Goal: Task Accomplishment & Management: Complete application form

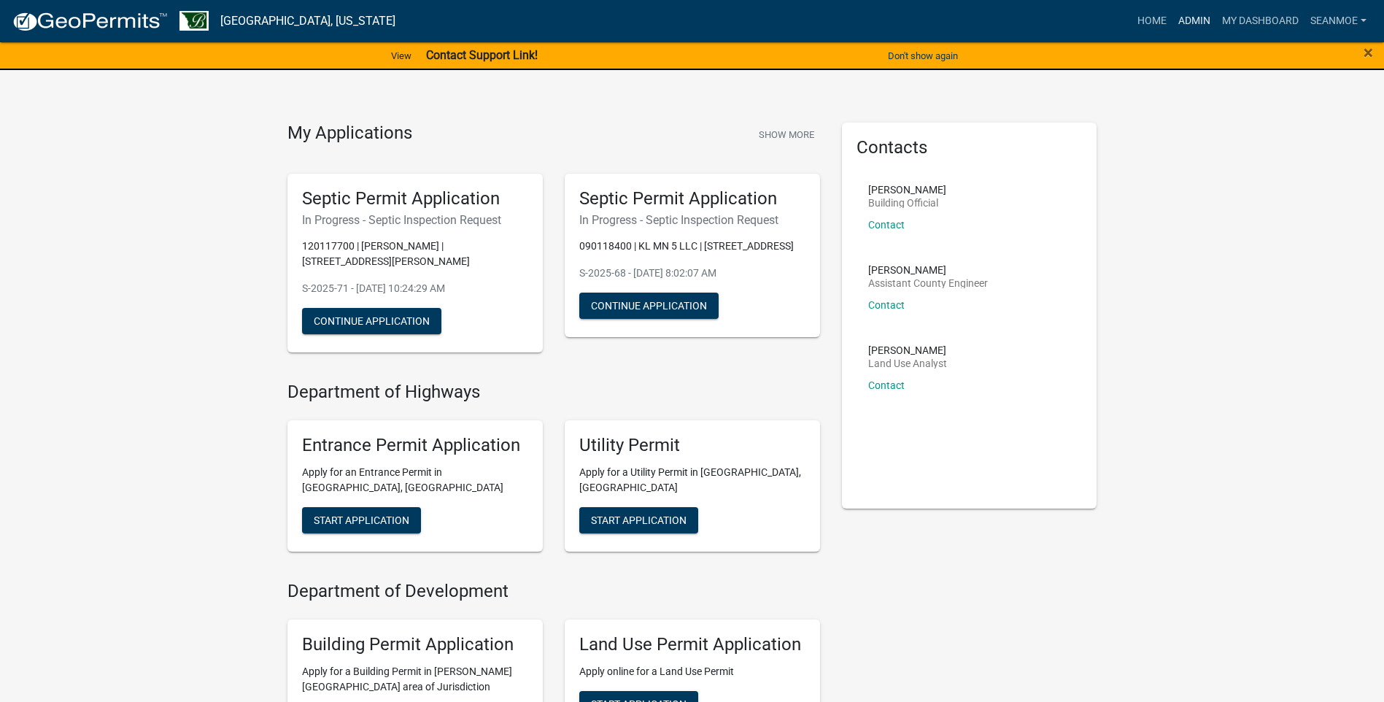
click at [1190, 20] on link "Admin" at bounding box center [1195, 21] width 44 height 28
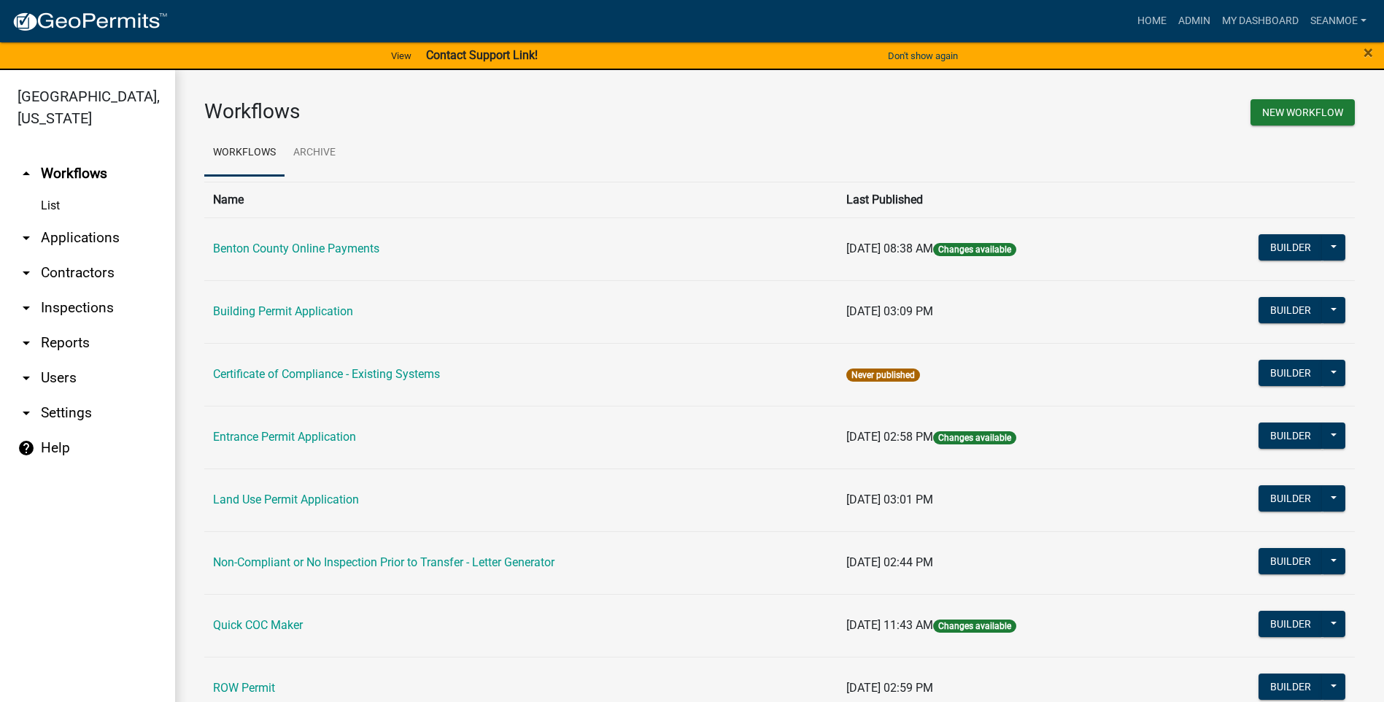
click at [58, 235] on link "arrow_drop_down Applications" at bounding box center [87, 237] width 175 height 35
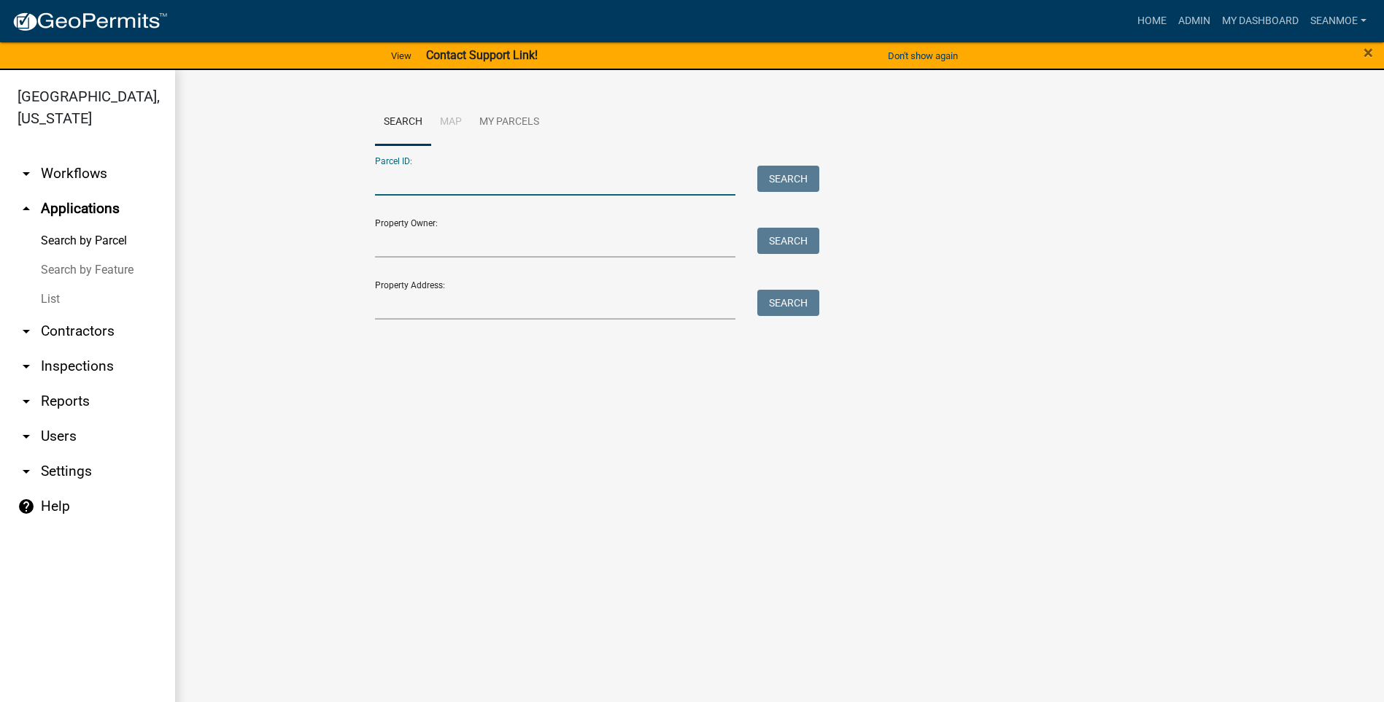
click at [500, 182] on input "Parcel ID:" at bounding box center [555, 181] width 361 height 30
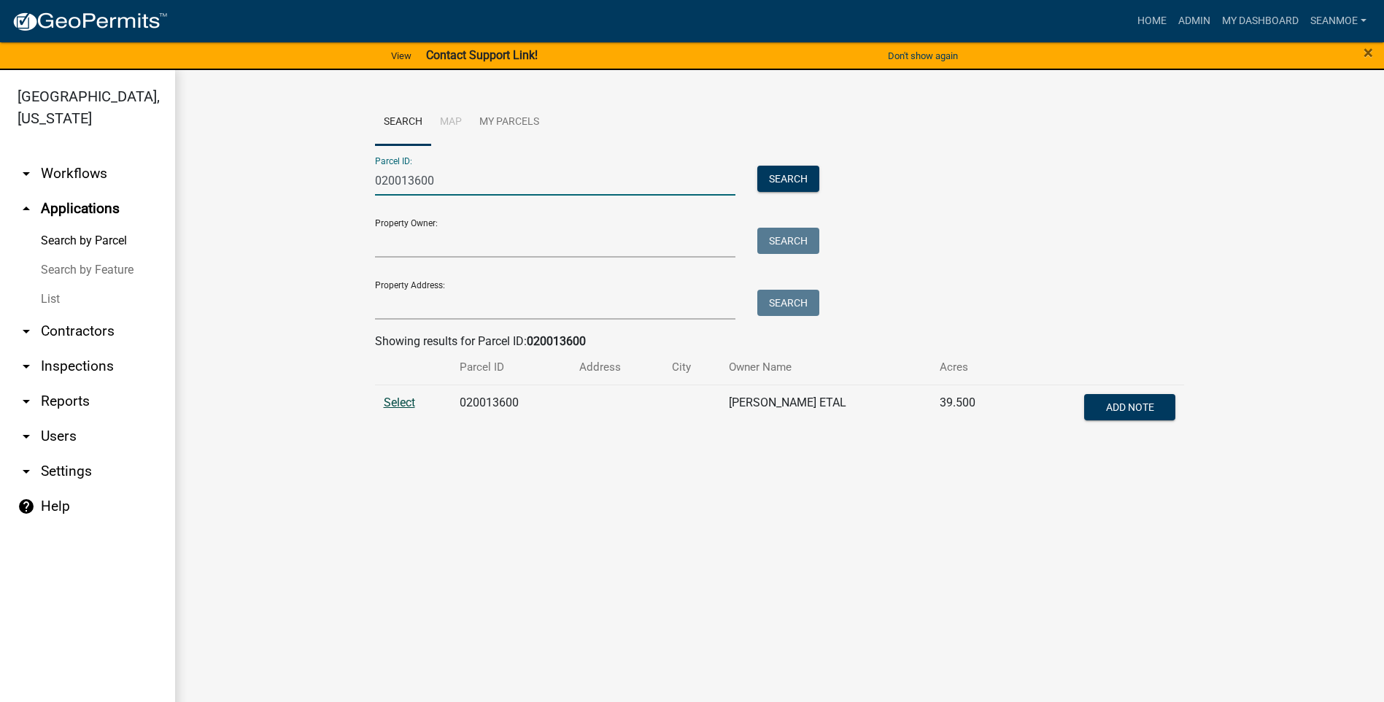
type input "020013600"
click at [404, 406] on span "Select" at bounding box center [399, 403] width 31 height 14
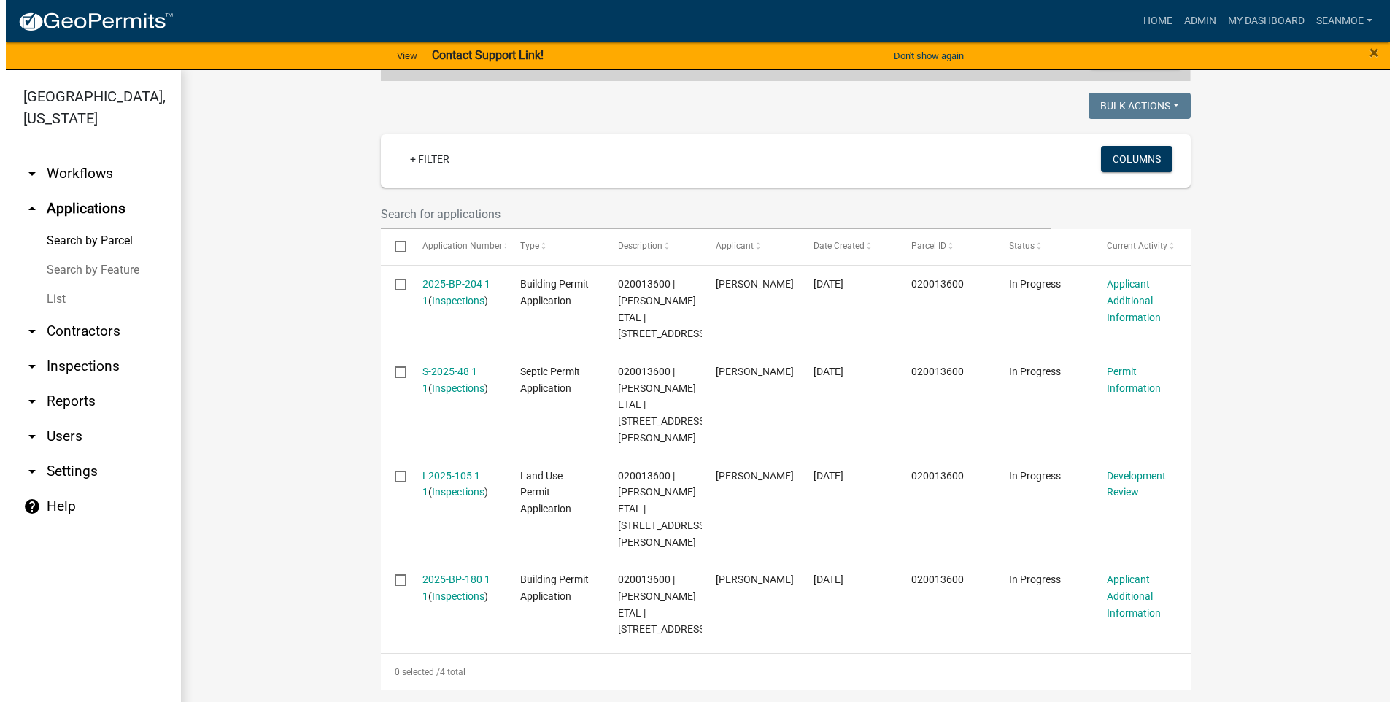
scroll to position [438, 0]
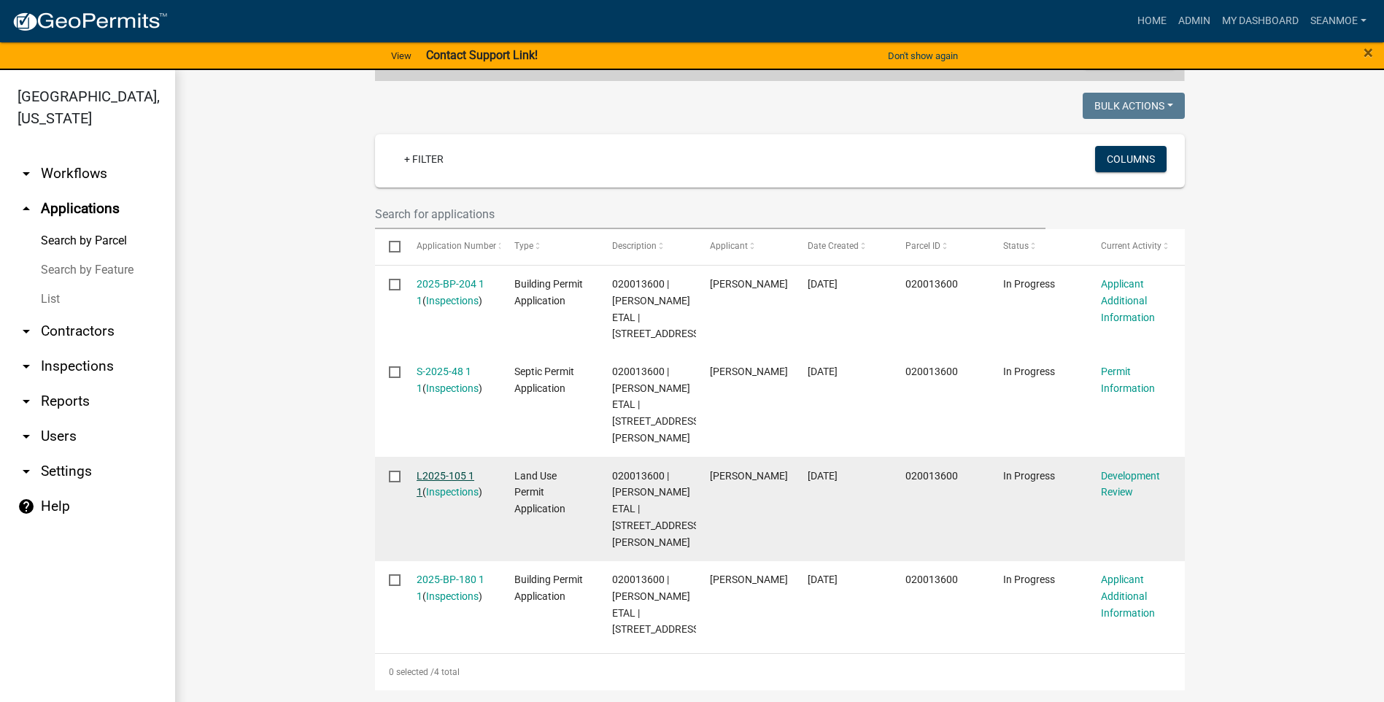
click at [431, 470] on link "L2025-105 1 1" at bounding box center [446, 484] width 58 height 28
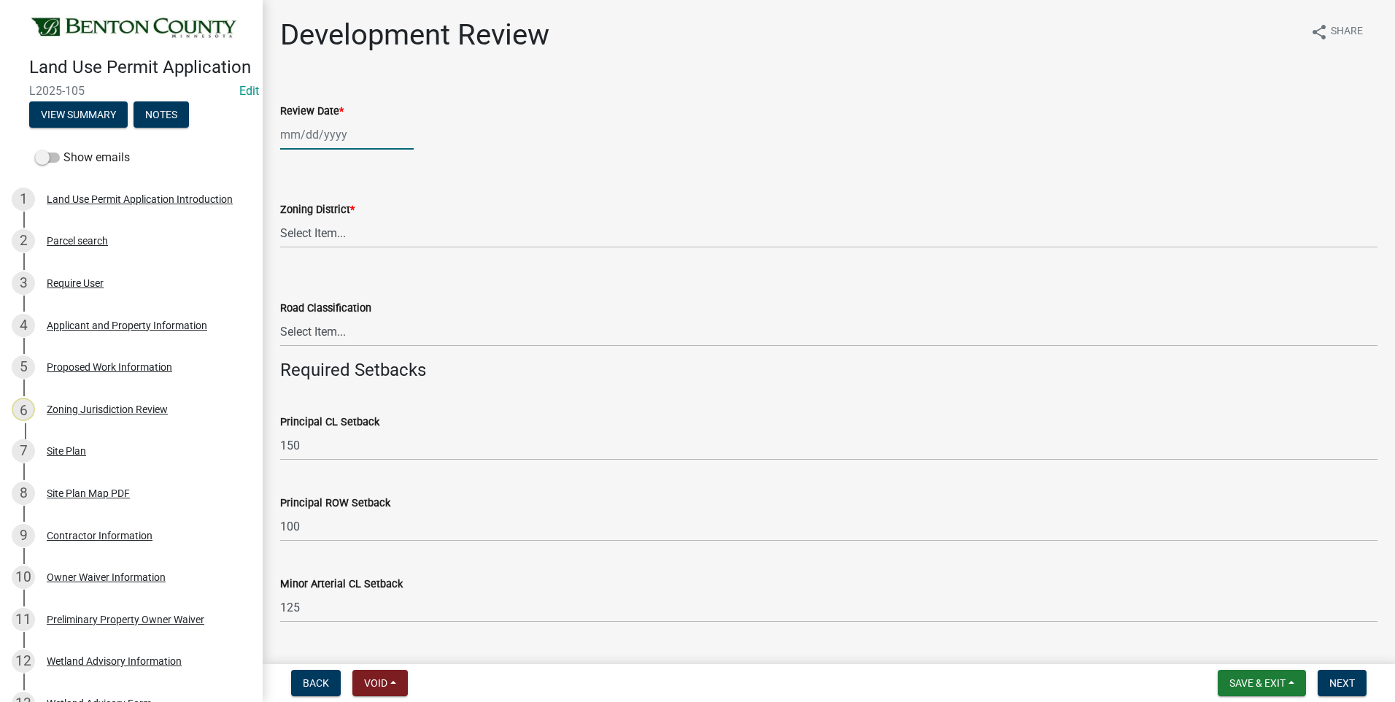
click at [317, 132] on div at bounding box center [347, 135] width 134 height 30
select select "9"
select select "2025"
click at [318, 254] on div "16" at bounding box center [318, 258] width 23 height 23
type input "[DATE]"
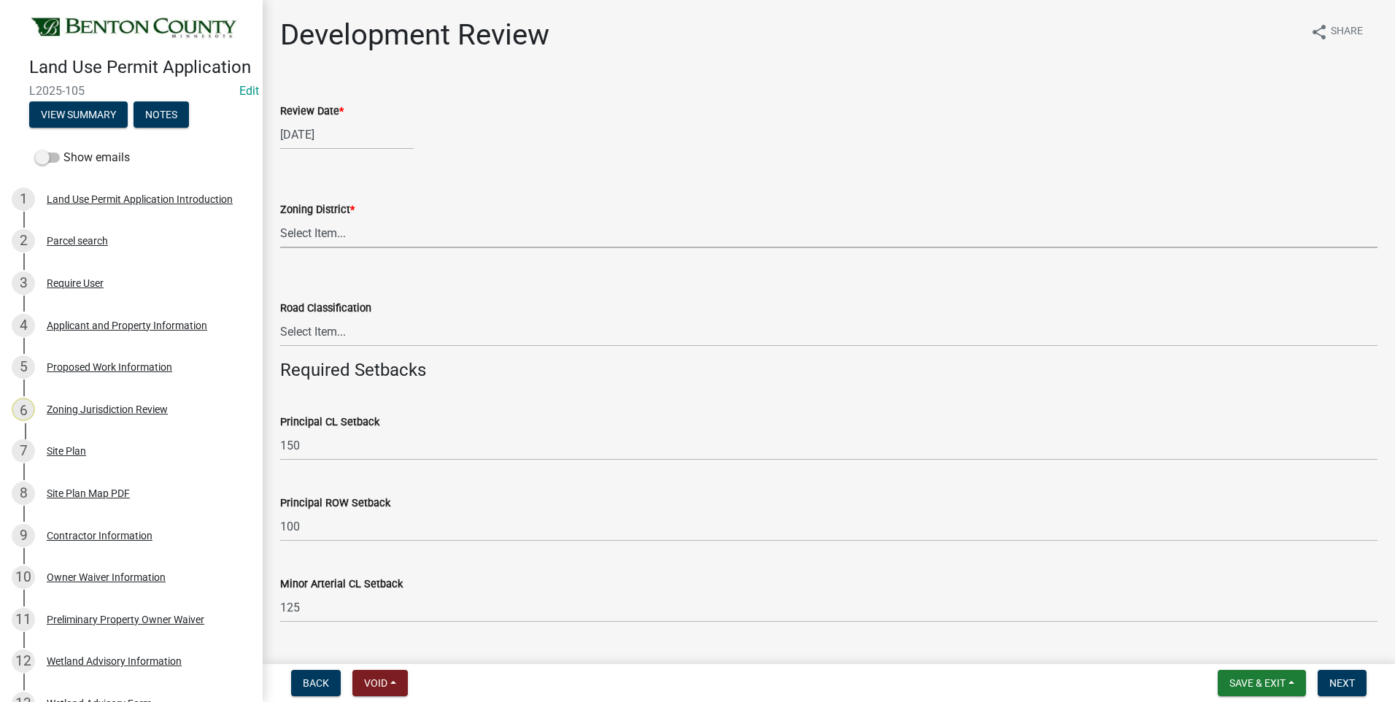
click at [320, 234] on select "Select Item... A B B-2 I-1 I-2 OSD/R-1 PUD R-1 R-2 R-3 R-3/MUD R-A R-S Sauk Rap…" at bounding box center [829, 233] width 1098 height 30
click at [280, 218] on select "Select Item... A B B-2 I-1 I-2 OSD/R-1 PUD R-1 R-2 R-3 R-3/MUD R-A R-S Sauk Rap…" at bounding box center [829, 233] width 1098 height 30
select select "d2e7867d-5e24-48c4-bfac-6c9236854e2a"
click at [304, 328] on select "Select Item... Principal [GEOGRAPHIC_DATA] completely within a cluster subdivis…" at bounding box center [829, 332] width 1098 height 30
click at [280, 317] on select "Select Item... Principal [GEOGRAPHIC_DATA] completely within a cluster subdivis…" at bounding box center [829, 332] width 1098 height 30
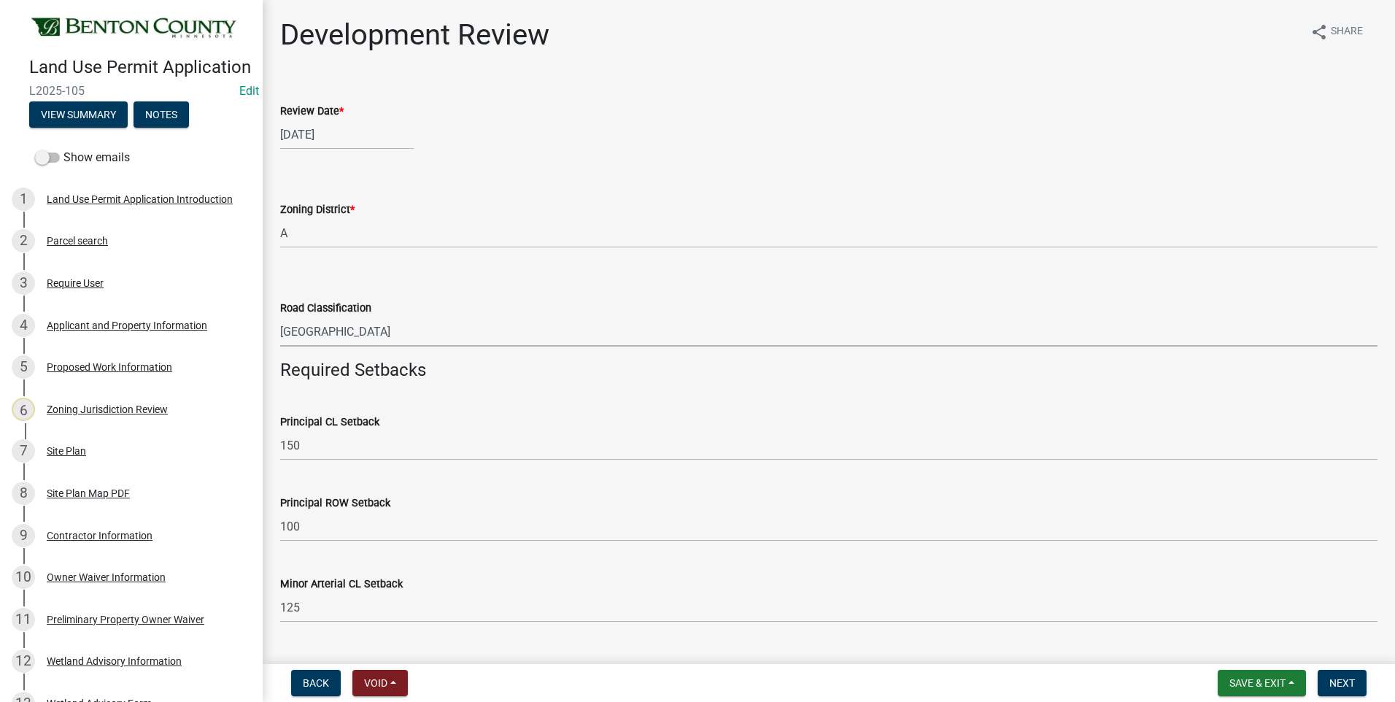
select select "934e570e-20cd-409a-8301-5c21cd859f06"
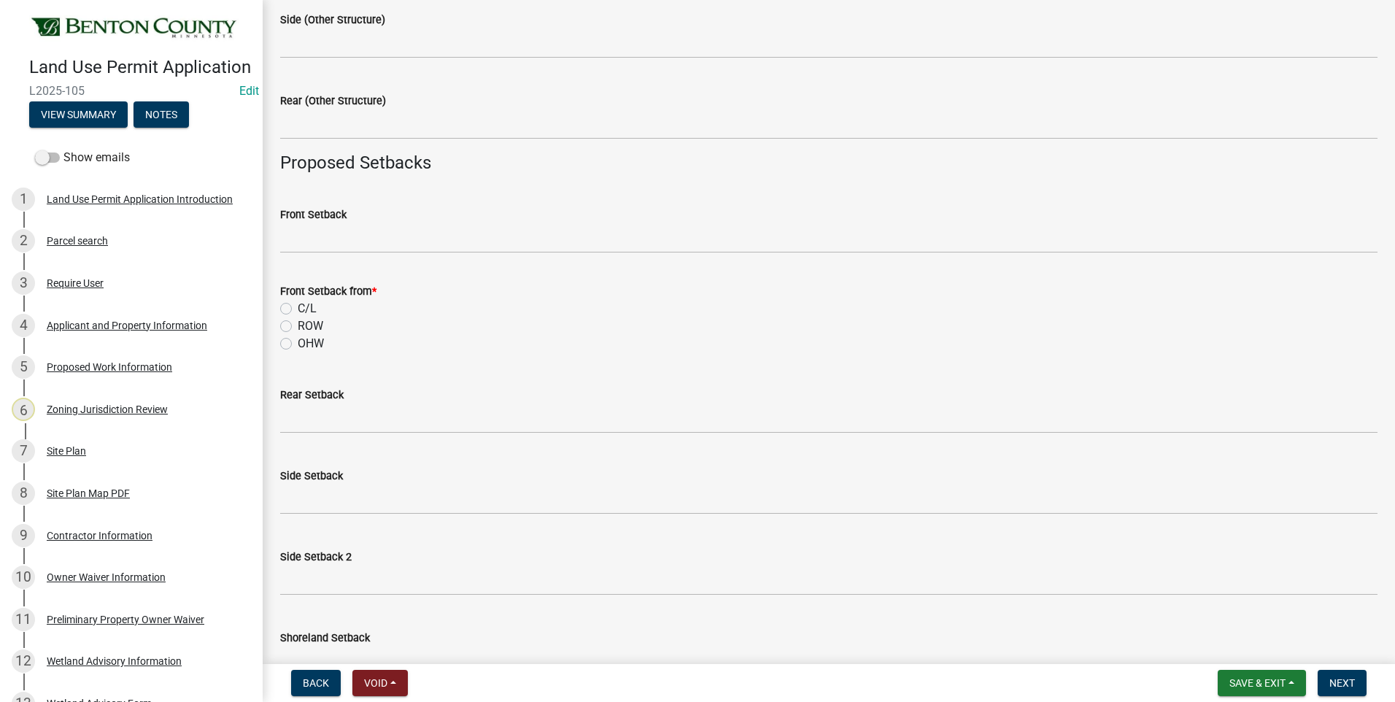
scroll to position [1168, 0]
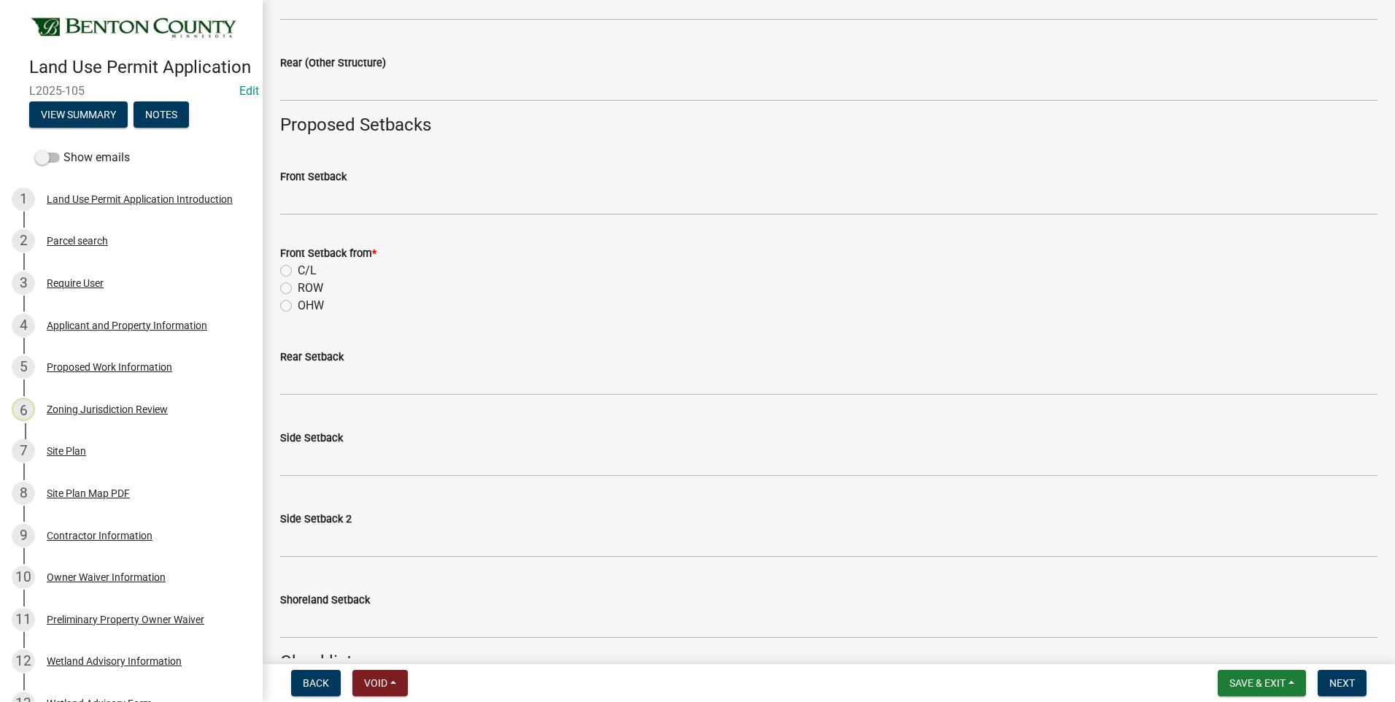
click at [298, 269] on label "C/L" at bounding box center [307, 271] width 19 height 18
click at [298, 269] on input "C/L" at bounding box center [302, 266] width 9 height 9
radio input "true"
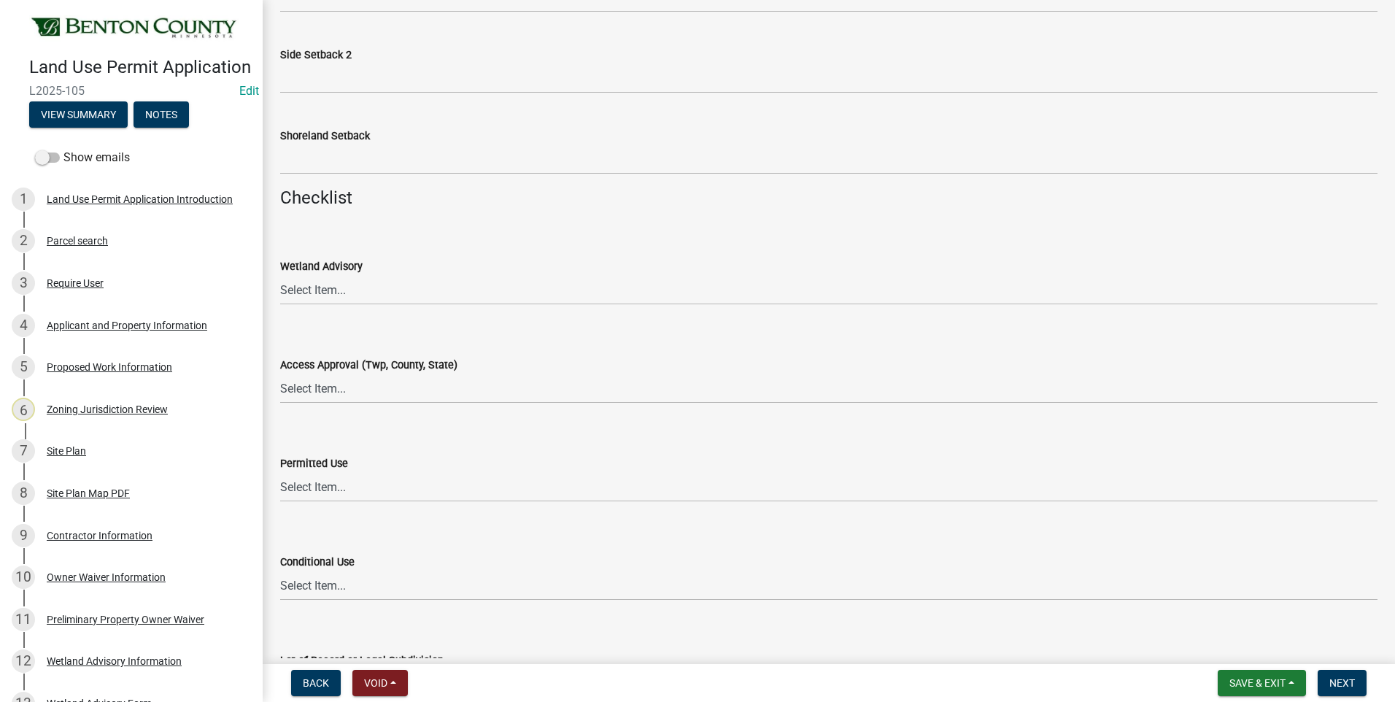
scroll to position [1678, 0]
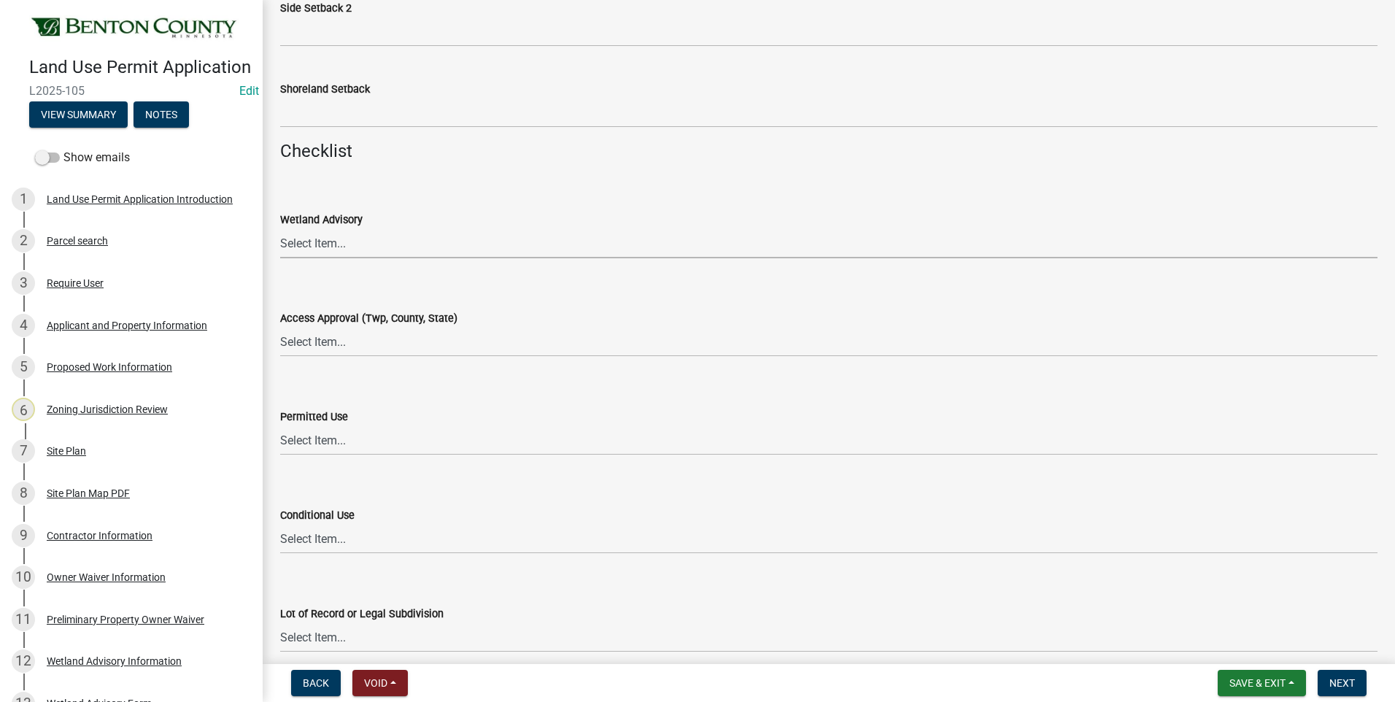
click at [313, 244] on select "Select Item... Yes No OK N/A" at bounding box center [829, 243] width 1098 height 30
click at [280, 228] on select "Select Item... Yes No OK N/A" at bounding box center [829, 243] width 1098 height 30
select select "29e042a6-806b-4b88-8ad4-222f55a74e1f"
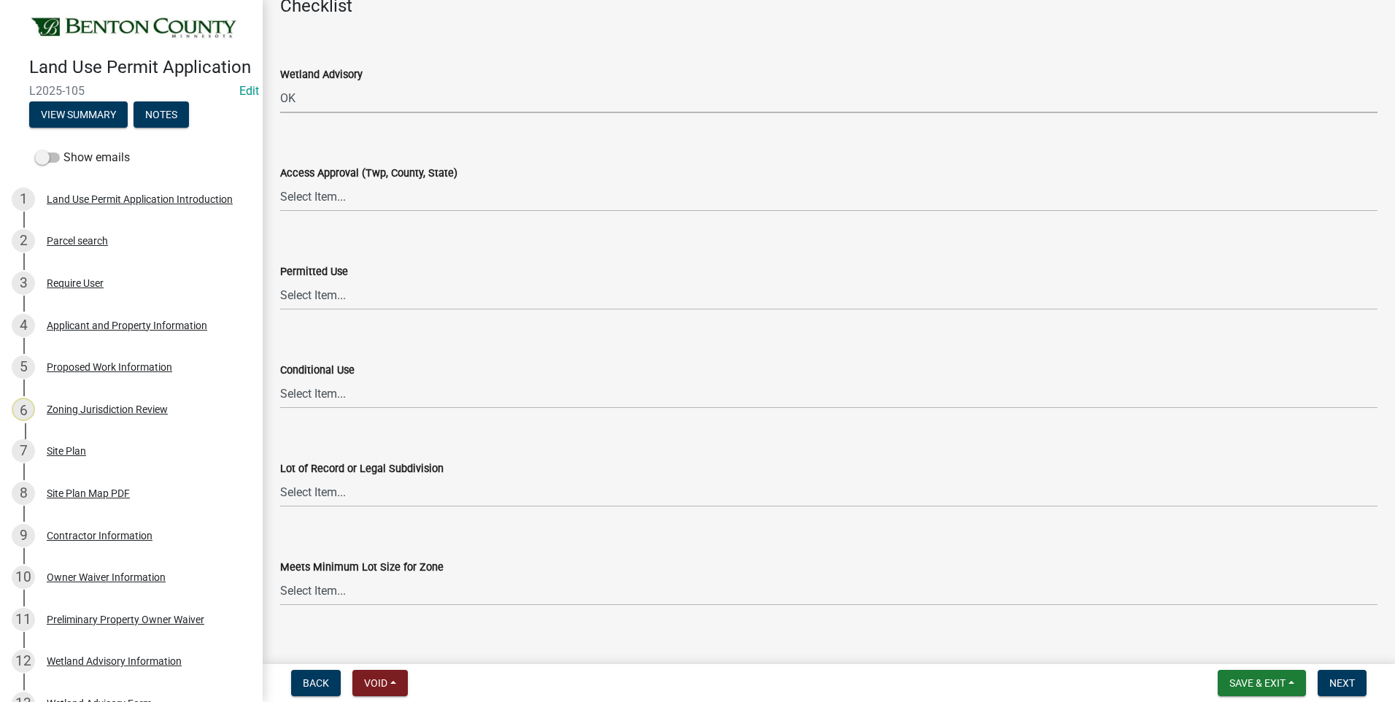
scroll to position [1824, 0]
click at [310, 195] on select "Select Item... Yes No OK N/A" at bounding box center [829, 196] width 1098 height 30
click at [280, 181] on select "Select Item... Yes No OK N/A" at bounding box center [829, 196] width 1098 height 30
select select "29e042a6-806b-4b88-8ad4-222f55a74e1f"
click at [310, 298] on select "Select Item... Yes No OK N/A" at bounding box center [829, 295] width 1098 height 30
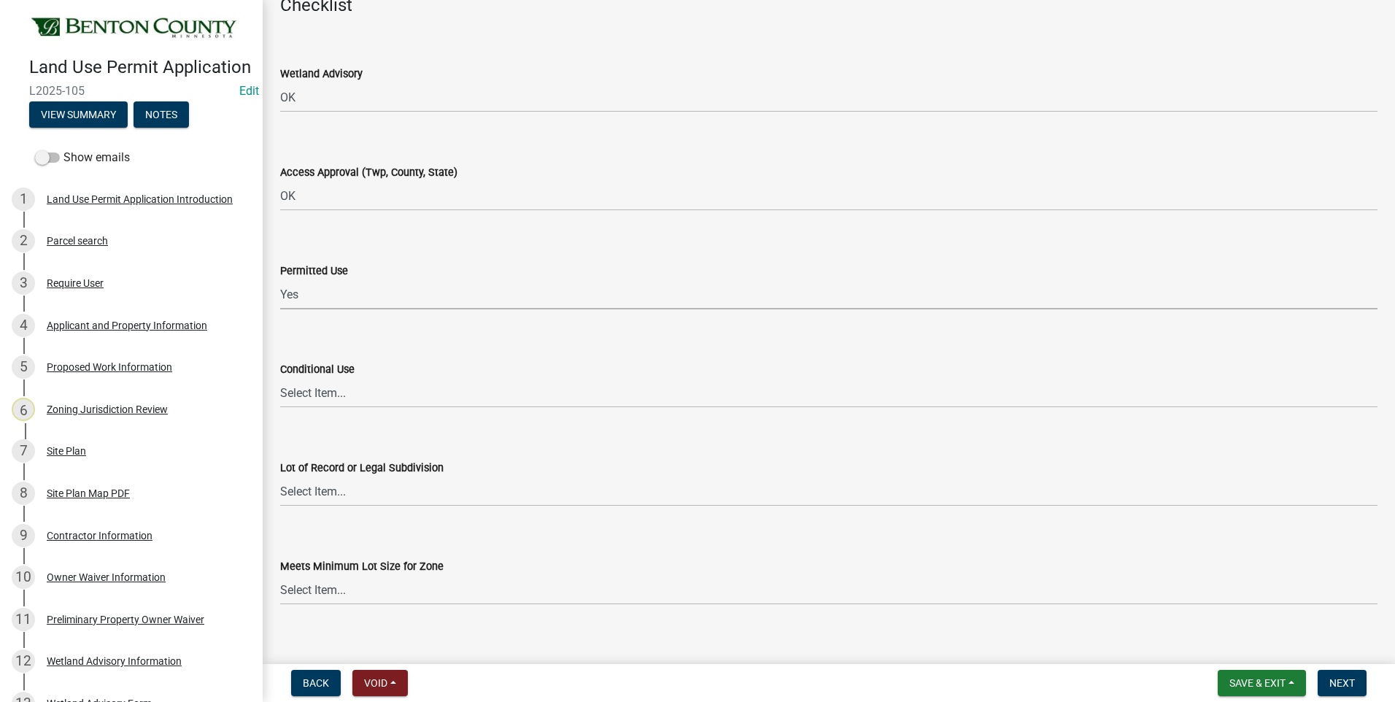
click at [280, 280] on select "Select Item... Yes No OK N/A" at bounding box center [829, 295] width 1098 height 30
select select "72748fc4-3f0a-45e2-b467-dc37e2b15731"
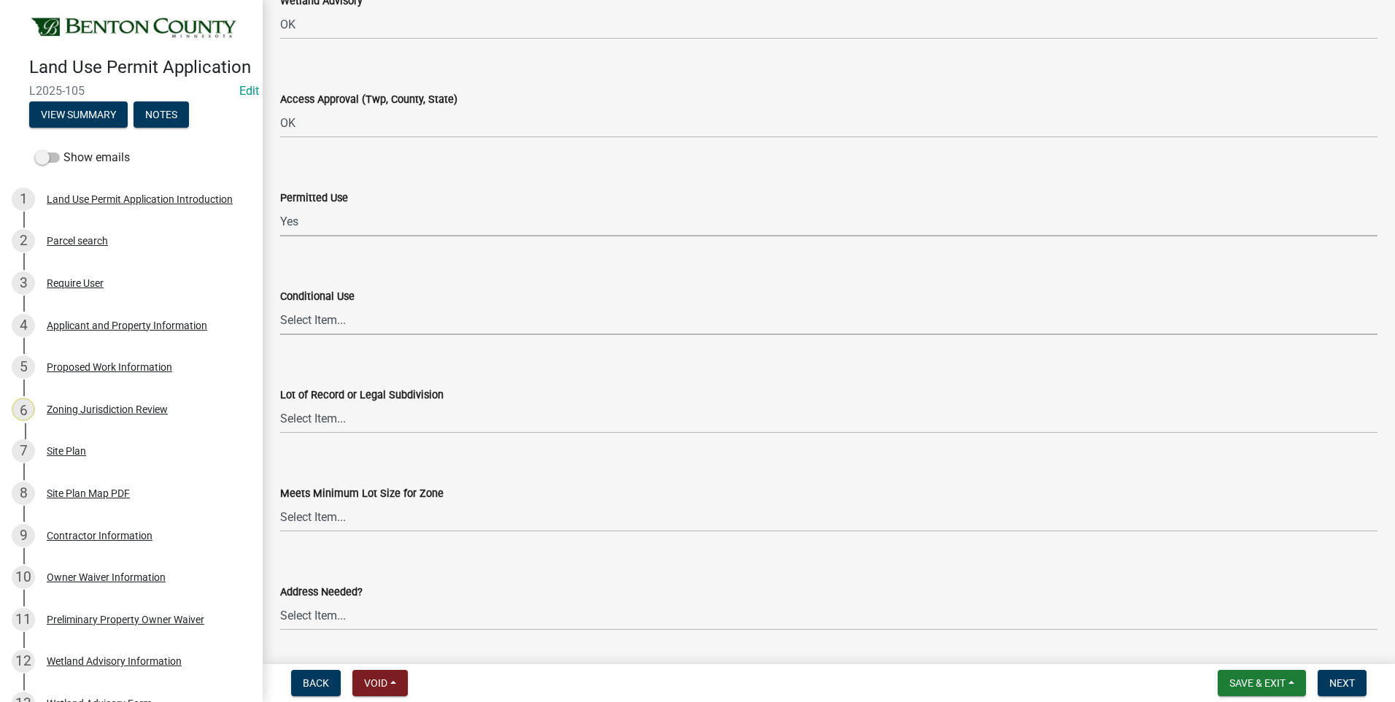
click at [312, 320] on select "Select Item... Yes No OK N/A" at bounding box center [829, 320] width 1098 height 30
click at [280, 305] on select "Select Item... Yes No OK N/A" at bounding box center [829, 320] width 1098 height 30
select select "886b3fcf-7535-4eb7-bda7-c47490aa8987"
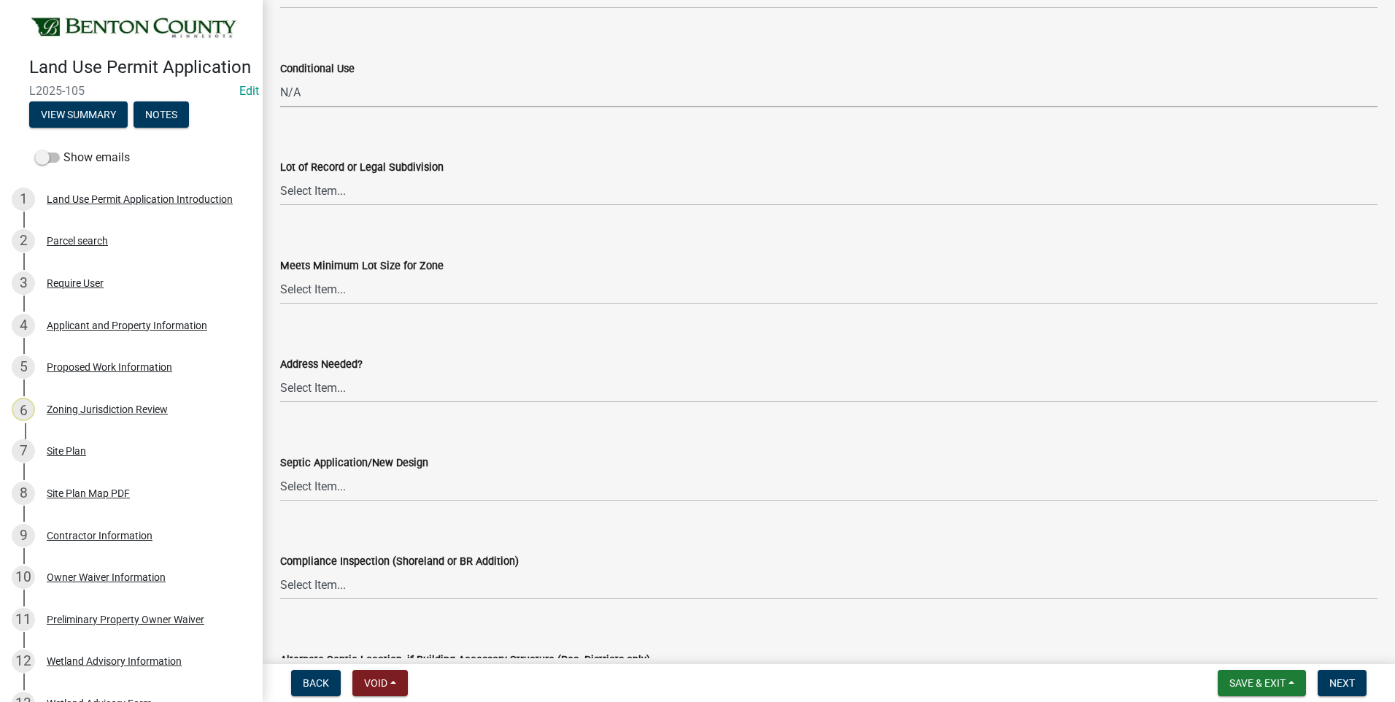
scroll to position [2189, 0]
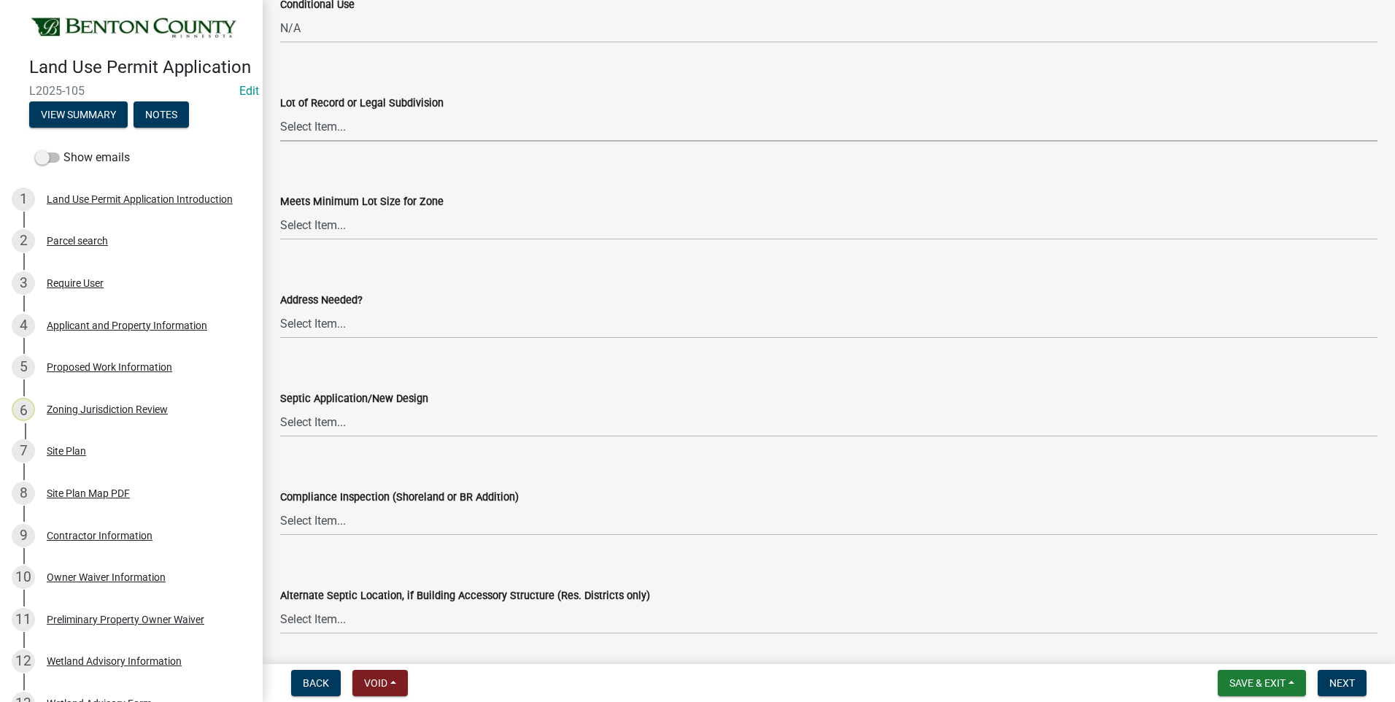
click at [295, 128] on select "Select Item... Yes No OK N/A" at bounding box center [829, 127] width 1098 height 30
click at [280, 112] on select "Select Item... Yes No OK N/A" at bounding box center [829, 127] width 1098 height 30
select select "72748fc4-3f0a-45e2-b467-dc37e2b15731"
click at [315, 231] on select "Select Item... Yes No OK N/A" at bounding box center [829, 225] width 1098 height 30
click at [280, 210] on select "Select Item... Yes No OK N/A" at bounding box center [829, 225] width 1098 height 30
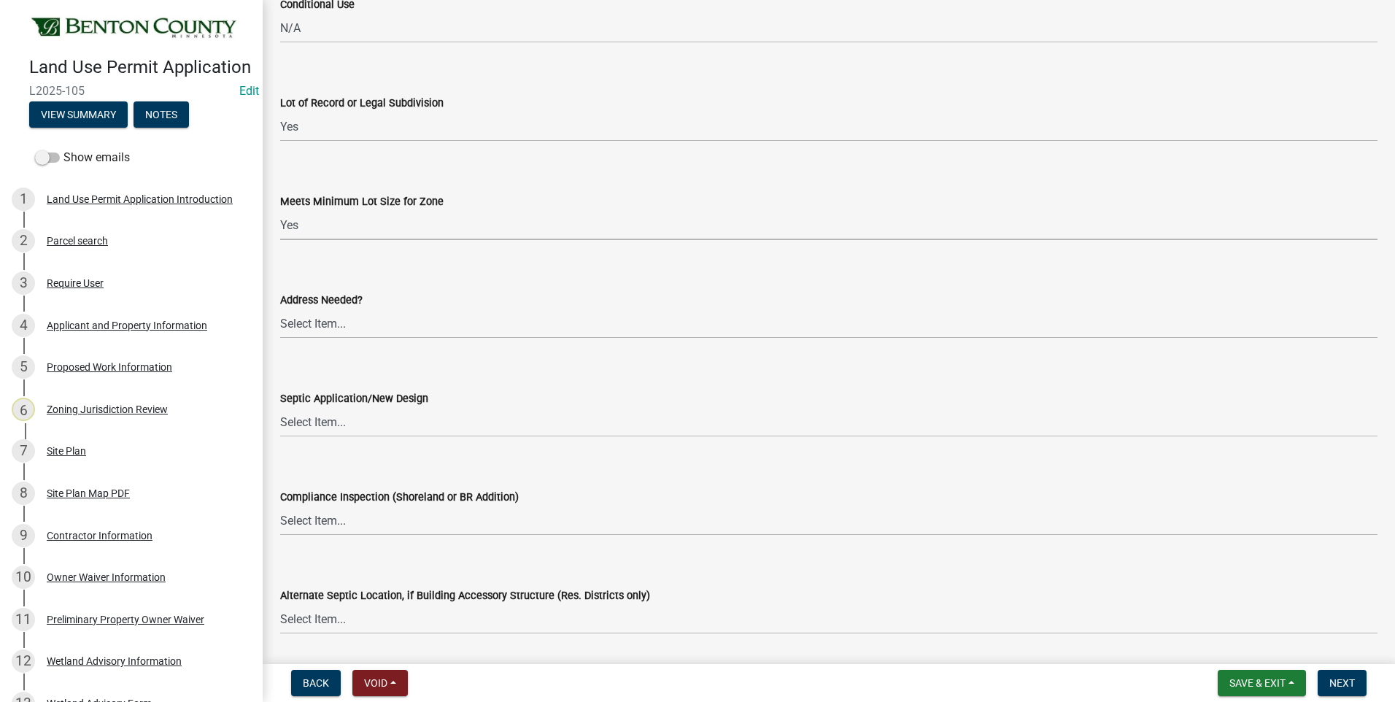
select select "72748fc4-3f0a-45e2-b467-dc37e2b15731"
click at [331, 323] on select "Select Item... Yes No OK N/A" at bounding box center [829, 324] width 1098 height 30
click at [280, 309] on select "Select Item... Yes No OK N/A" at bounding box center [829, 324] width 1098 height 30
select select "72748fc4-3f0a-45e2-b467-dc37e2b15731"
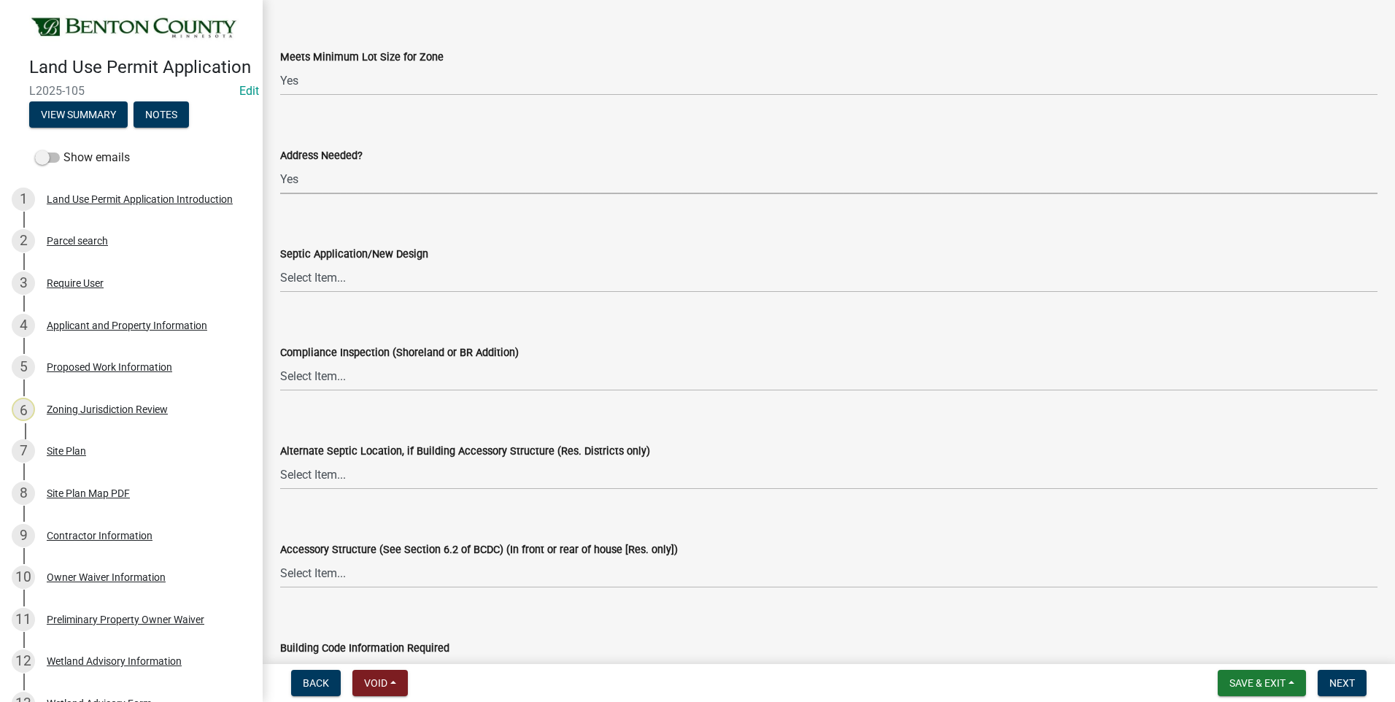
scroll to position [2335, 0]
click at [326, 279] on select "Select Item... Yes No OK N/A" at bounding box center [829, 276] width 1098 height 30
click at [280, 261] on select "Select Item... Yes No OK N/A" at bounding box center [829, 276] width 1098 height 30
select select "72748fc4-3f0a-45e2-b467-dc37e2b15731"
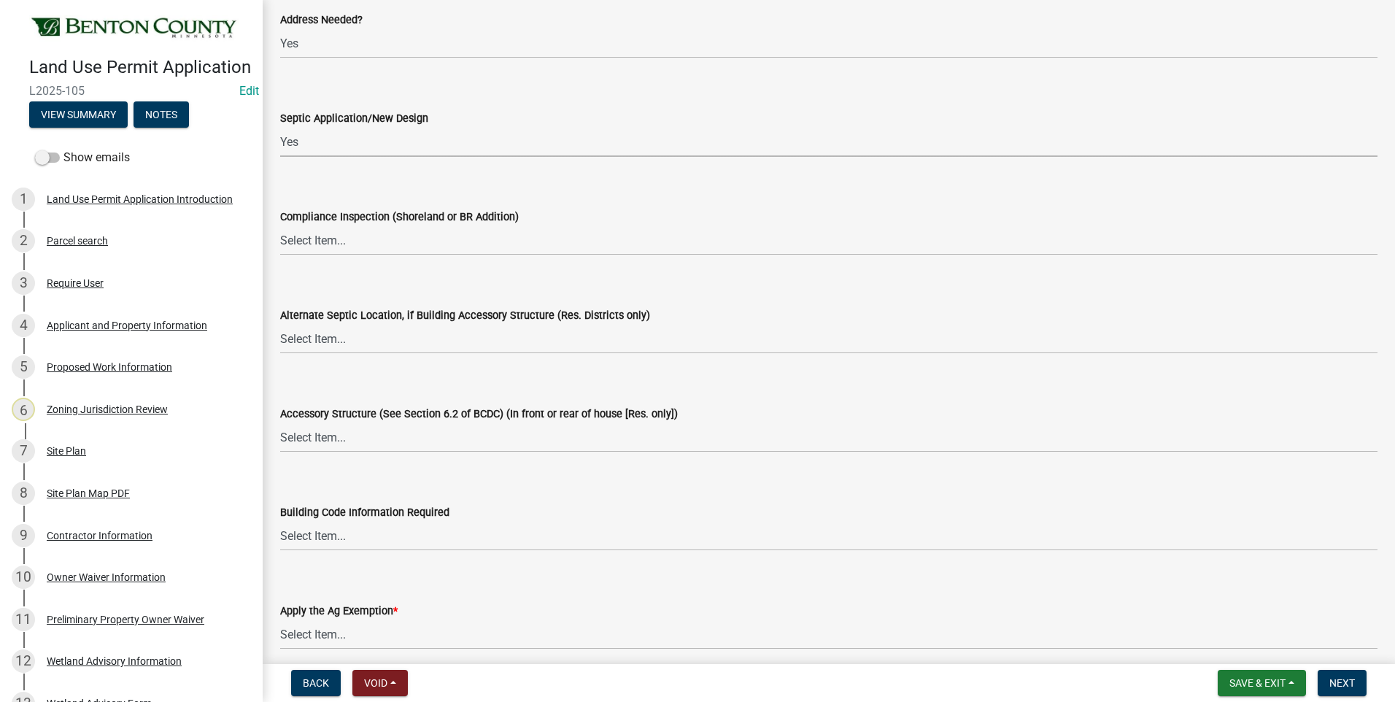
scroll to position [2481, 0]
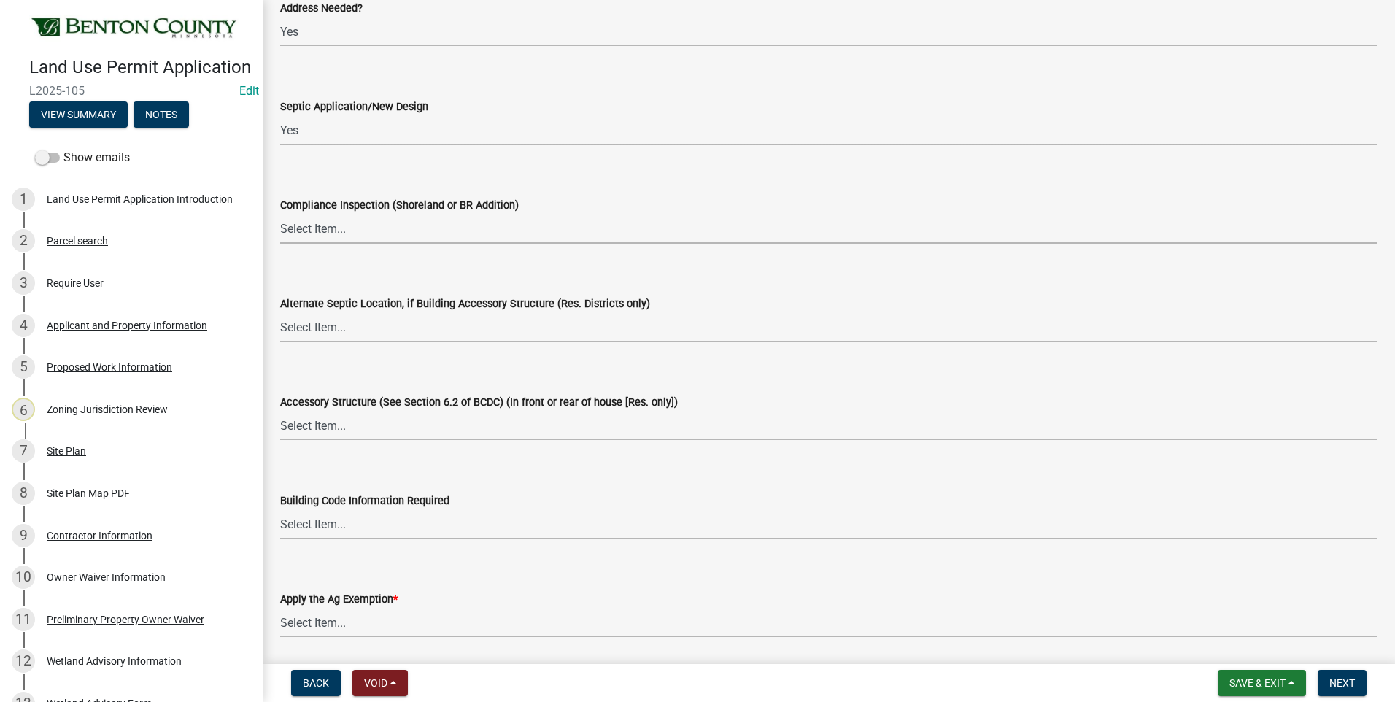
drag, startPoint x: 334, startPoint y: 234, endPoint x: 334, endPoint y: 246, distance: 12.4
click at [334, 234] on select "Select Item... Yes No OK N/A" at bounding box center [829, 229] width 1098 height 30
click at [280, 214] on select "Select Item... Yes No OK N/A" at bounding box center [829, 229] width 1098 height 30
select select "886b3fcf-7535-4eb7-bda7-c47490aa8987"
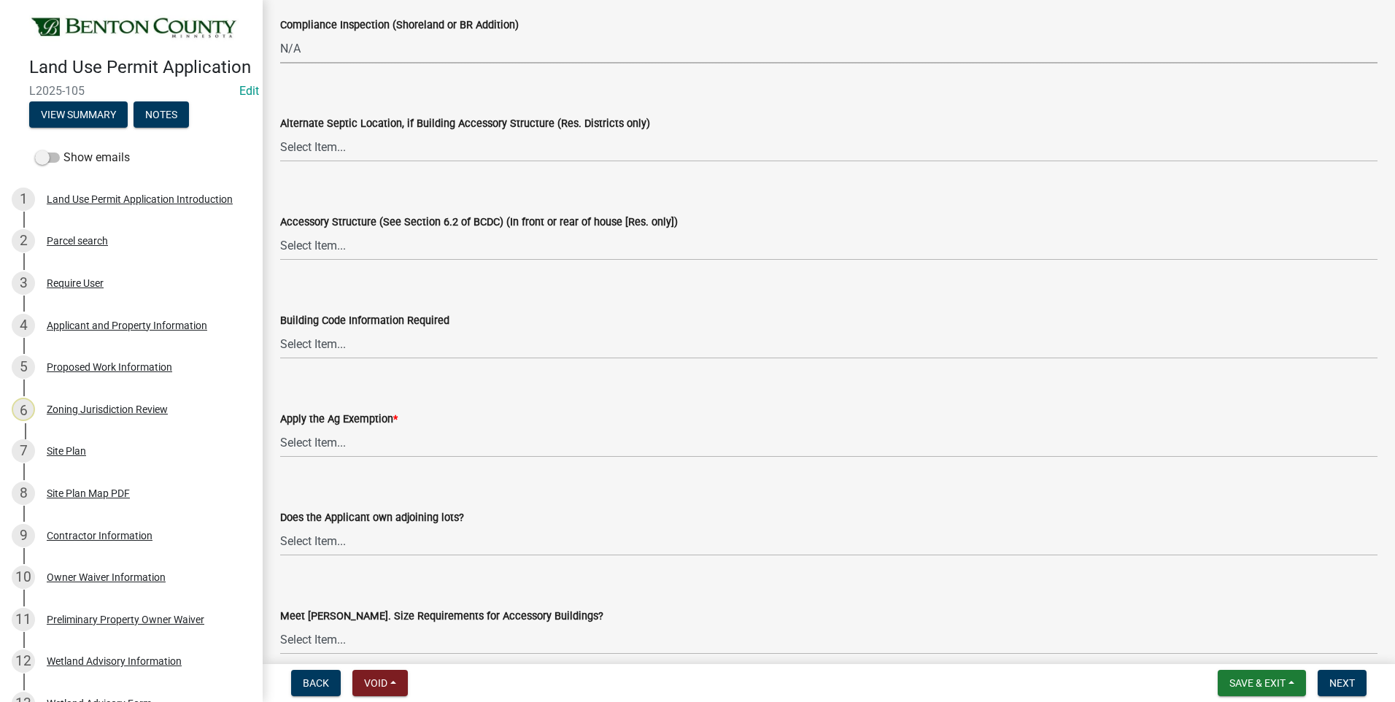
scroll to position [2700, 0]
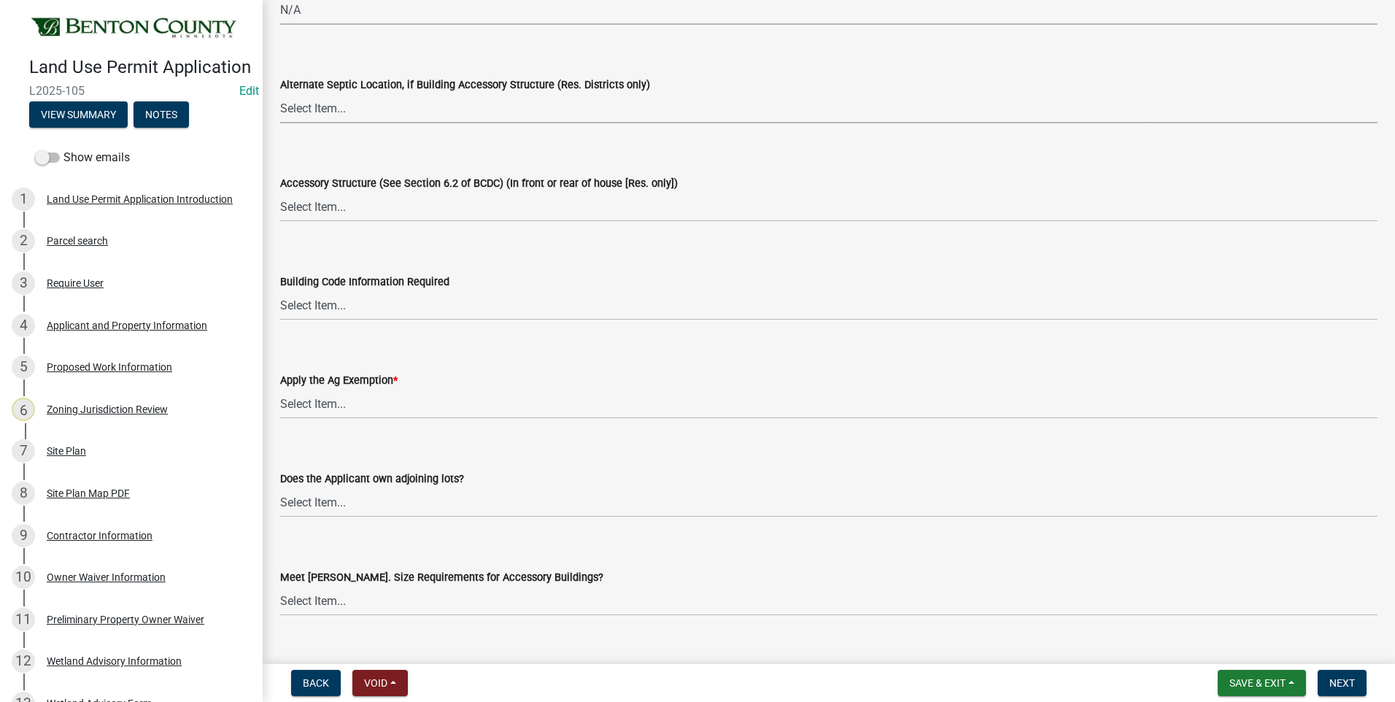
click at [324, 115] on select "Select Item... Yes No OK N/A" at bounding box center [829, 108] width 1098 height 30
click at [280, 93] on select "Select Item... Yes No OK N/A" at bounding box center [829, 108] width 1098 height 30
select select "29e042a6-806b-4b88-8ad4-222f55a74e1f"
click at [323, 210] on select "Select Item... Yes No OK N/A" at bounding box center [829, 207] width 1098 height 30
click at [280, 192] on select "Select Item... Yes No OK N/A" at bounding box center [829, 207] width 1098 height 30
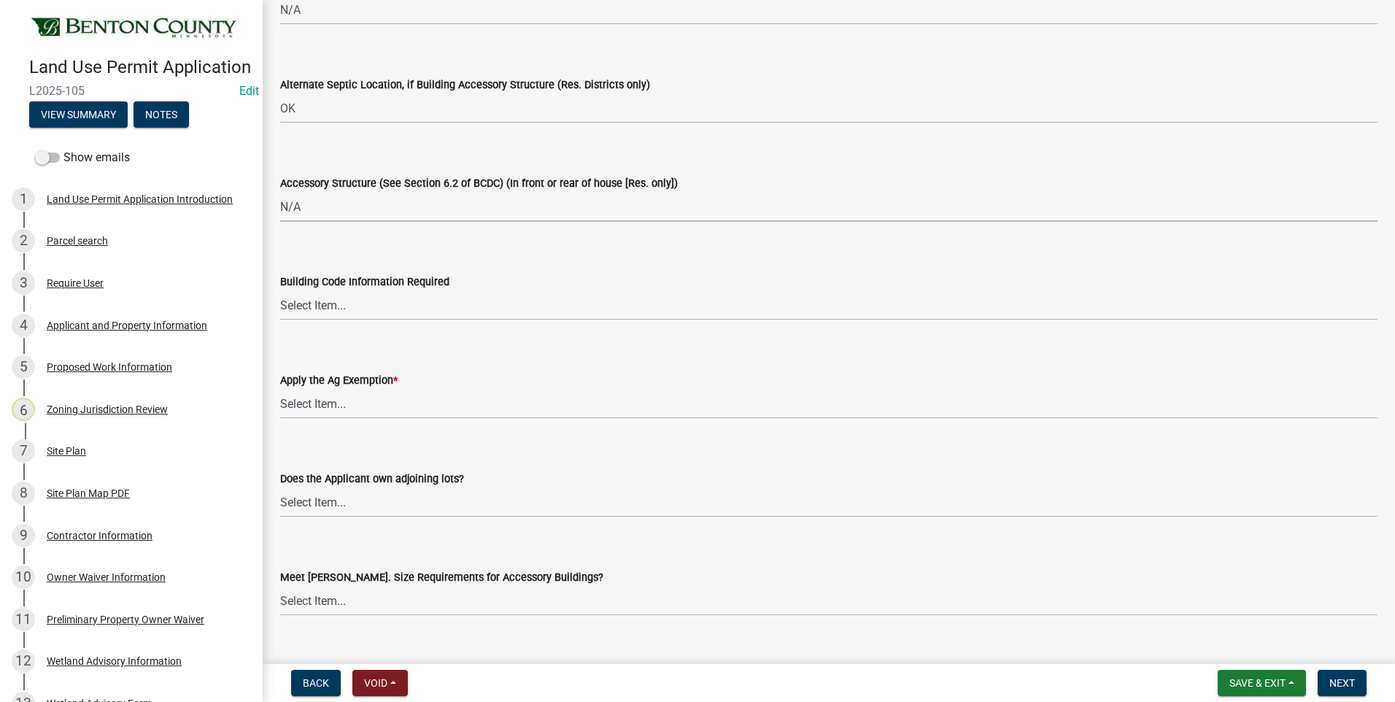
select select "886b3fcf-7535-4eb7-bda7-c47490aa8987"
click at [315, 307] on select "Select Item... Yes No OK N/A" at bounding box center [829, 305] width 1098 height 30
click at [280, 290] on select "Select Item... Yes No OK N/A" at bounding box center [829, 305] width 1098 height 30
select select "72748fc4-3f0a-45e2-b467-dc37e2b15731"
click at [328, 402] on select "Select Item... Yes No" at bounding box center [829, 404] width 1098 height 30
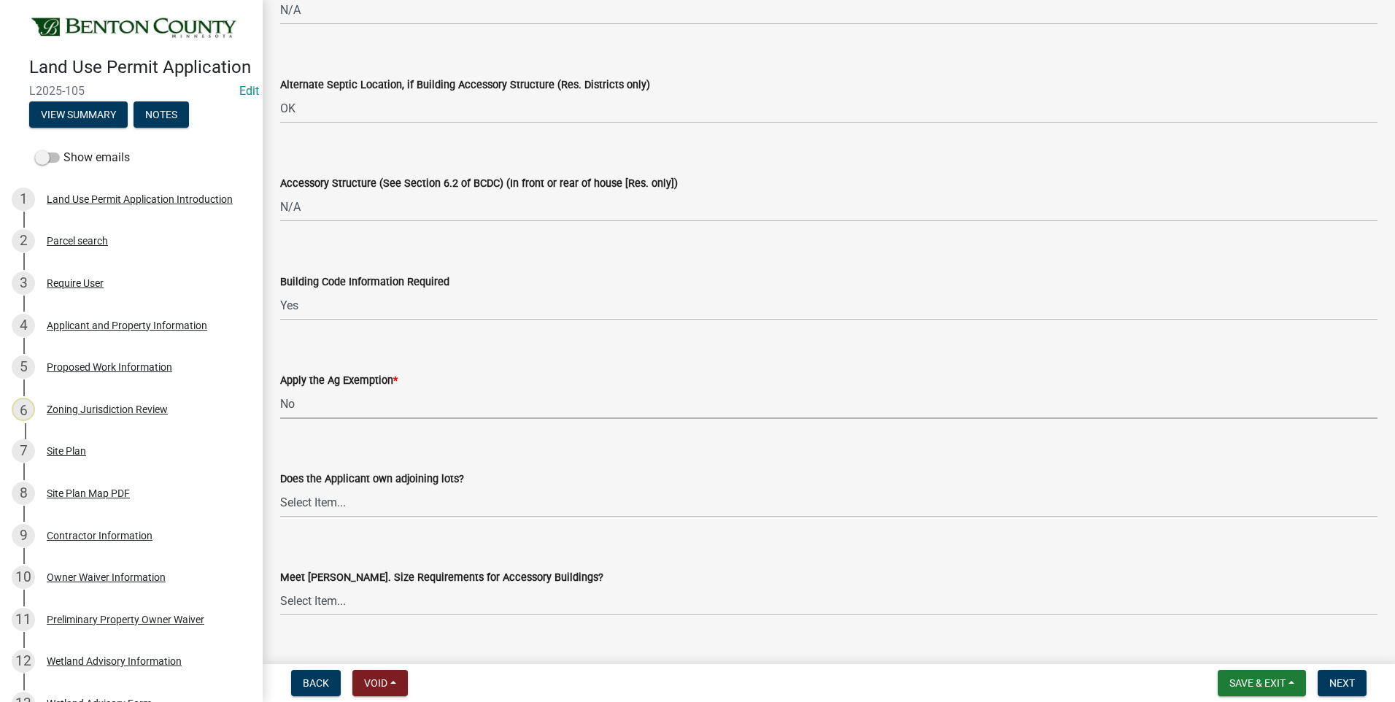
click at [280, 389] on select "Select Item... Yes No" at bounding box center [829, 404] width 1098 height 30
select select "523f7e88-fc73-440c-a56f-38c702f7ffe1"
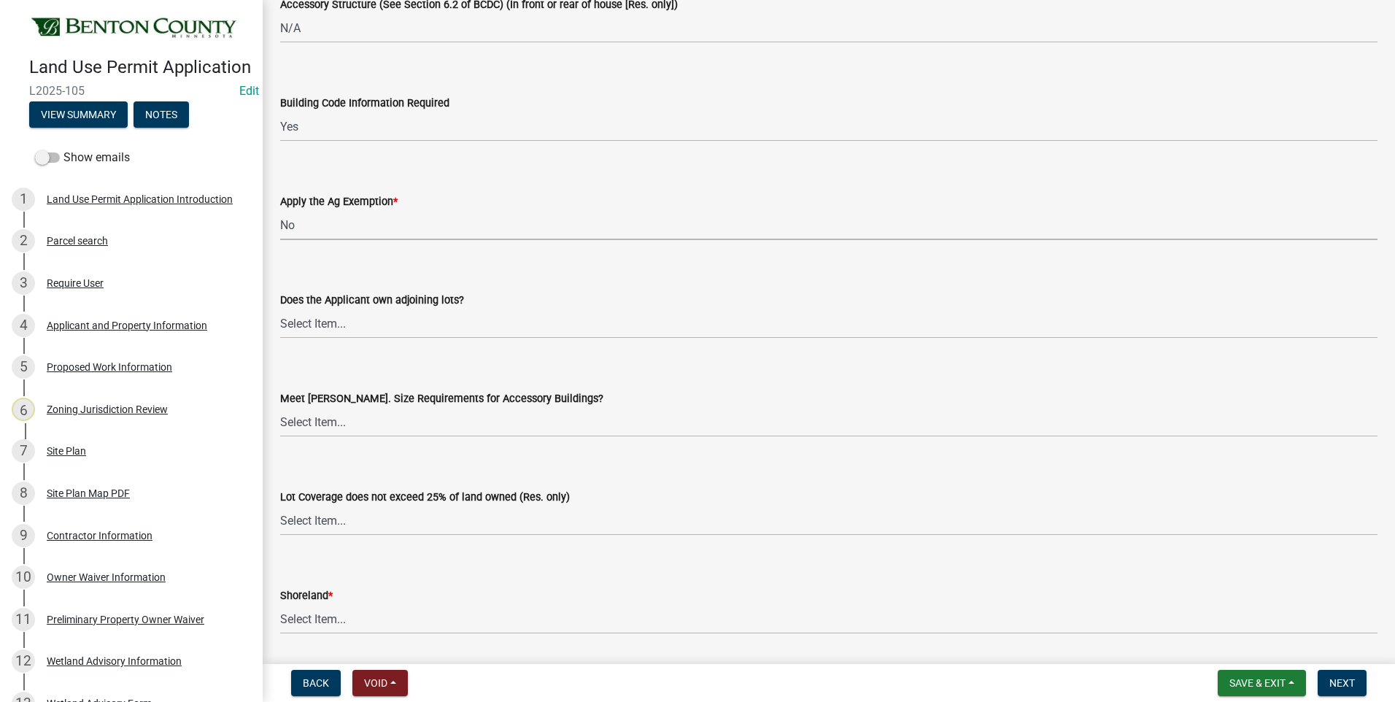
scroll to position [2919, 0]
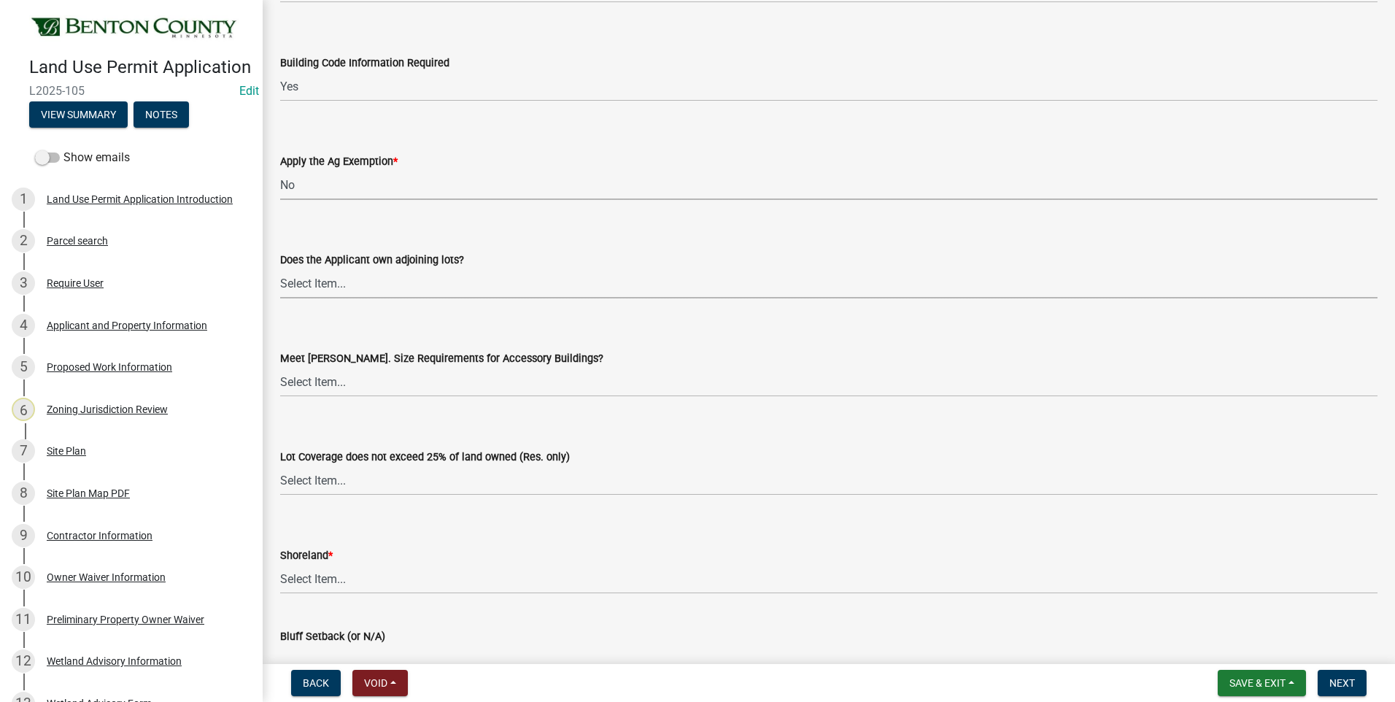
click at [312, 285] on select "Select Item... Yes No OK N/A" at bounding box center [829, 284] width 1098 height 30
click at [280, 269] on select "Select Item... Yes No OK N/A" at bounding box center [829, 284] width 1098 height 30
select select "445341f5-2b7a-4e9a-a8a7-43788b572440"
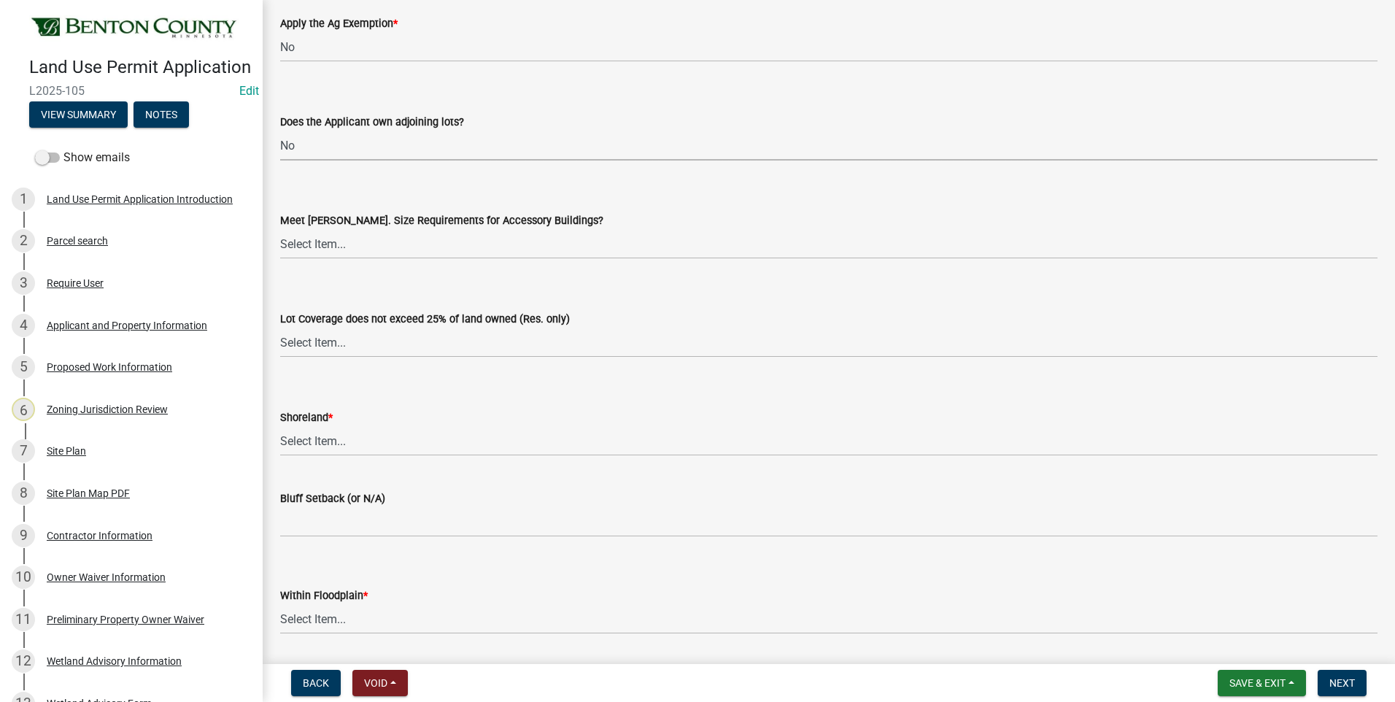
scroll to position [3065, 0]
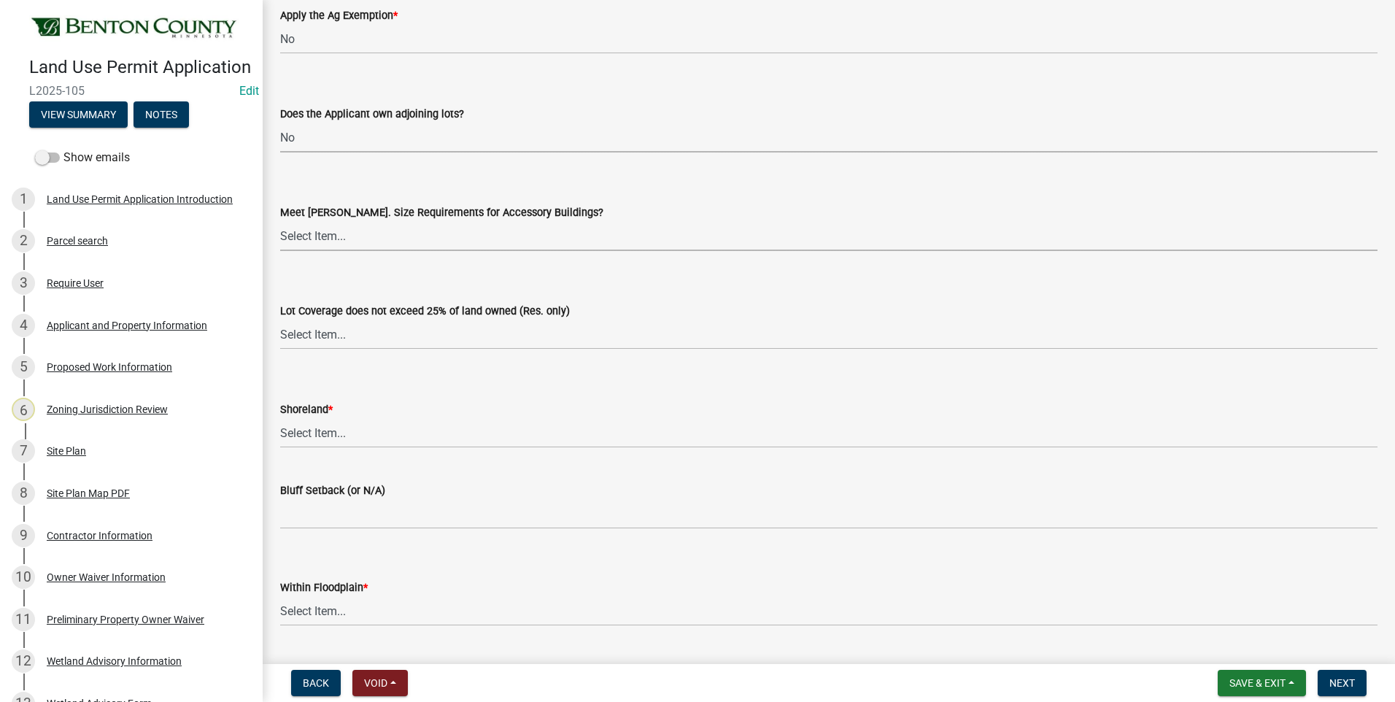
click at [304, 239] on select "Select Item... Yes No OK N/A" at bounding box center [829, 236] width 1098 height 30
click at [280, 221] on select "Select Item... Yes No OK N/A" at bounding box center [829, 236] width 1098 height 30
select select "886b3fcf-7535-4eb7-bda7-c47490aa8987"
click at [313, 342] on select "Select Item... Yes No OK N/A" at bounding box center [829, 335] width 1098 height 30
click at [280, 320] on select "Select Item... Yes No OK N/A" at bounding box center [829, 335] width 1098 height 30
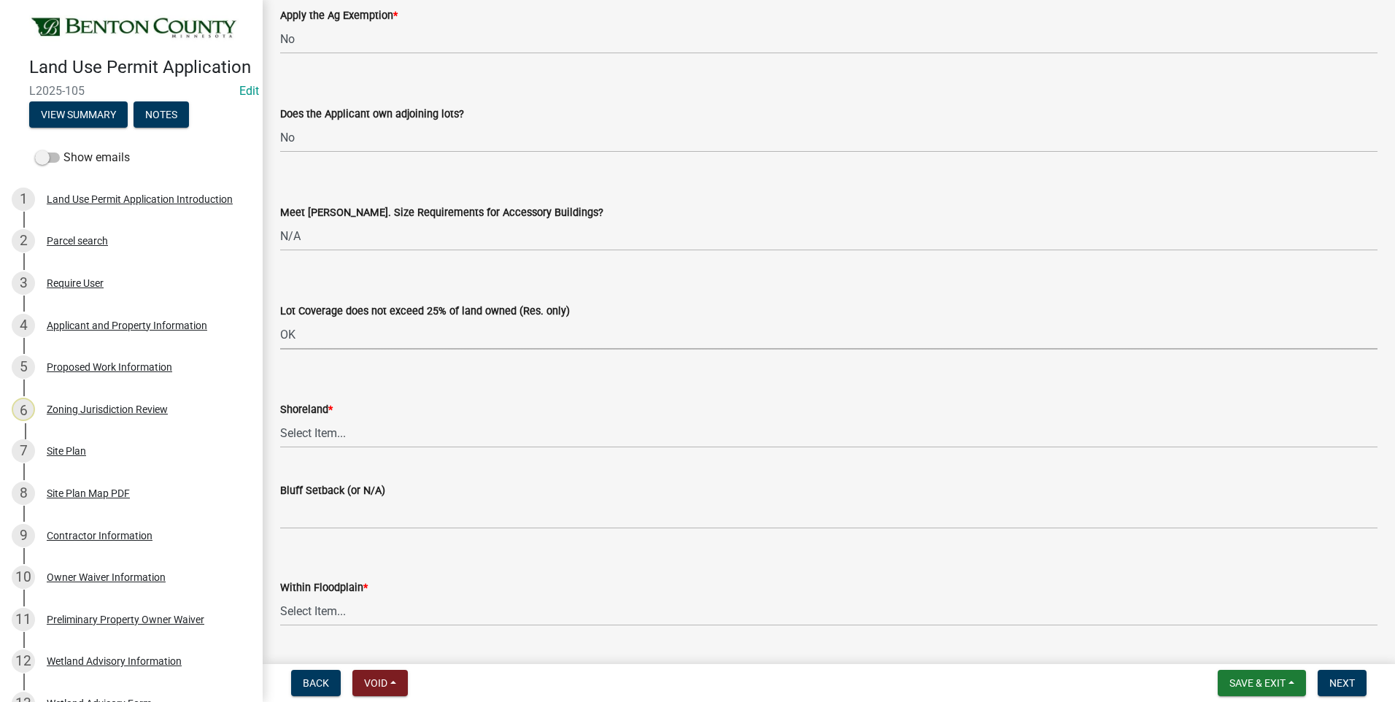
select select "29e042a6-806b-4b88-8ad4-222f55a74e1f"
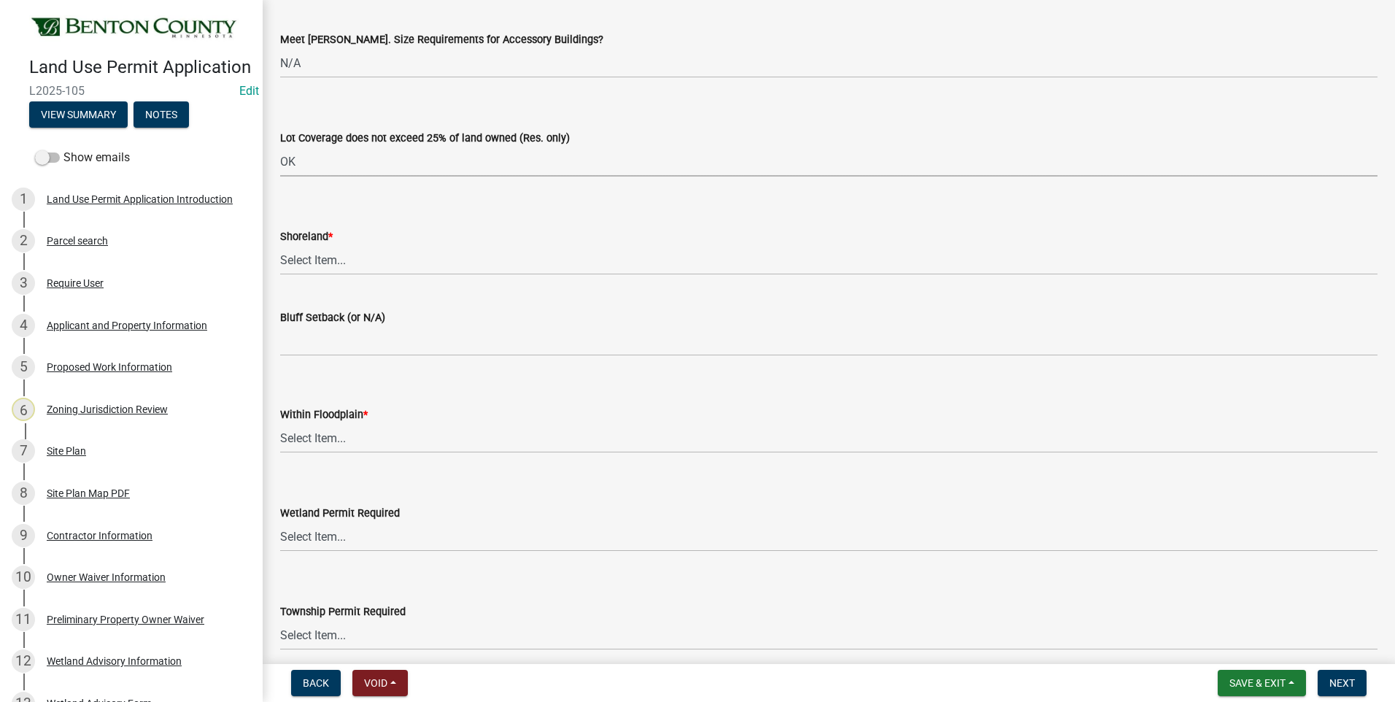
scroll to position [3284, 0]
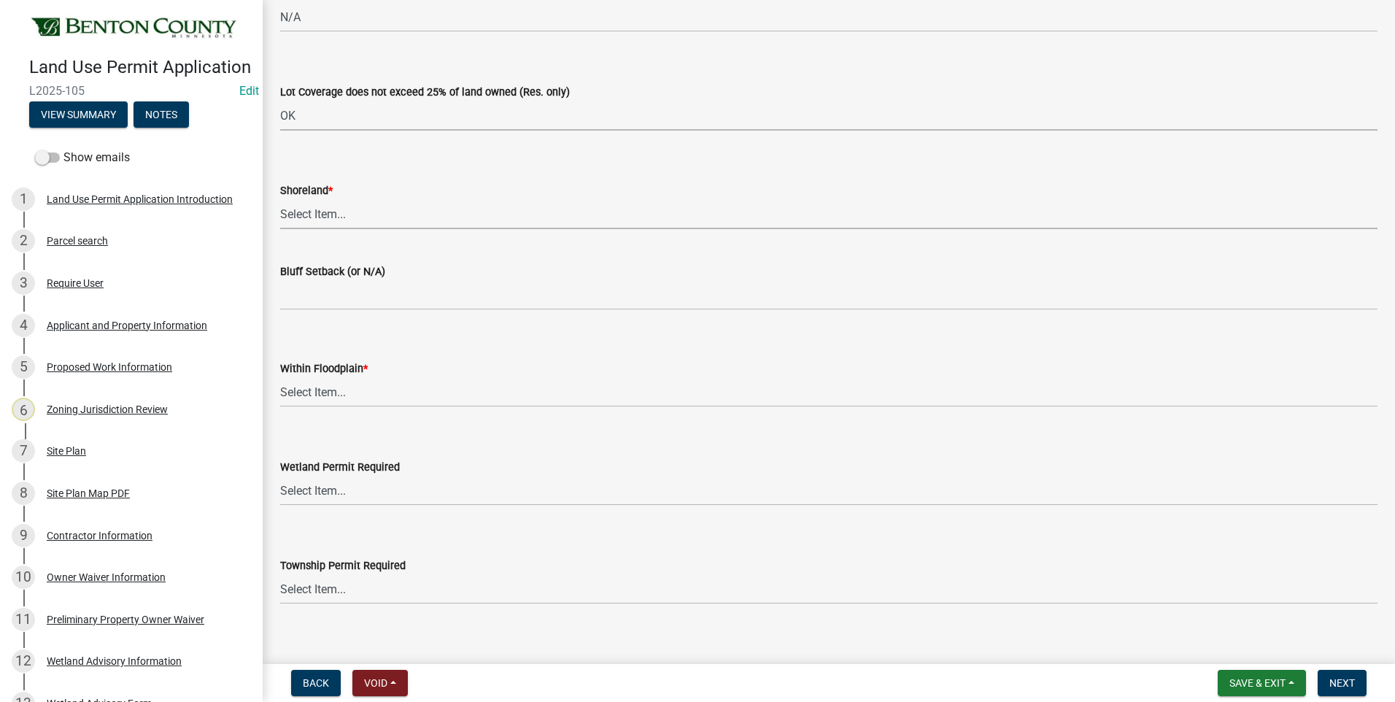
click at [323, 216] on select "Select Item... Yes No OK N/A" at bounding box center [829, 214] width 1098 height 30
click at [280, 199] on select "Select Item... Yes No OK N/A" at bounding box center [829, 214] width 1098 height 30
select select "445341f5-2b7a-4e9a-a8a7-43788b572440"
click at [314, 390] on select "Select Item... Yes No OK N/A" at bounding box center [829, 392] width 1098 height 30
click at [280, 377] on select "Select Item... Yes No OK N/A" at bounding box center [829, 392] width 1098 height 30
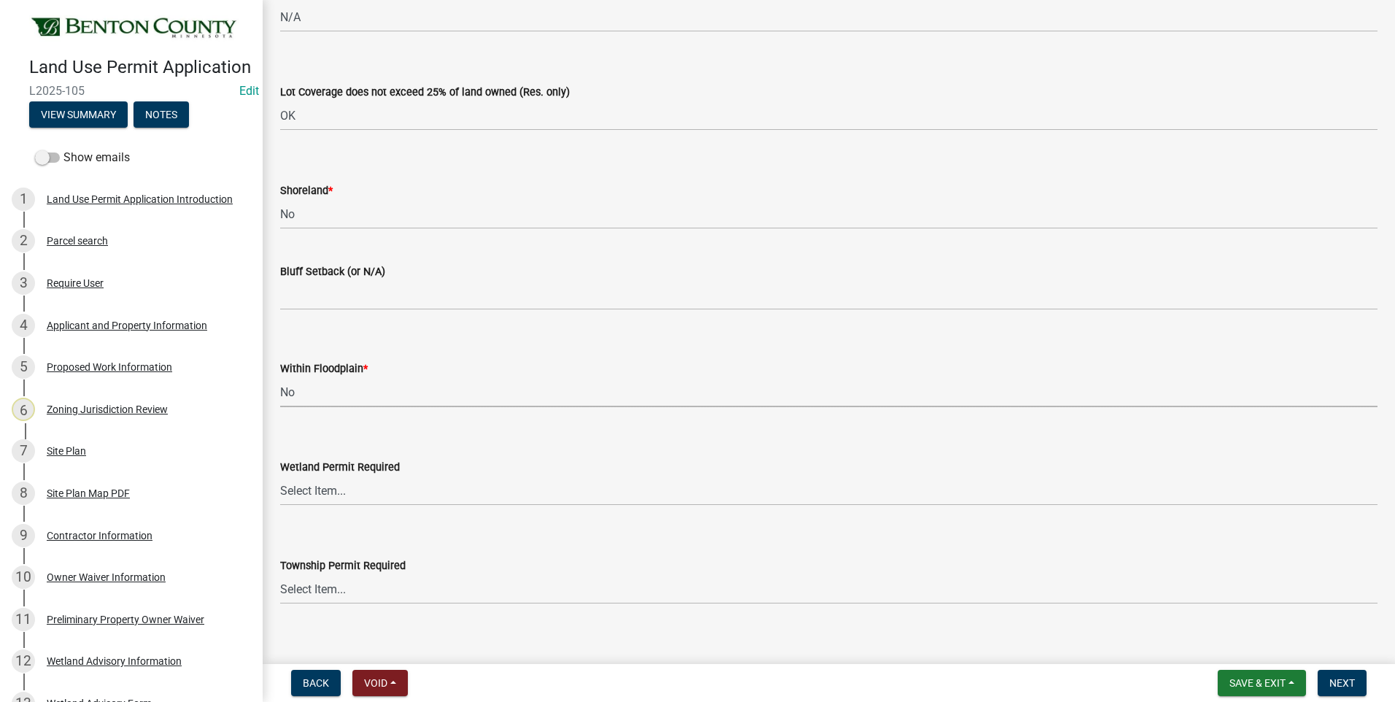
select select "445341f5-2b7a-4e9a-a8a7-43788b572440"
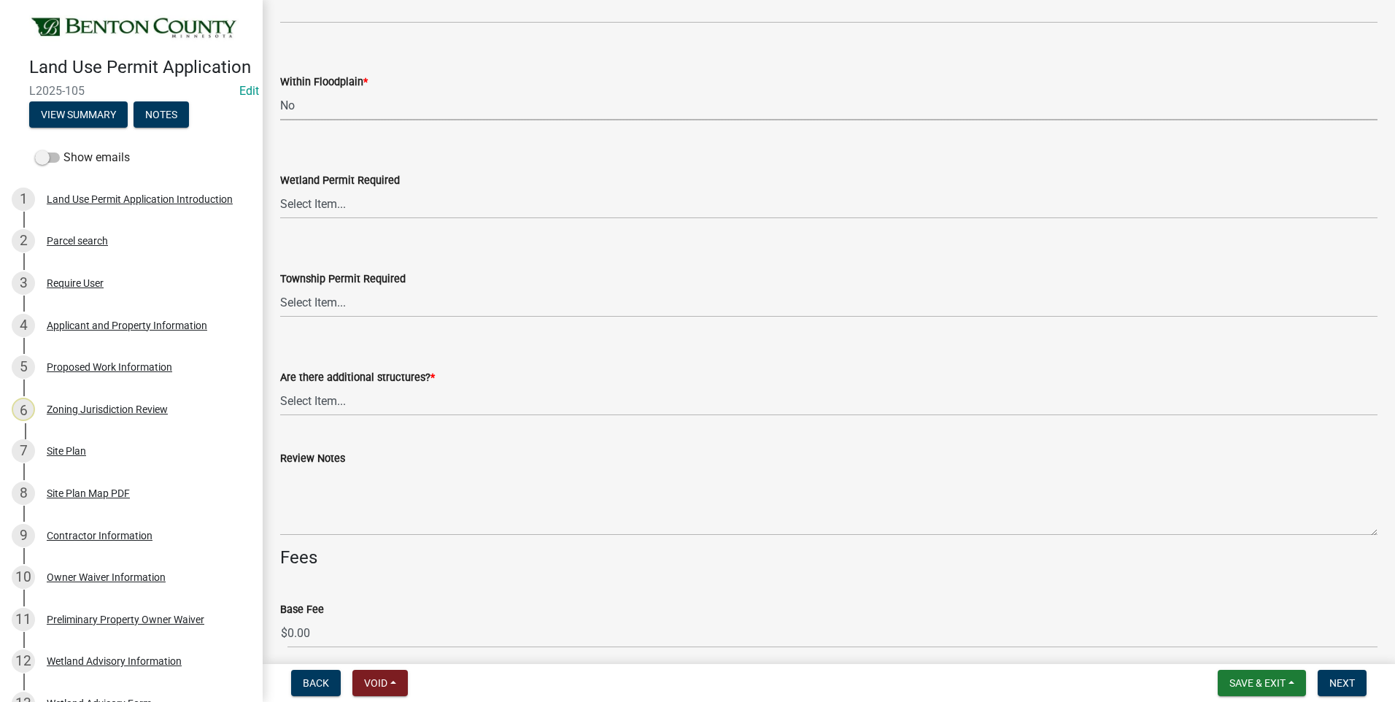
scroll to position [3576, 0]
click at [309, 198] on select "Select Item... Yes No" at bounding box center [829, 199] width 1098 height 30
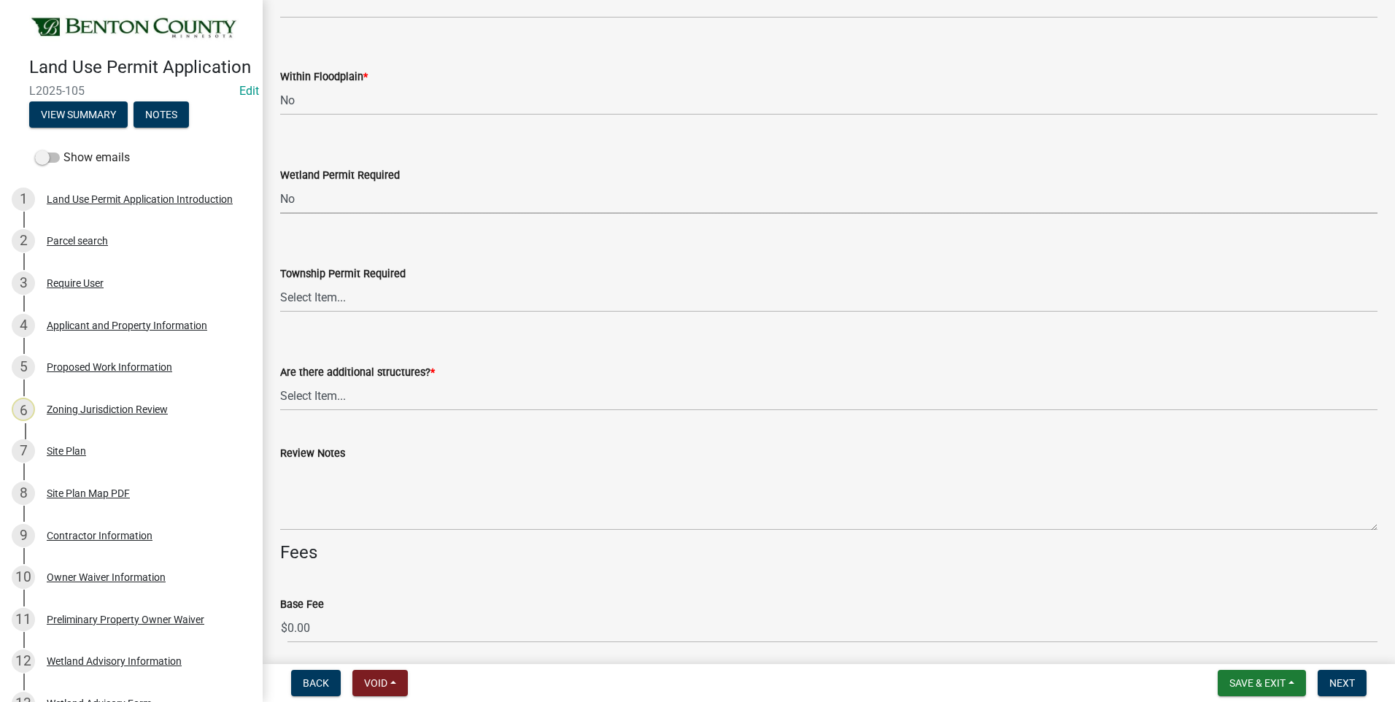
click at [280, 184] on select "Select Item... Yes No" at bounding box center [829, 199] width 1098 height 30
select select "58818da3-c200-45fa-b10d-5f5c42909306"
click at [314, 300] on select "Select Item... Yes No" at bounding box center [829, 297] width 1098 height 30
click at [280, 282] on select "Select Item... Yes No" at bounding box center [829, 297] width 1098 height 30
select select "b3d485fe-2f4a-4244-ab71-e3ff68bf5b58"
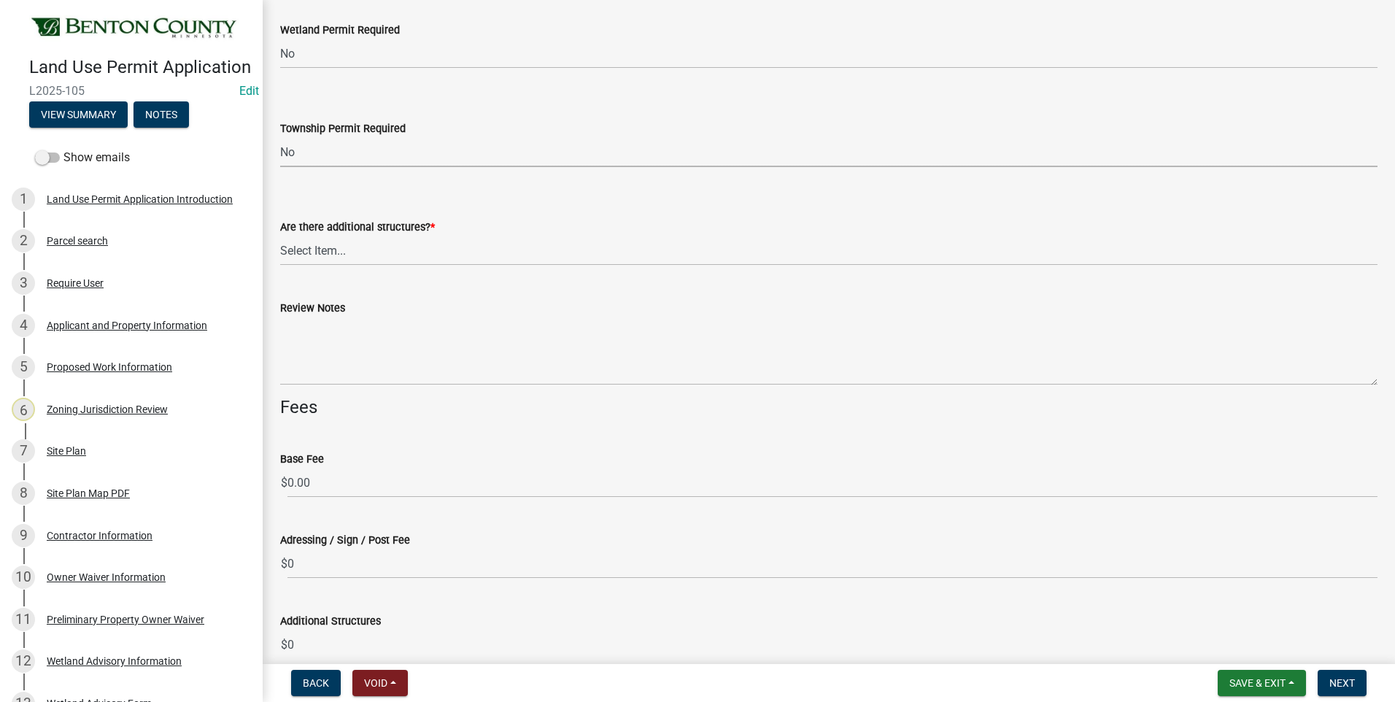
scroll to position [3722, 0]
click at [309, 252] on select "Select Item... Yes No" at bounding box center [829, 250] width 1098 height 30
click at [280, 235] on select "Select Item... Yes No" at bounding box center [829, 250] width 1098 height 30
select select "3b637cc4-ed0a-4d27-997c-adf22bb05159"
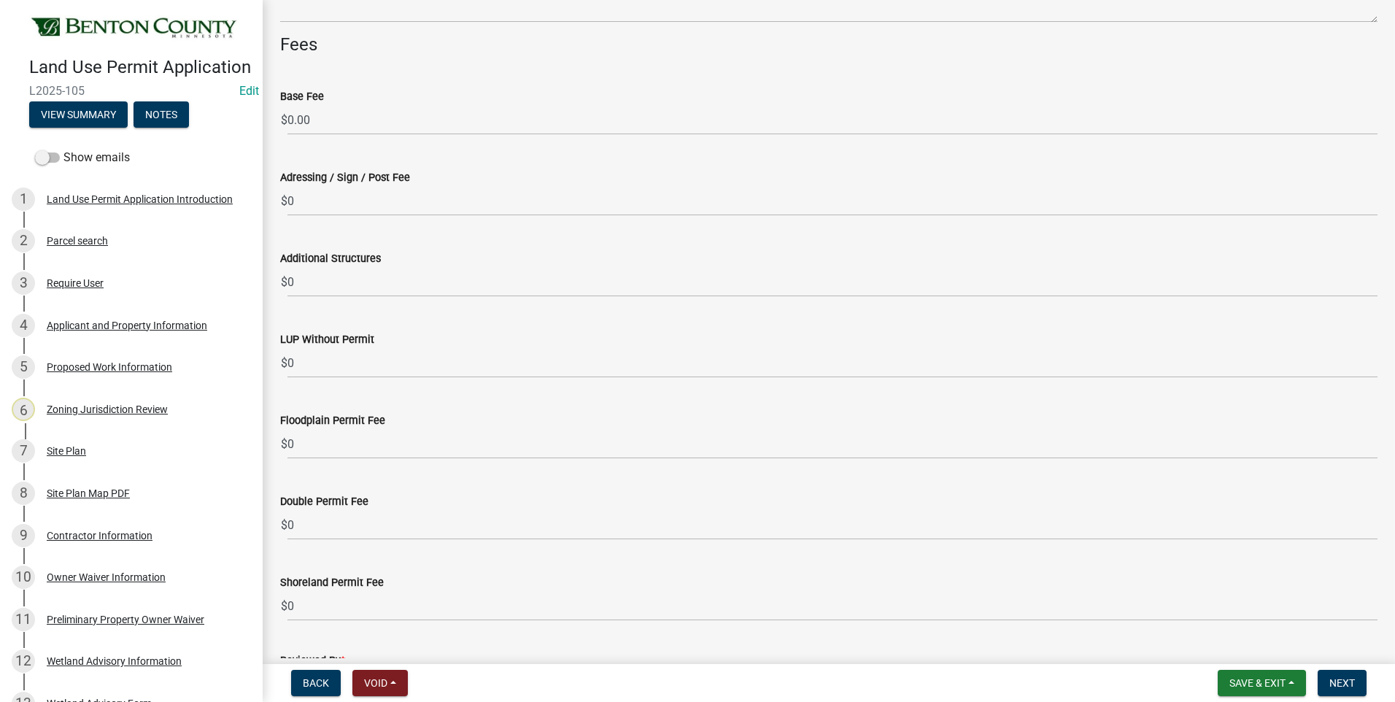
scroll to position [4087, 0]
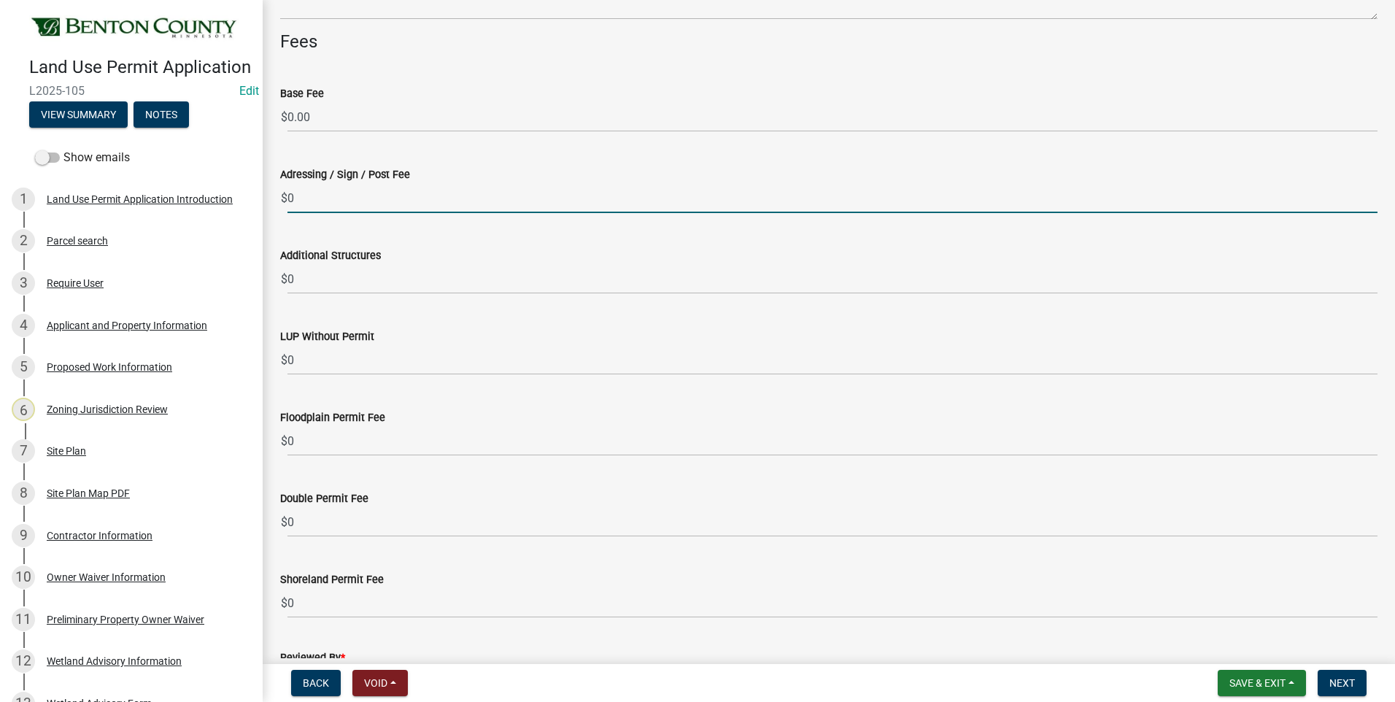
click at [288, 199] on input "0" at bounding box center [833, 198] width 1090 height 30
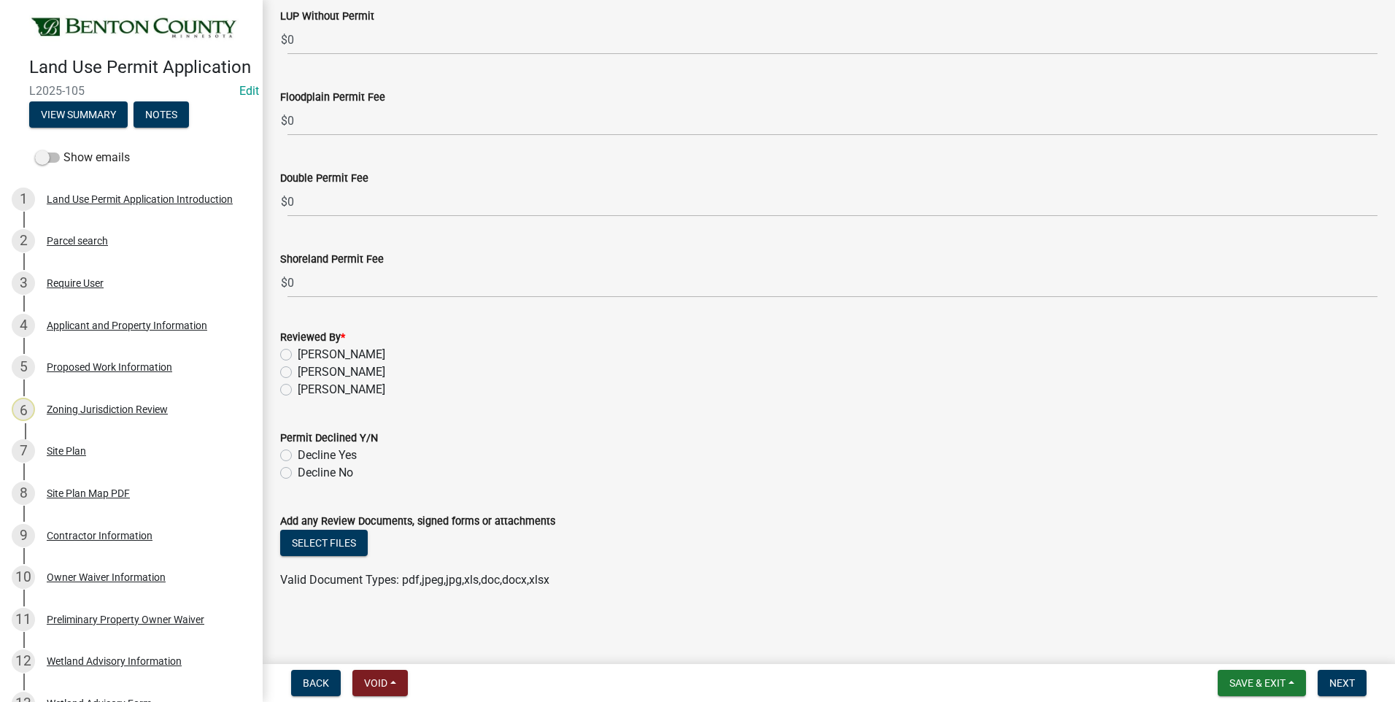
scroll to position [4408, 0]
type input "50"
click at [298, 370] on label "[PERSON_NAME]" at bounding box center [342, 372] width 88 height 18
click at [298, 370] on input "[PERSON_NAME]" at bounding box center [302, 367] width 9 height 9
radio input "true"
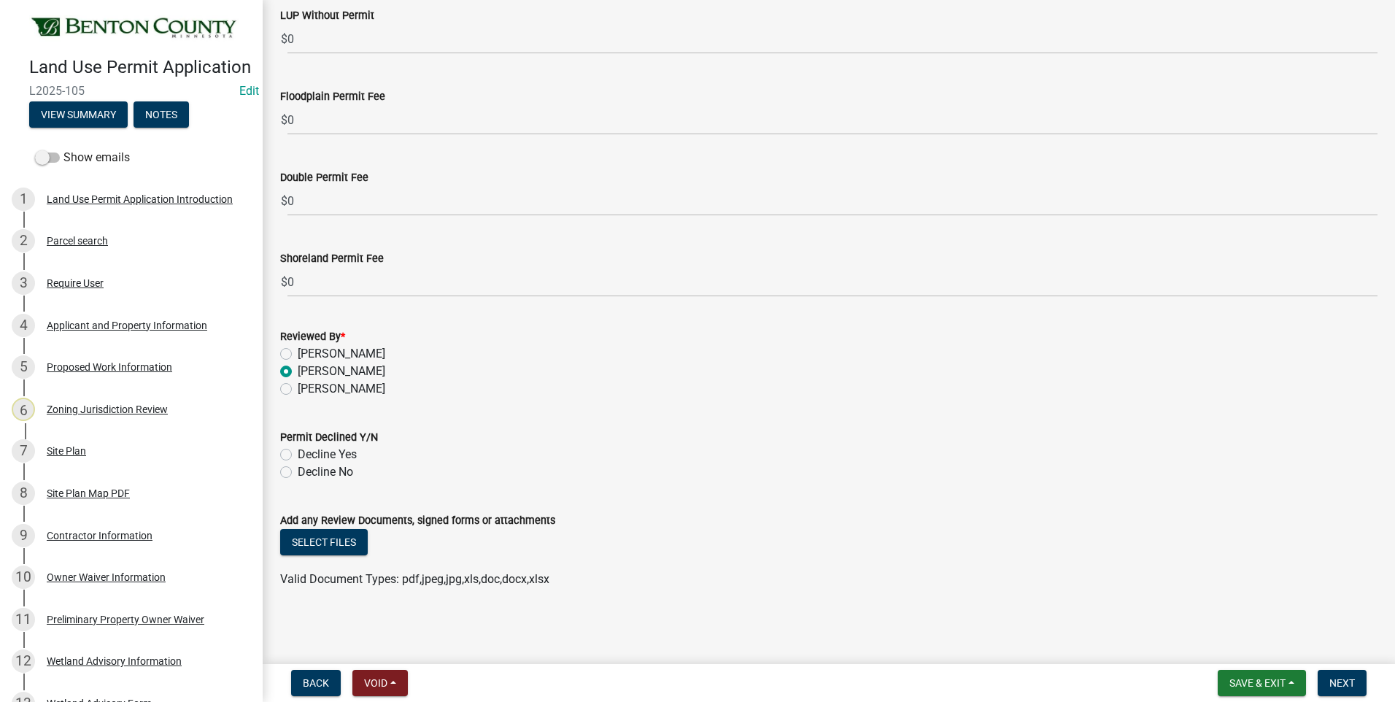
click at [298, 471] on label "Decline No" at bounding box center [325, 472] width 55 height 18
click at [298, 471] on input "Decline No" at bounding box center [302, 467] width 9 height 9
radio input "true"
click at [296, 541] on button "Select files" at bounding box center [324, 542] width 88 height 26
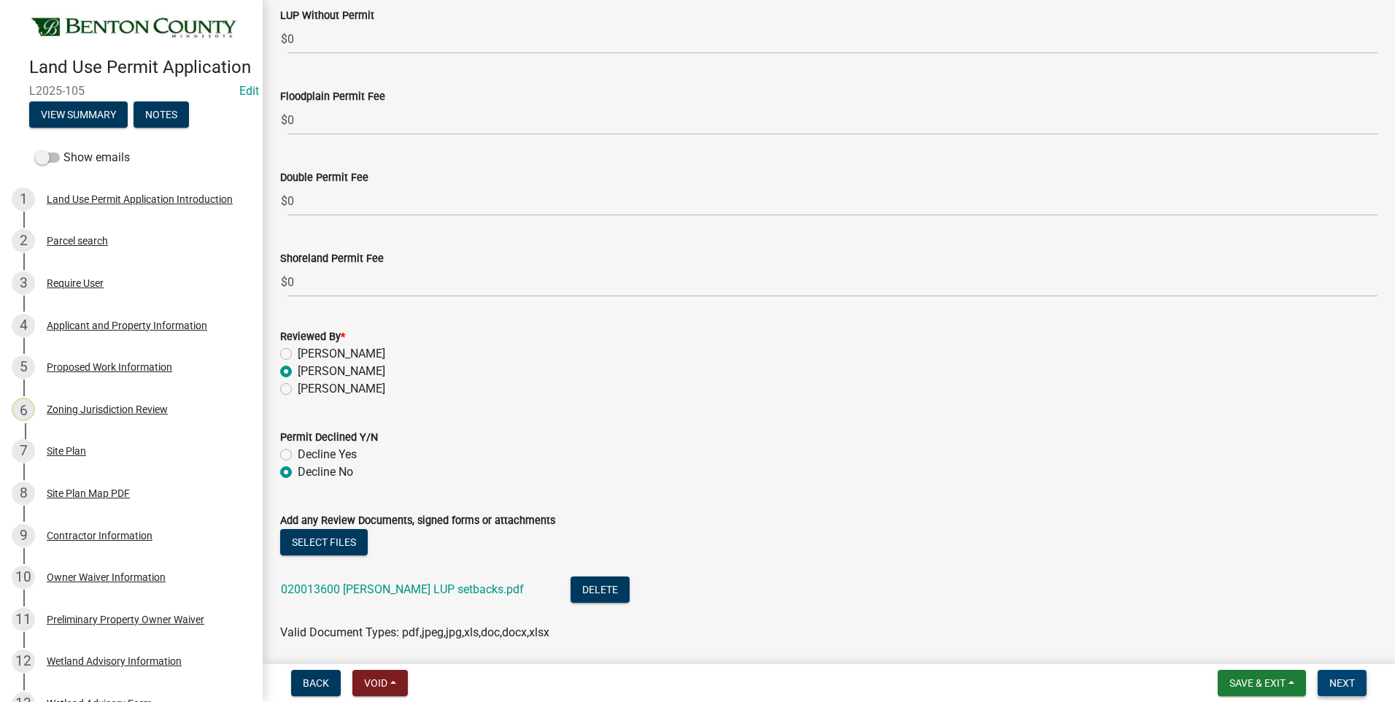
click at [1349, 682] on span "Next" at bounding box center [1343, 683] width 26 height 12
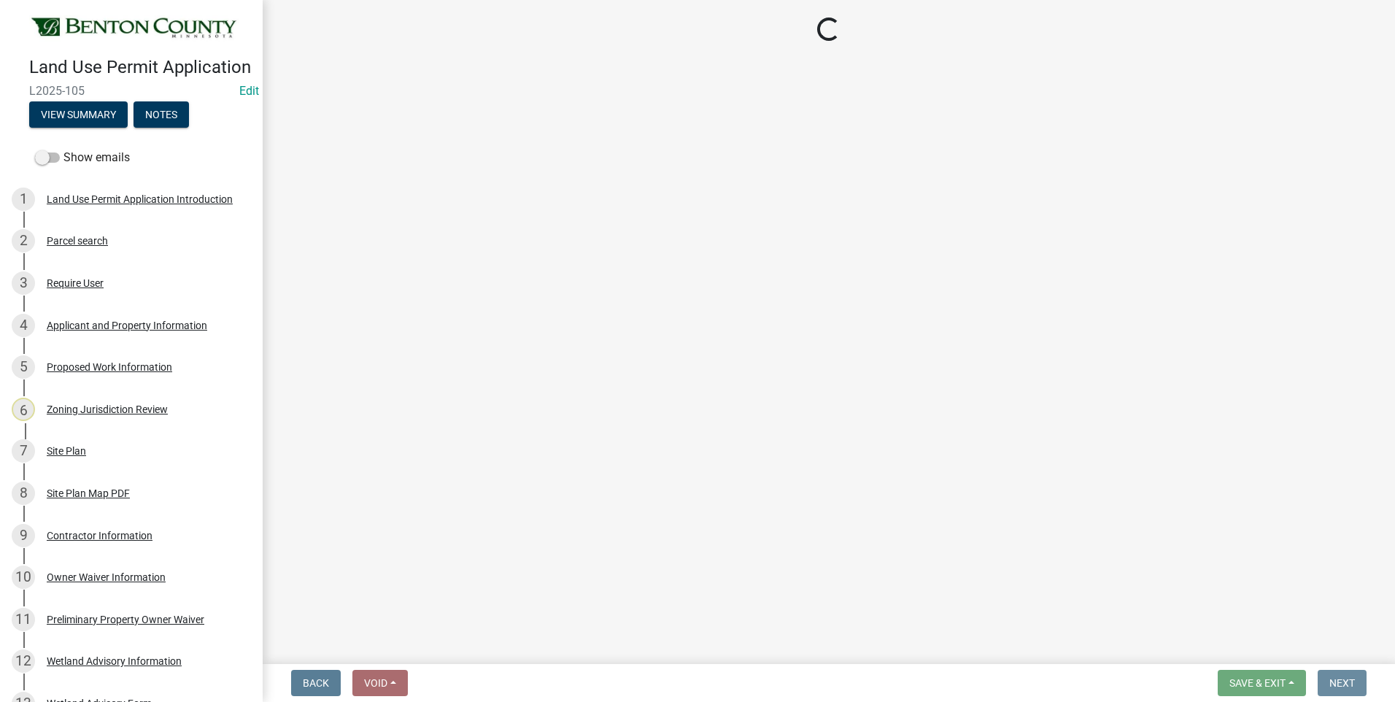
scroll to position [0, 0]
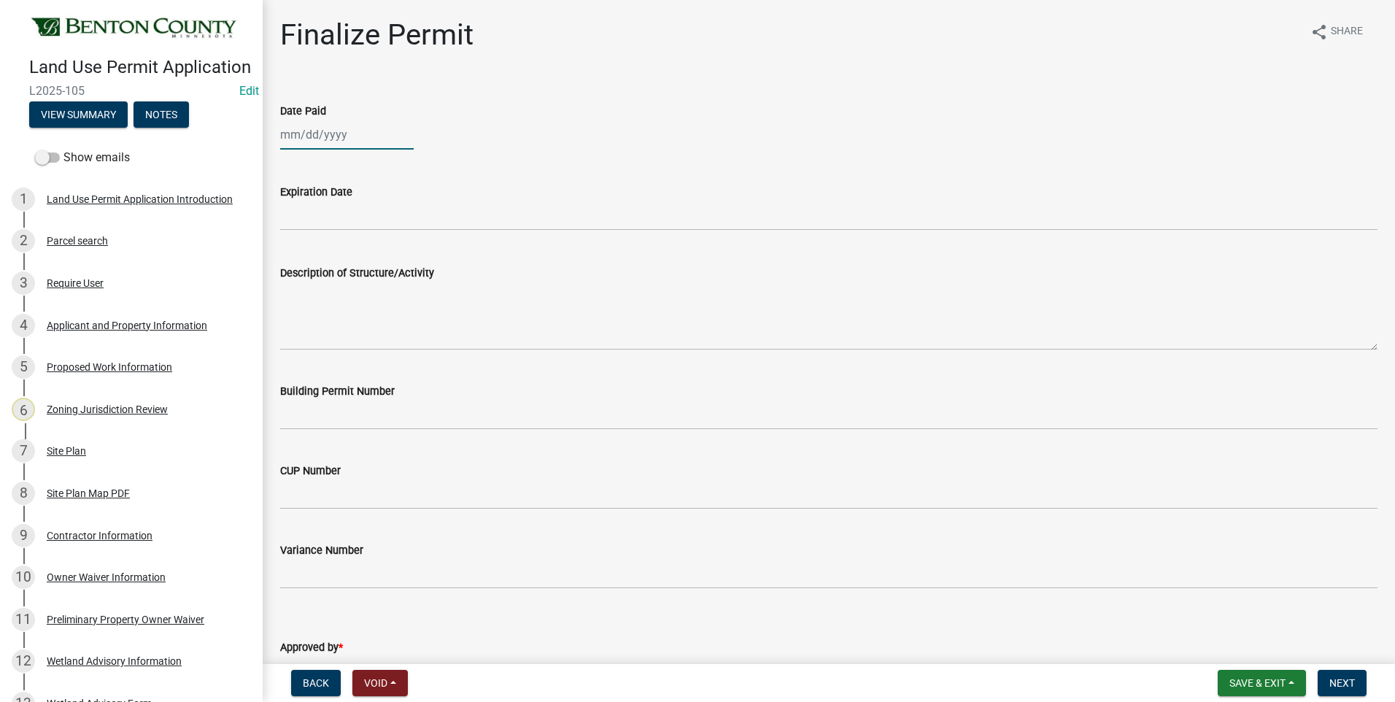
click at [308, 136] on div at bounding box center [347, 135] width 134 height 30
select select "9"
select select "2025"
click at [318, 257] on div "16" at bounding box center [318, 258] width 23 height 23
type input "[DATE]"
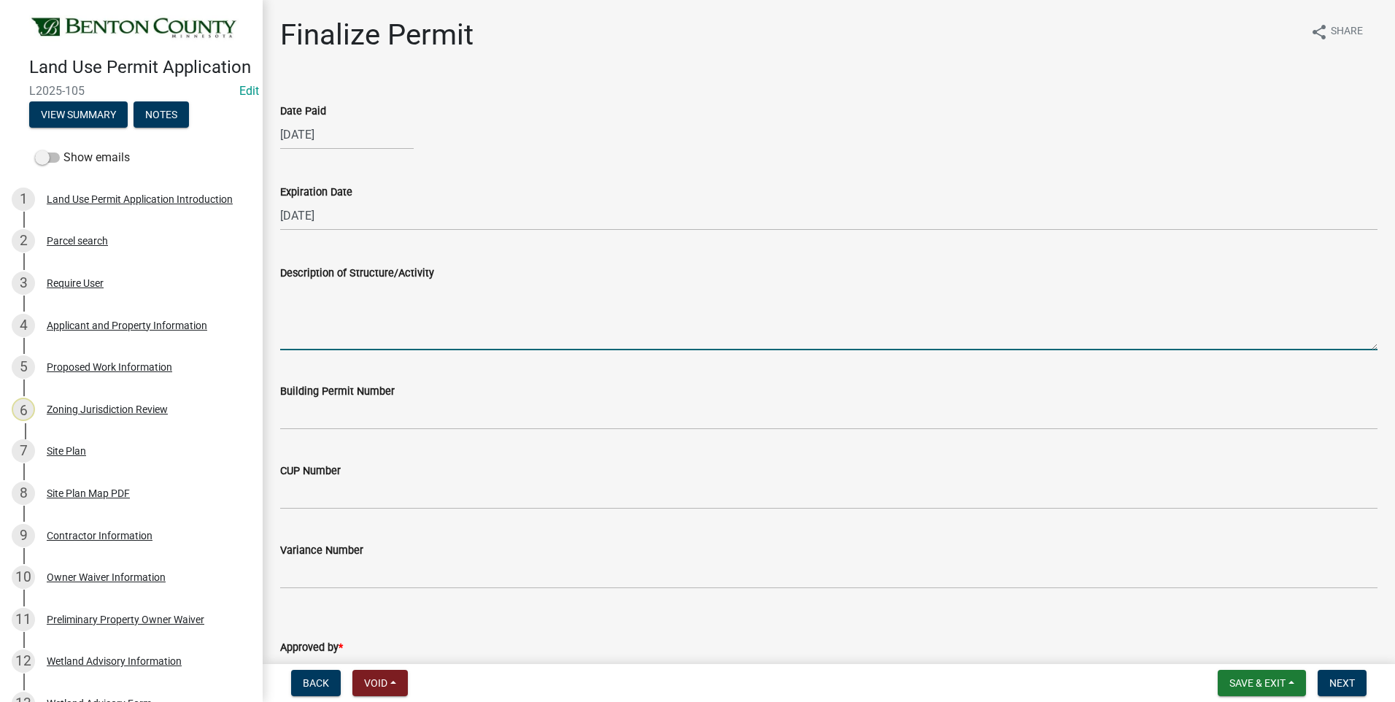
click at [404, 311] on textarea "Description of Structure/Activity" at bounding box center [829, 316] width 1098 height 69
paste textarea "Construction of an 80'x40' House/Garage. MUST MEET MINIMUM REQUIRED PROPERTY SE…"
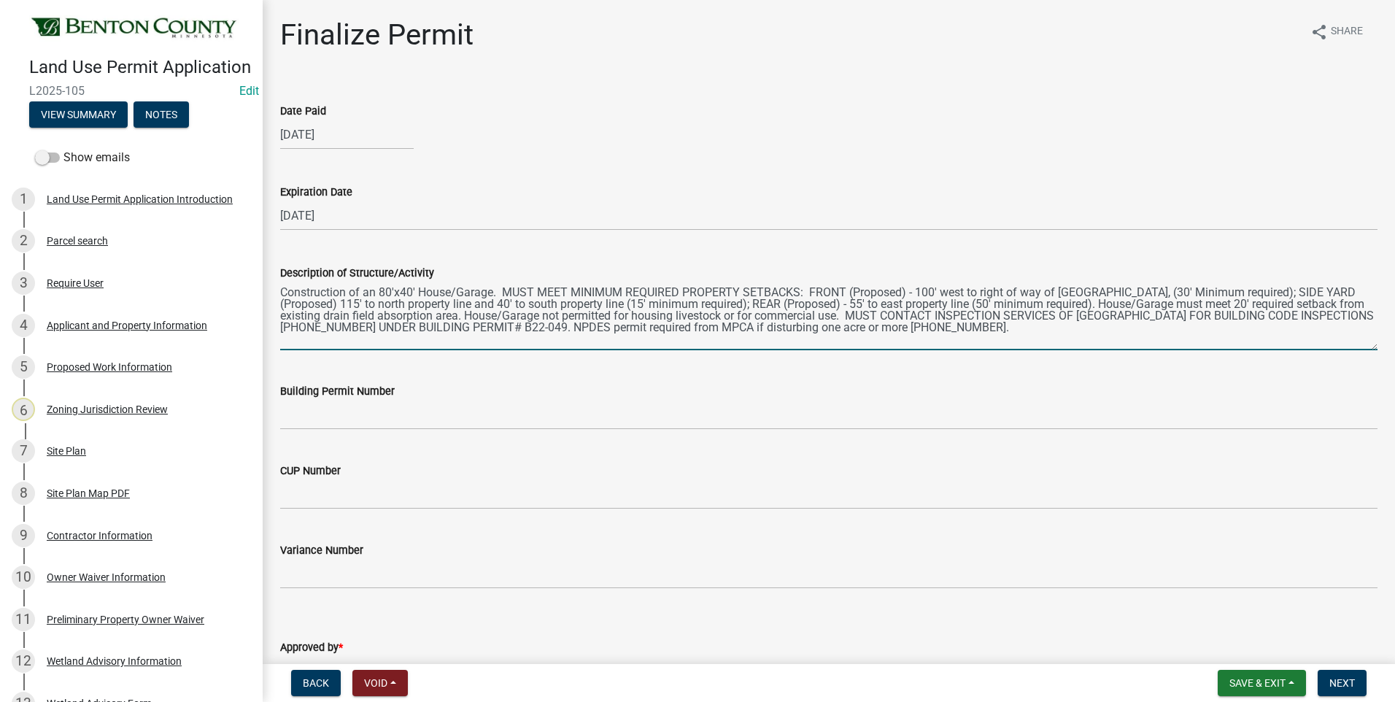
click at [385, 291] on textarea "Construction of an 80'x40' House/Garage. MUST MEET MINIMUM REQUIRED PROPERTY SE…" at bounding box center [829, 316] width 1098 height 69
click at [403, 290] on textarea "Construction of an 86'x40' House/Garage. MUST MEET MINIMUM REQUIRED PROPERTY SE…" at bounding box center [829, 316] width 1098 height 69
drag, startPoint x: 418, startPoint y: 292, endPoint x: 452, endPoint y: 290, distance: 33.6
click at [426, 290] on textarea "Construction of an 86'x28' House/Garage. MUST MEET MINIMUM REQUIRED PROPERTY SE…" at bounding box center [829, 316] width 1098 height 69
drag, startPoint x: 452, startPoint y: 291, endPoint x: 493, endPoint y: 291, distance: 40.9
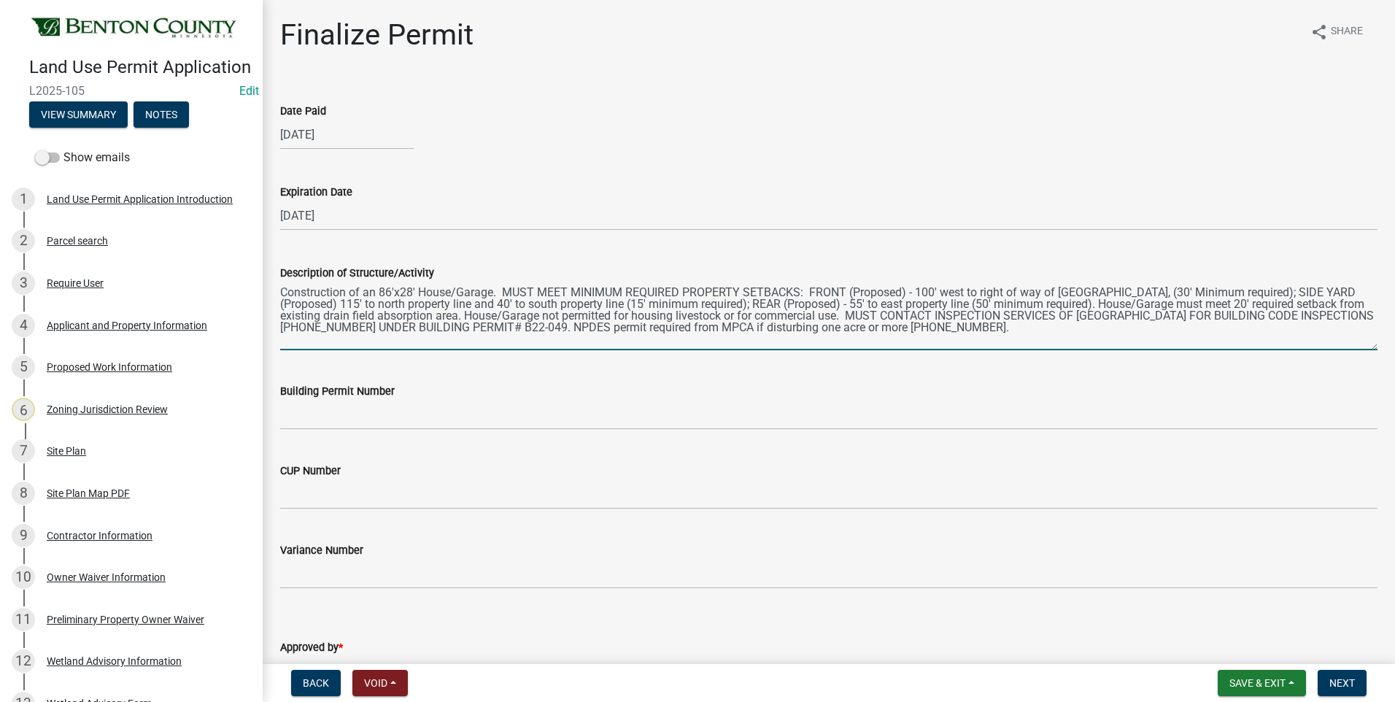
click at [493, 291] on textarea "Construction of an 86'x28' House/Garage. MUST MEET MINIMUM REQUIRED PROPERTY SE…" at bounding box center [829, 316] width 1098 height 69
drag, startPoint x: 922, startPoint y: 292, endPoint x: 936, endPoint y: 290, distance: 13.9
click at [936, 290] on textarea "Construction of an 86'x28' Modular House. MUST MEET MINIMUM REQUIRED PROPERTY S…" at bounding box center [829, 316] width 1098 height 69
drag, startPoint x: 342, startPoint y: 303, endPoint x: 404, endPoint y: 303, distance: 62.8
click at [404, 303] on textarea "Construction of an 86'x28' Modular House. MUST MEET MINIMUM REQUIRED PROPERTY S…" at bounding box center [829, 316] width 1098 height 69
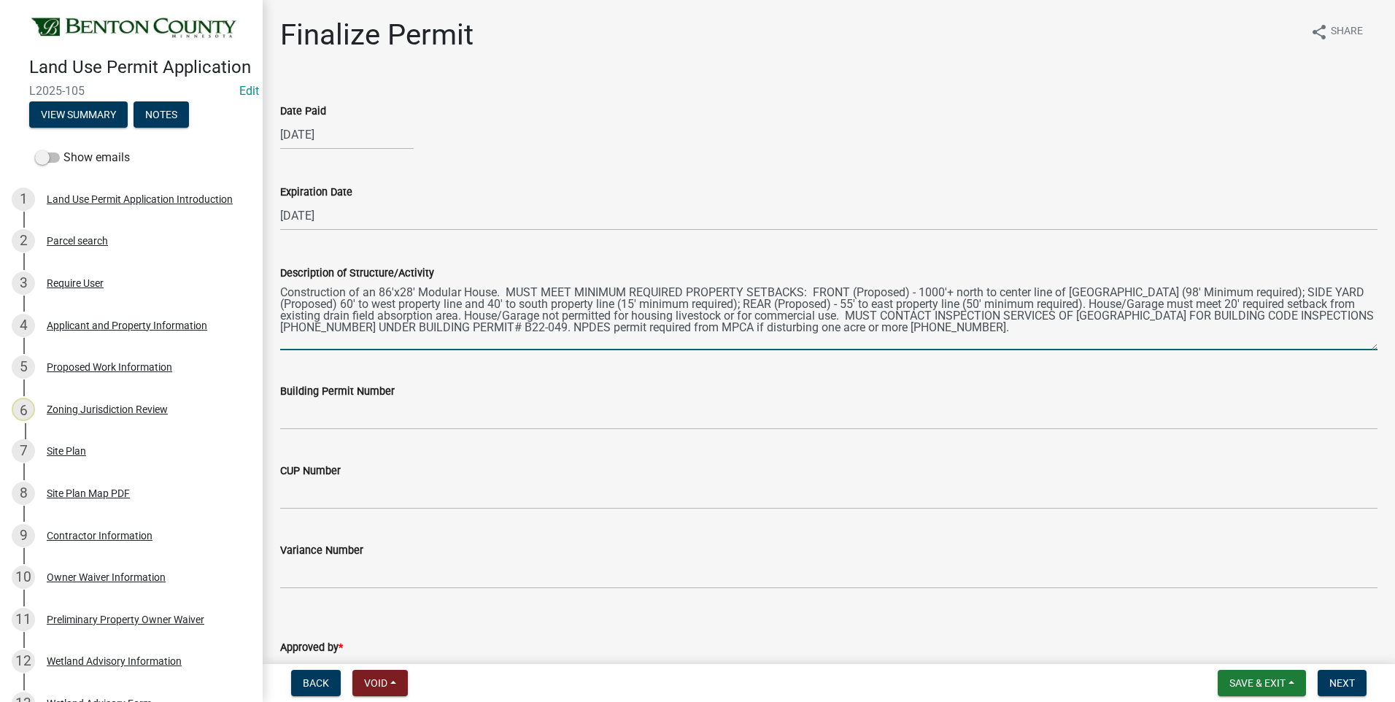
drag, startPoint x: 491, startPoint y: 306, endPoint x: 501, endPoint y: 305, distance: 10.2
click at [501, 305] on textarea "Construction of an 86'x28' Modular House. MUST MEET MINIMUM REQUIRED PROPERTY S…" at bounding box center [829, 316] width 1098 height 69
drag, startPoint x: 544, startPoint y: 303, endPoint x: 572, endPoint y: 304, distance: 27.7
click at [572, 304] on textarea "Construction of an 86'x28' Modular House. MUST MEET MINIMUM REQUIRED PROPERTY S…" at bounding box center [829, 316] width 1098 height 69
drag, startPoint x: 641, startPoint y: 302, endPoint x: 652, endPoint y: 304, distance: 11.0
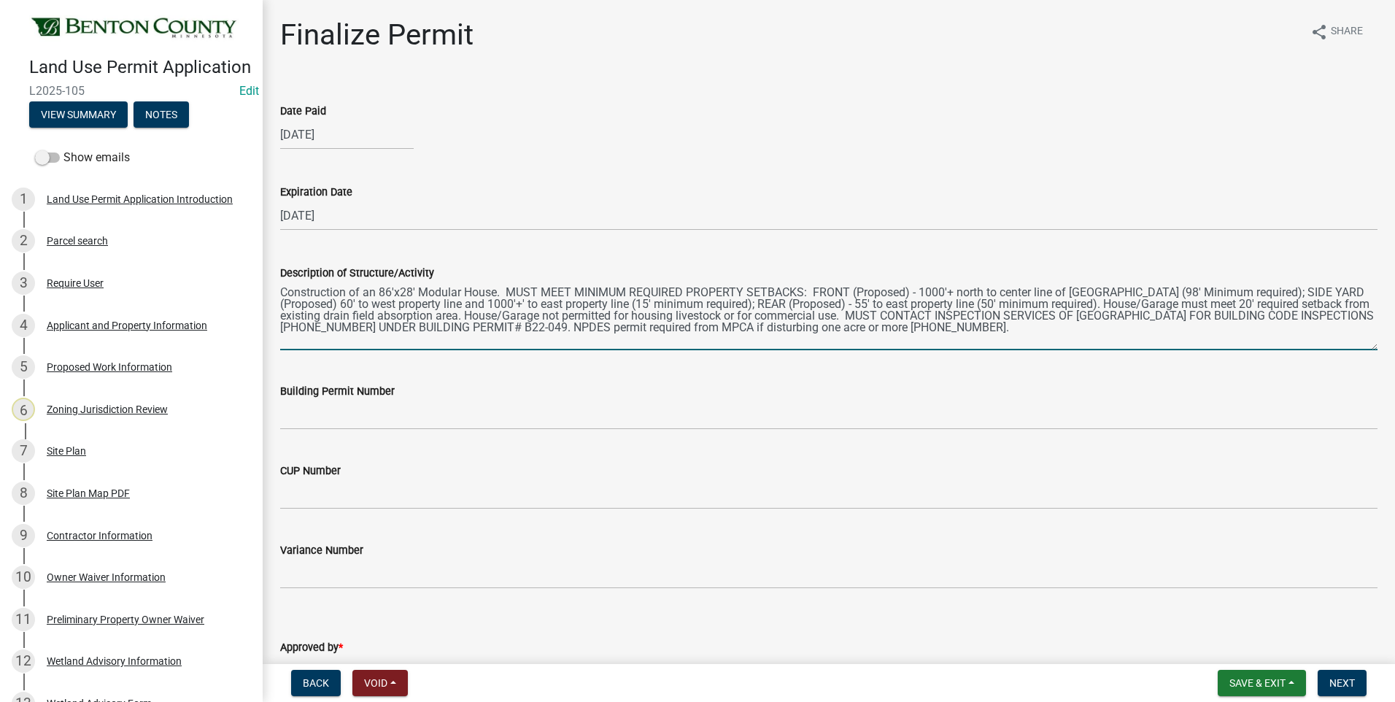
click at [652, 304] on textarea "Construction of an 86'x28' Modular House. MUST MEET MINIMUM REQUIRED PROPERTY S…" at bounding box center [829, 316] width 1098 height 69
drag, startPoint x: 861, startPoint y: 303, endPoint x: 871, endPoint y: 303, distance: 9.5
click at [871, 303] on textarea "Construction of an 86'x28' Modular House. MUST MEET MINIMUM REQUIRED PROPERTY S…" at bounding box center [829, 316] width 1098 height 69
drag, startPoint x: 898, startPoint y: 303, endPoint x: 923, endPoint y: 303, distance: 24.8
click at [923, 303] on textarea "Construction of an 86'x28' Modular House. MUST MEET MINIMUM REQUIRED PROPERTY S…" at bounding box center [829, 316] width 1098 height 69
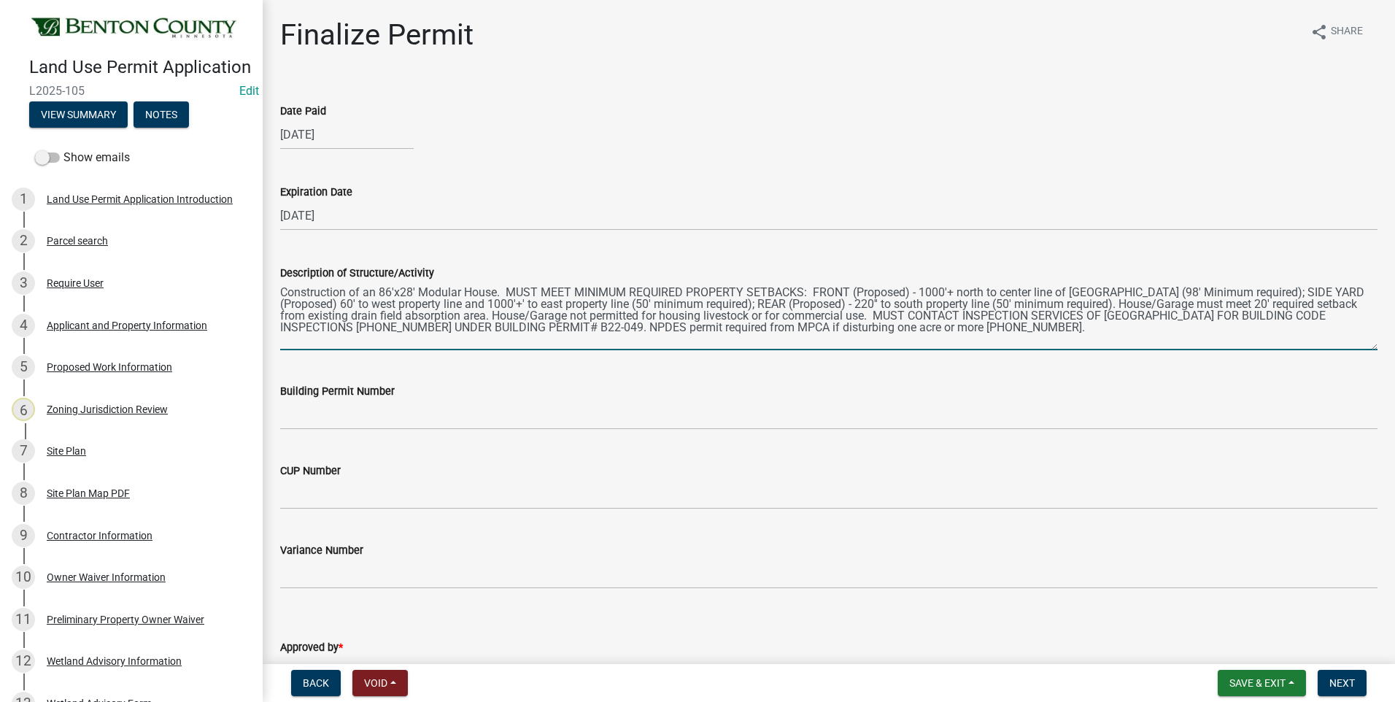
drag, startPoint x: 1127, startPoint y: 302, endPoint x: 535, endPoint y: 317, distance: 592.7
click at [535, 317] on textarea "Construction of an 86'x28' Modular House. MUST MEET MINIMUM REQUIRED PROPERTY S…" at bounding box center [829, 316] width 1098 height 69
click at [1209, 304] on textarea "Construction of an 86'x28' Modular House. MUST MEET MINIMUM REQUIRED PROPERTY S…" at bounding box center [829, 316] width 1098 height 69
drag, startPoint x: 1169, startPoint y: 314, endPoint x: 1210, endPoint y: 315, distance: 40.9
click at [1210, 315] on textarea "Construction of an 86'x28' Modular House. MUST MEET MINIMUM REQUIRED PROPERTY S…" at bounding box center [829, 316] width 1098 height 69
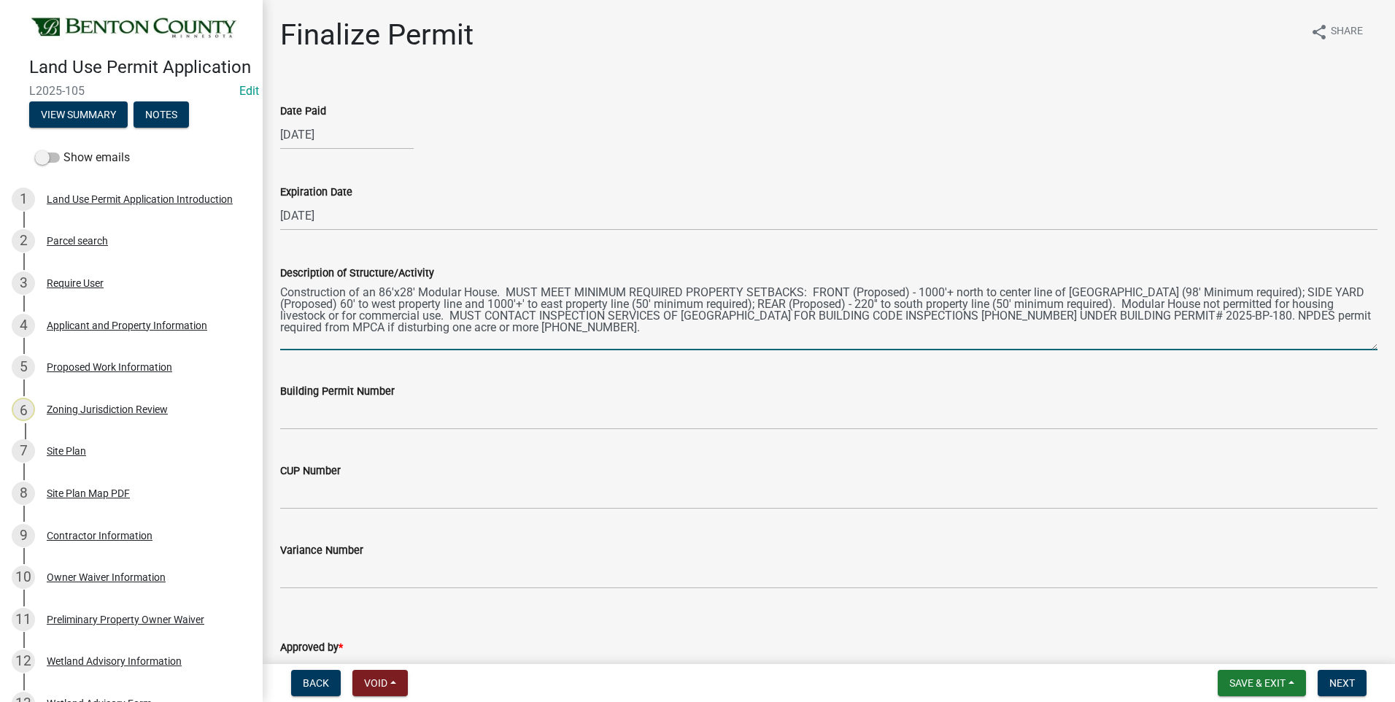
type textarea "Construction of an 86'x28' Modular House. MUST MEET MINIMUM REQUIRED PROPERTY S…"
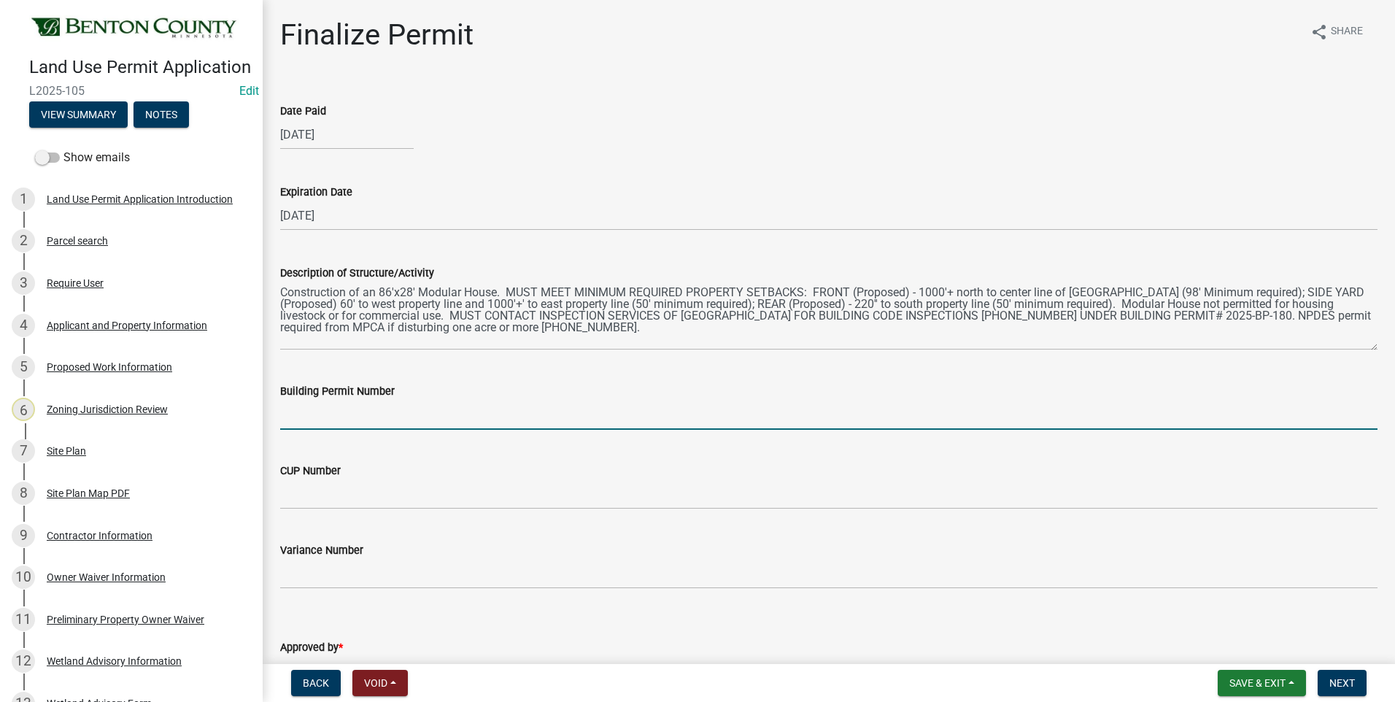
click at [307, 415] on input "Building Permit Number" at bounding box center [829, 415] width 1098 height 30
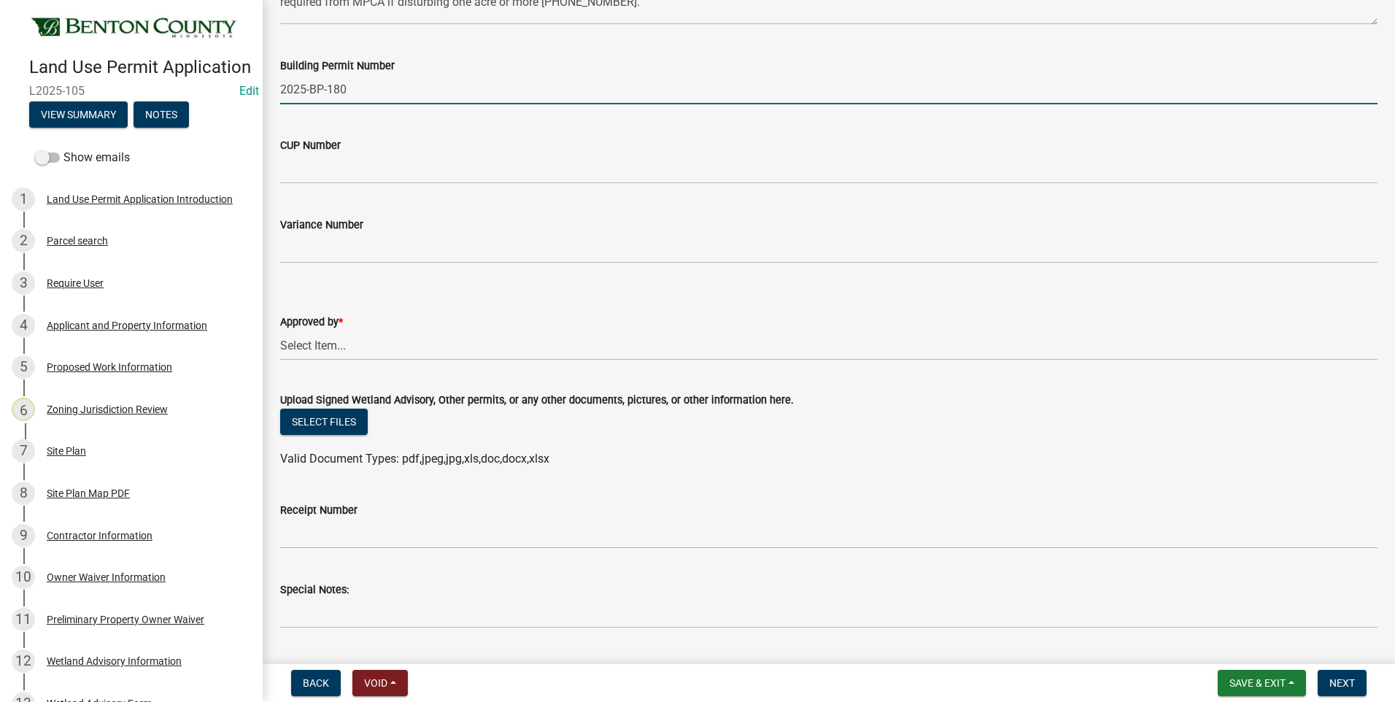
scroll to position [364, 0]
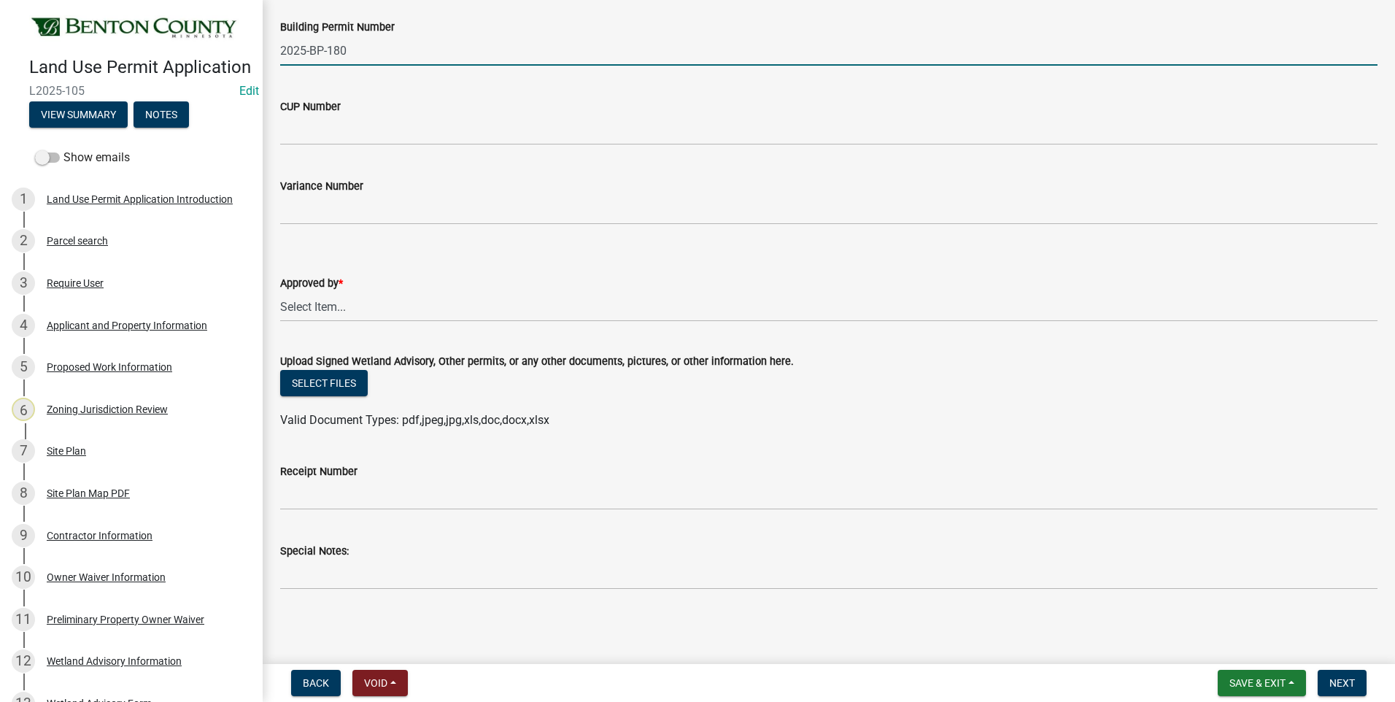
type input "2025-BP-180"
click at [325, 304] on select "Select Item... [PERSON_NAME] [PERSON_NAME] [PERSON_NAME]" at bounding box center [829, 307] width 1098 height 30
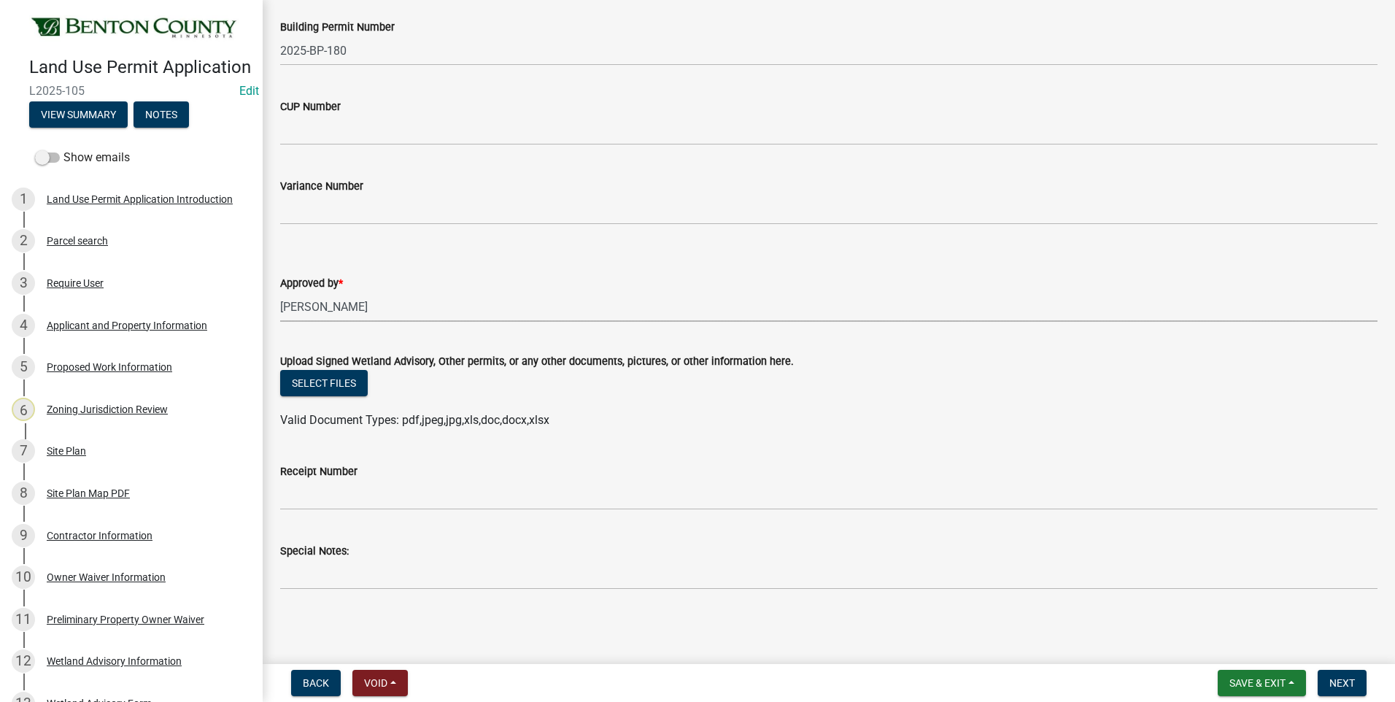
click at [280, 292] on select "Select Item... [PERSON_NAME] [PERSON_NAME] [PERSON_NAME]" at bounding box center [829, 307] width 1098 height 30
select select "8c556161-3af8-4be3-b743-63476ef47763"
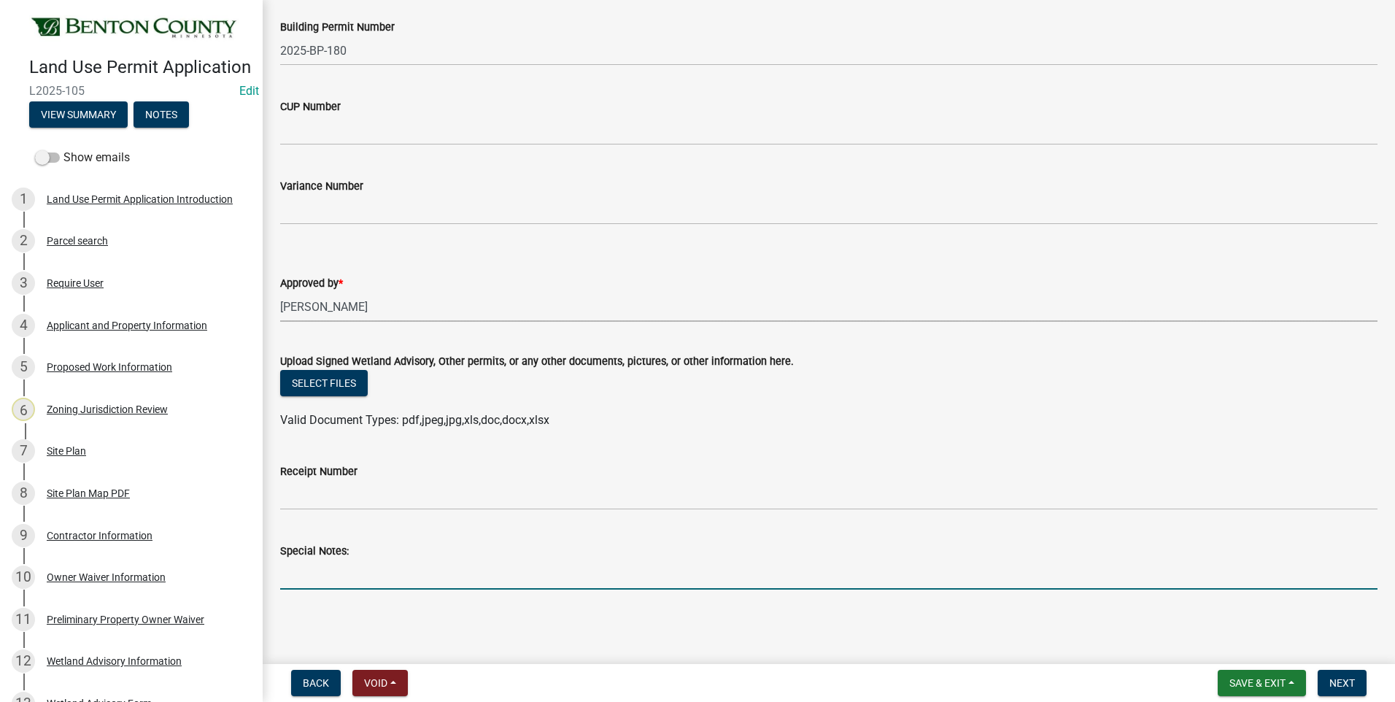
click at [342, 580] on input "Special Notes:" at bounding box center [829, 575] width 1098 height 30
type input "86x28 Modular Home"
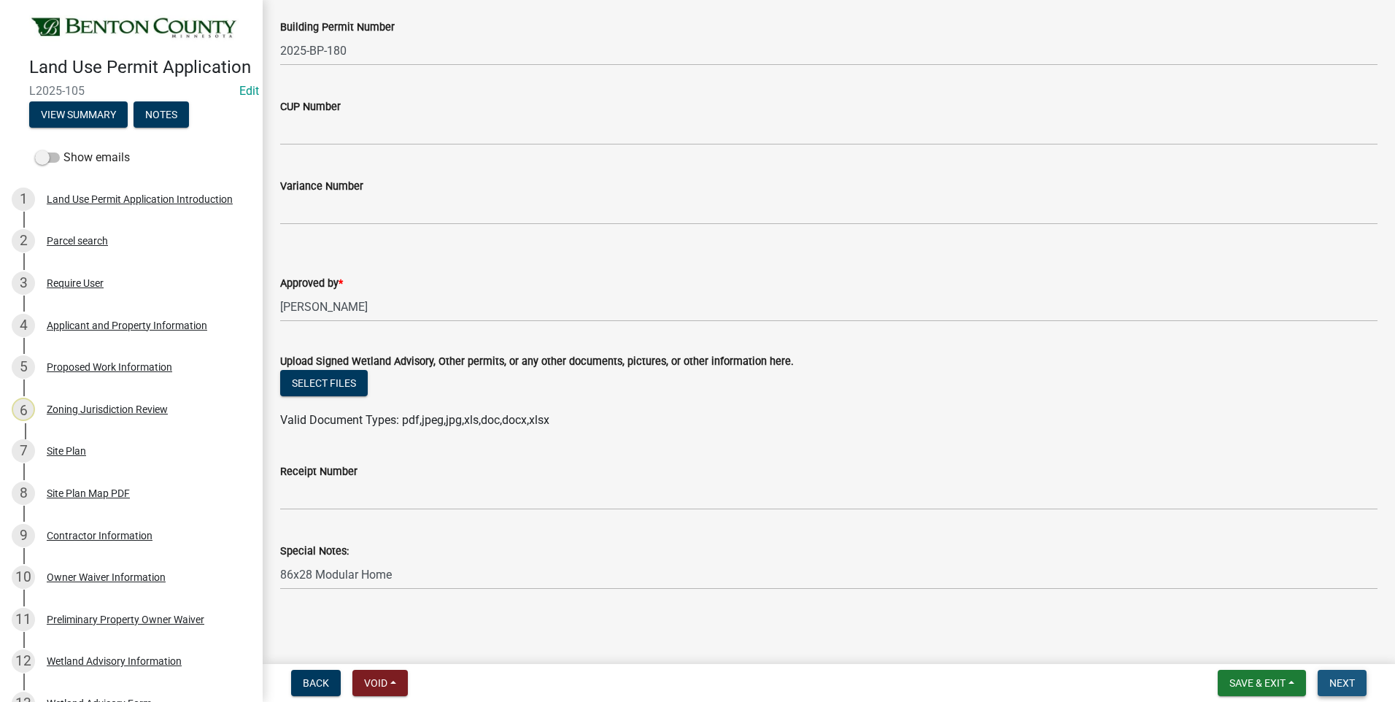
click at [1348, 685] on span "Next" at bounding box center [1343, 683] width 26 height 12
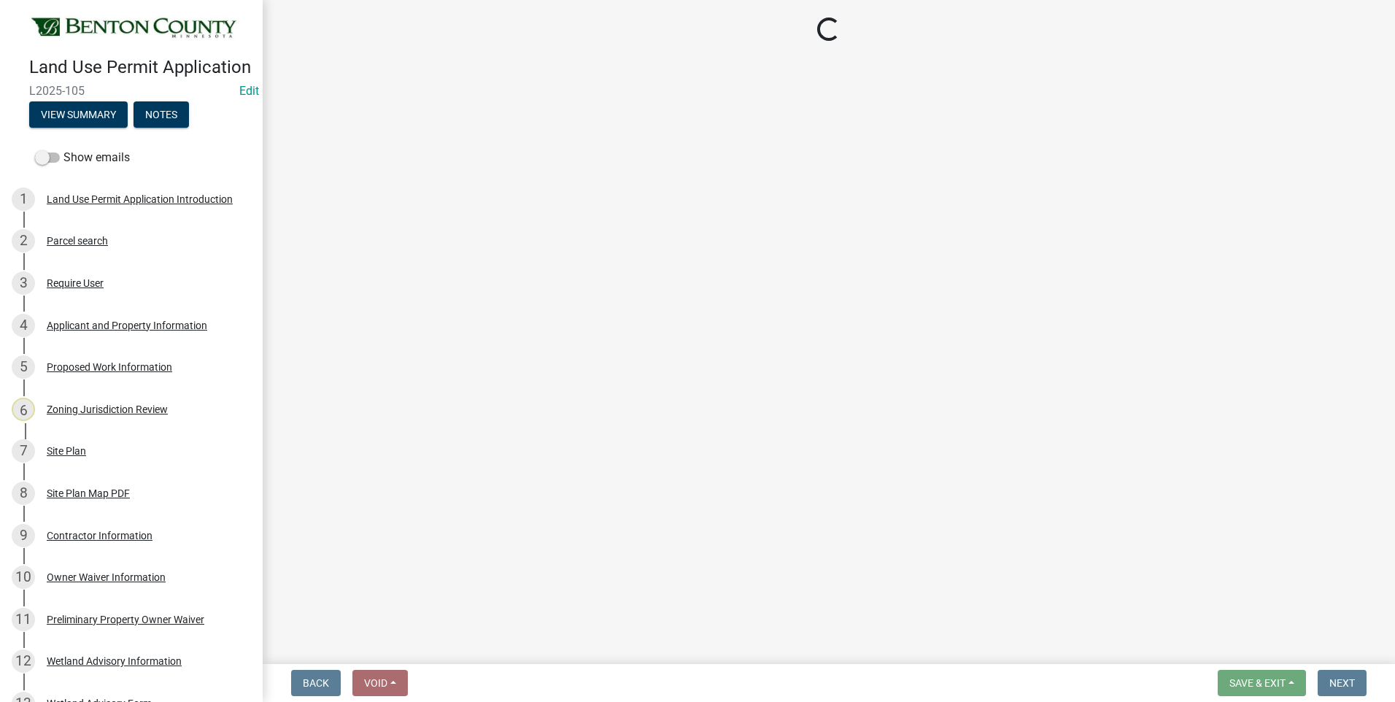
select select "3: 3"
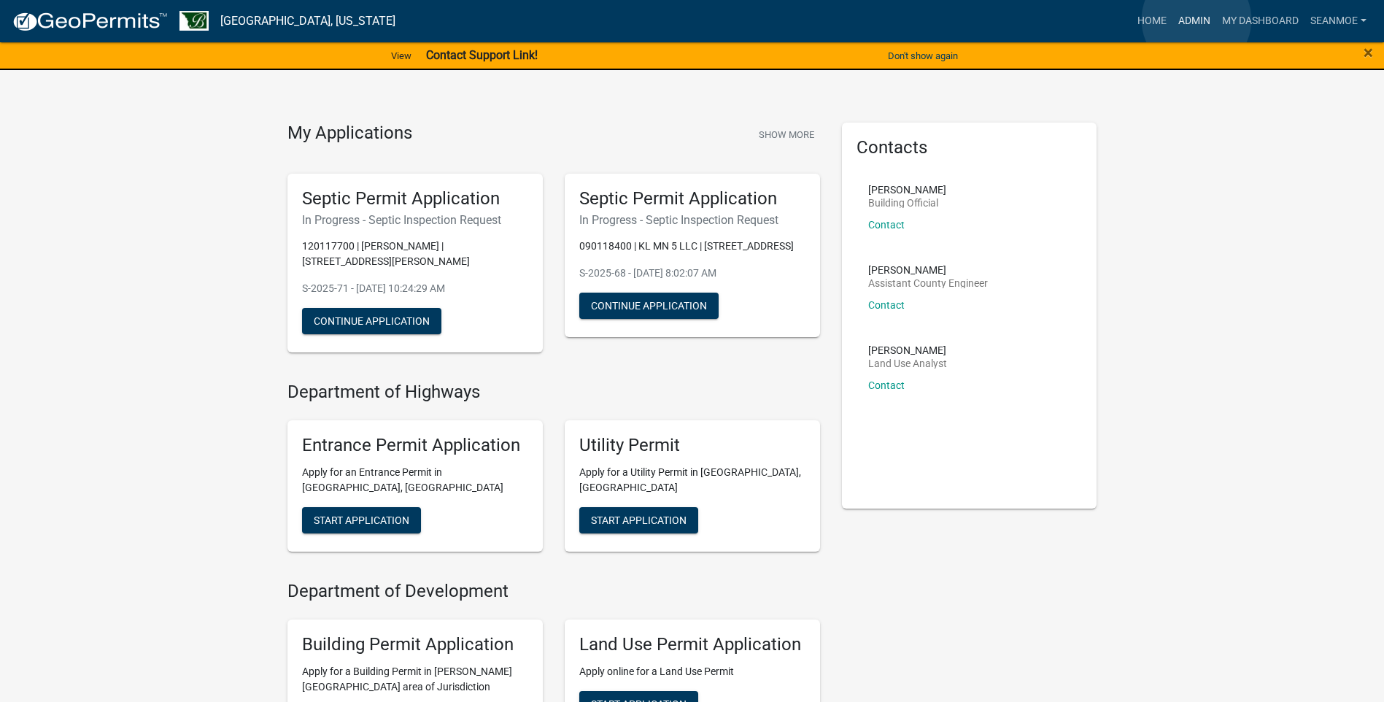
click at [1197, 20] on link "Admin" at bounding box center [1195, 21] width 44 height 28
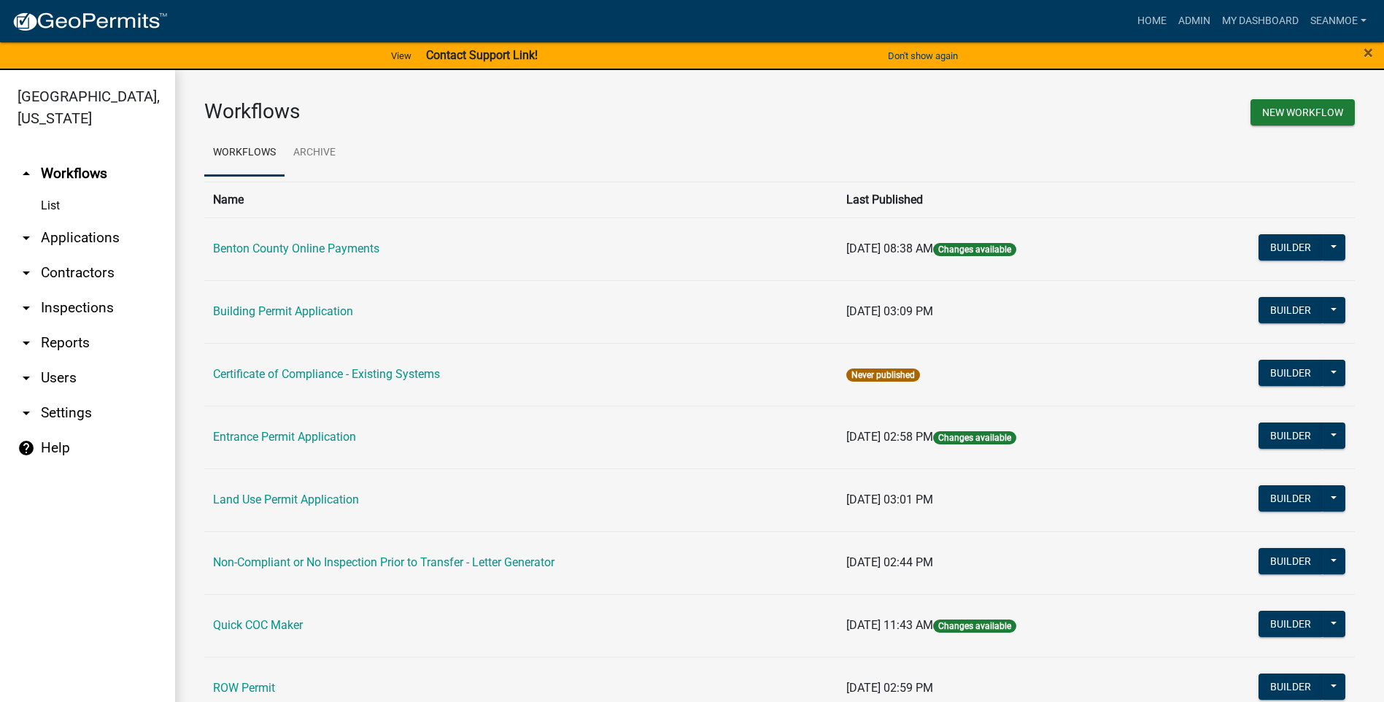
click at [72, 239] on link "arrow_drop_down Applications" at bounding box center [87, 237] width 175 height 35
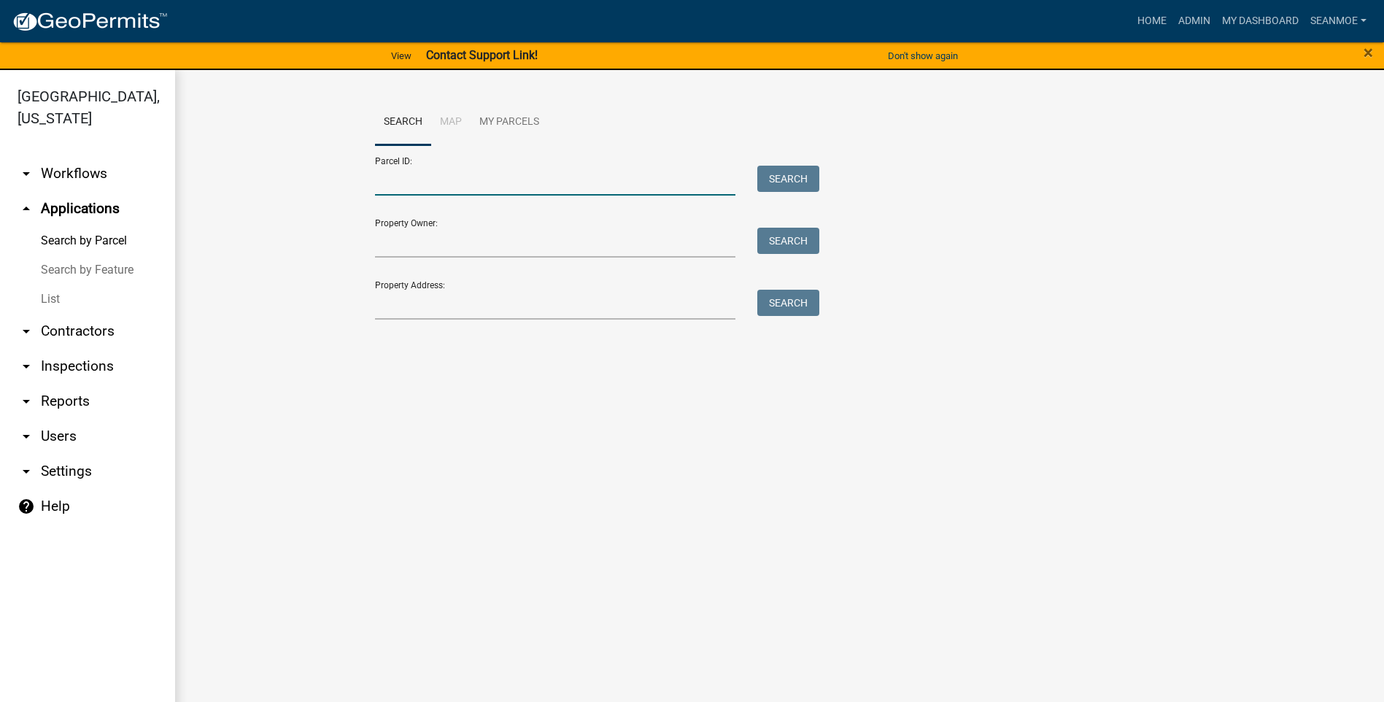
click at [417, 182] on input "Parcel ID:" at bounding box center [555, 181] width 361 height 30
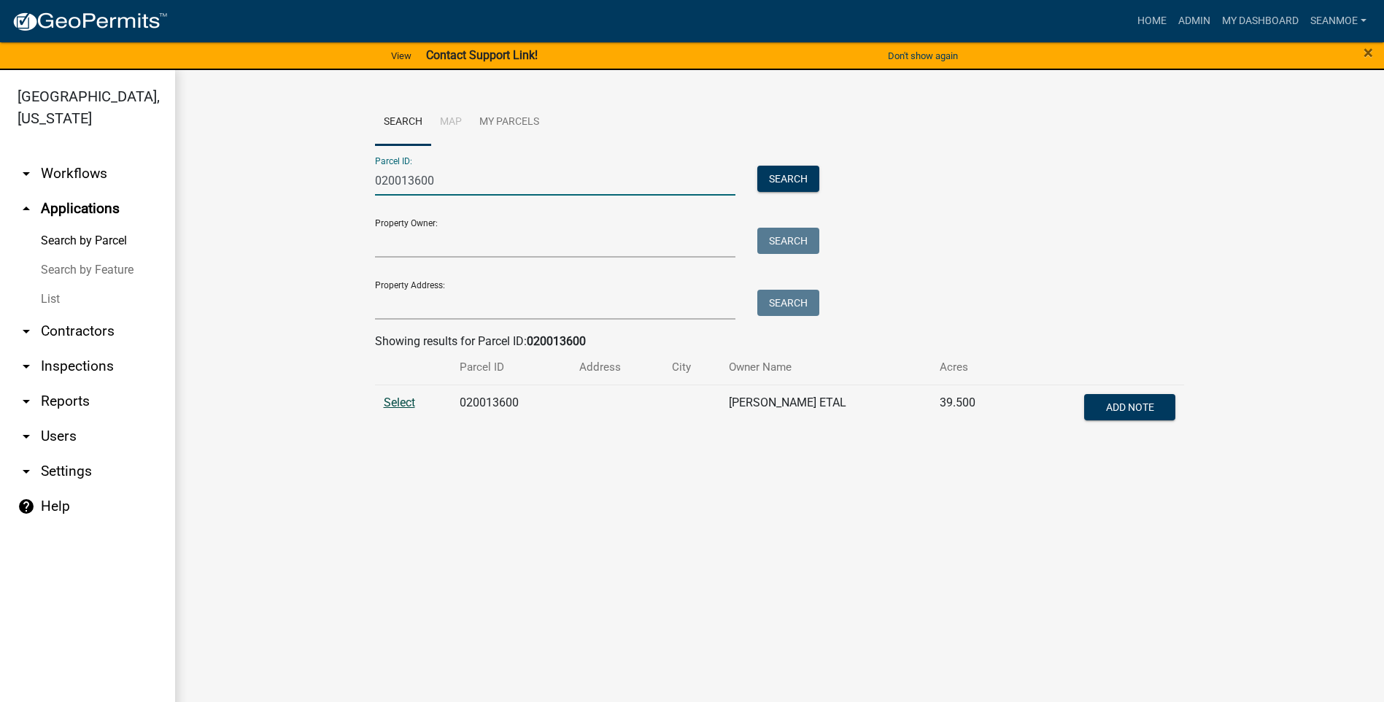
type input "020013600"
click at [401, 404] on span "Select" at bounding box center [399, 403] width 31 height 14
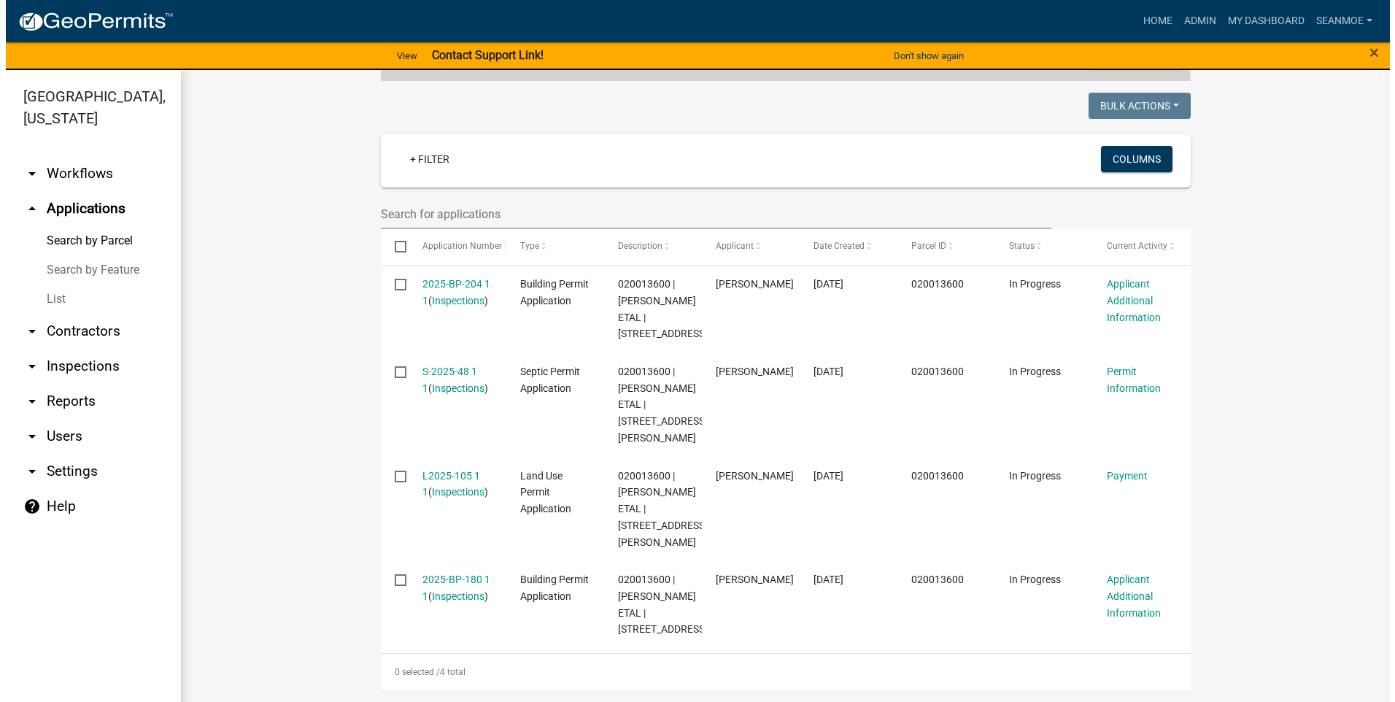
scroll to position [438, 0]
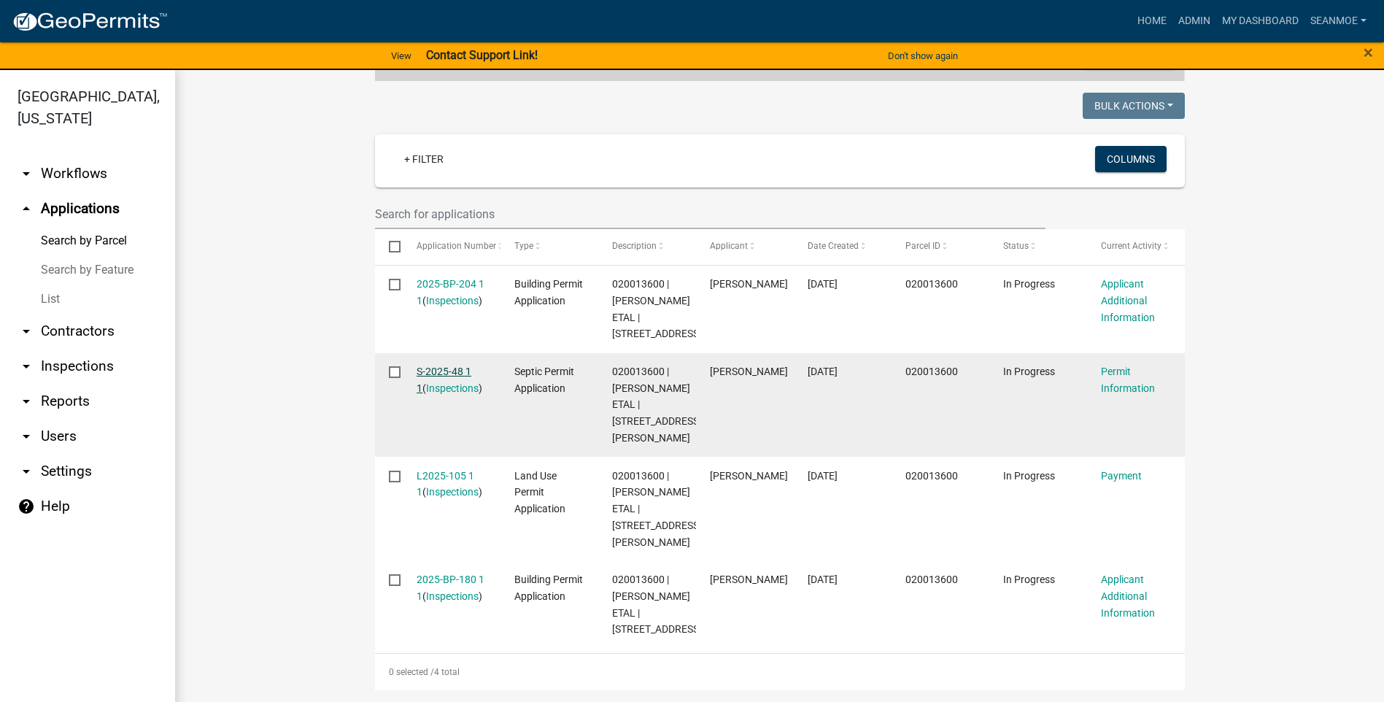
click at [426, 366] on link "S-2025-48 1 1" at bounding box center [444, 380] width 55 height 28
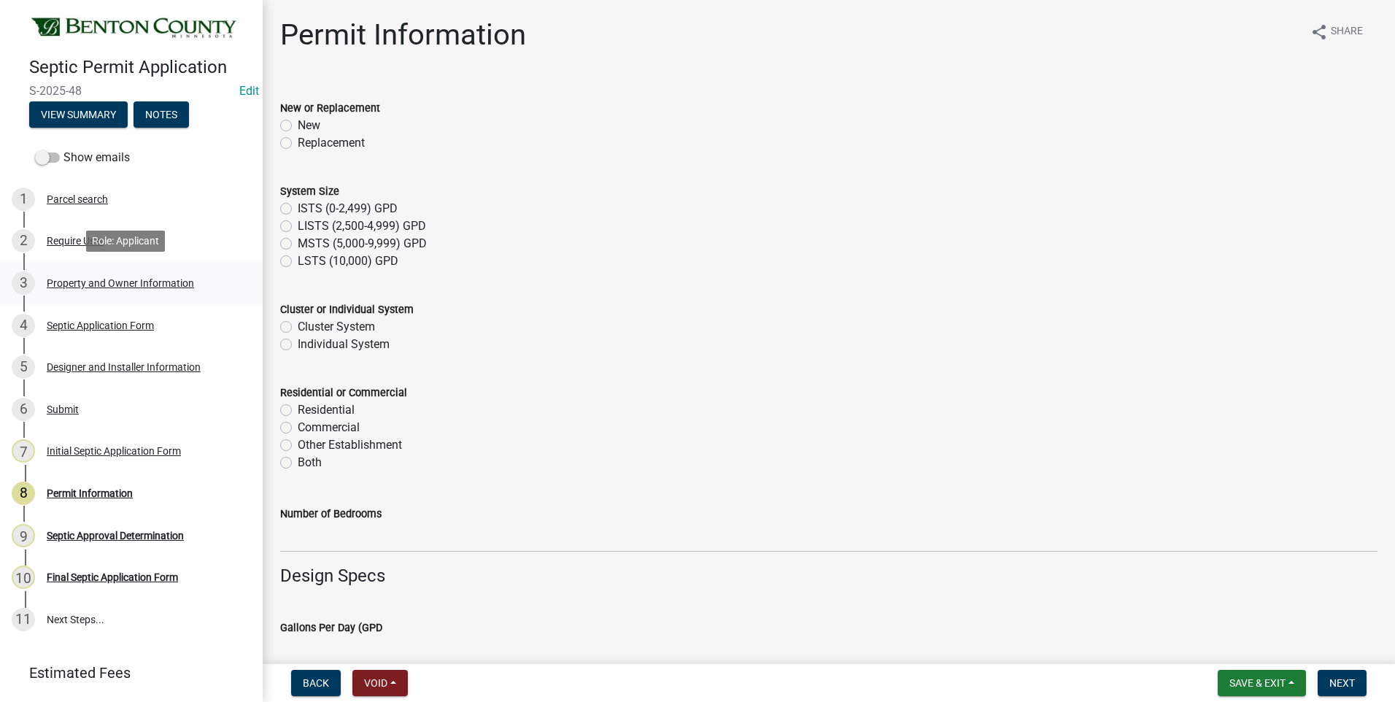
click at [79, 285] on div "Property and Owner Information" at bounding box center [120, 283] width 147 height 10
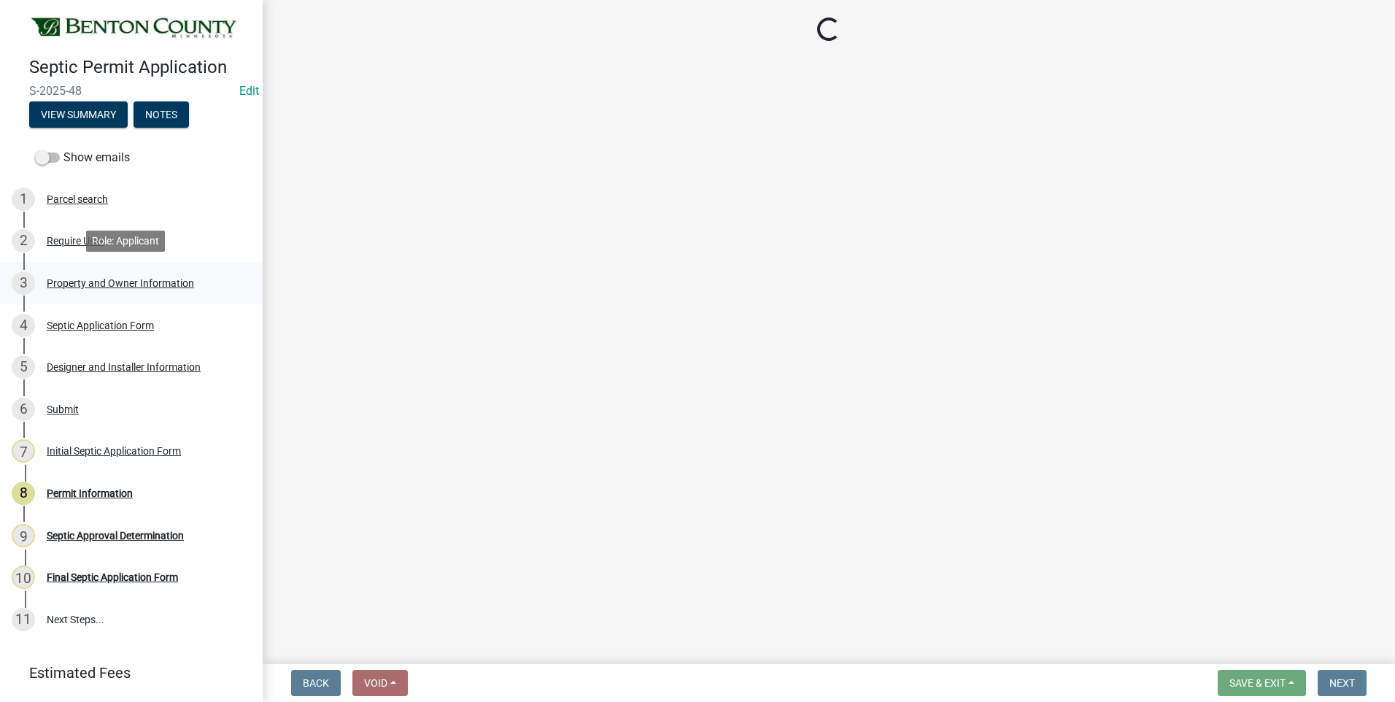
select select "3dace726-2193-4b77-872b-2fbbc186c502"
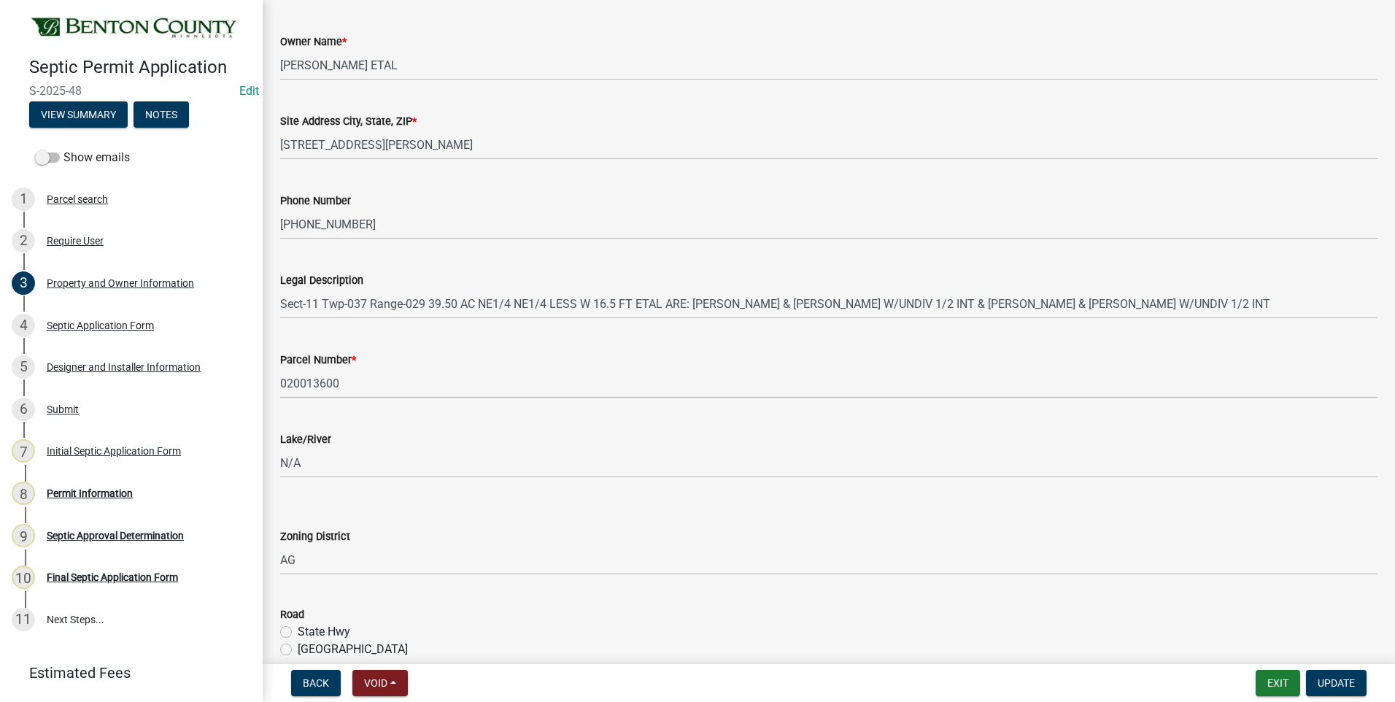
scroll to position [69, 0]
click at [96, 324] on div "Septic Application Form" at bounding box center [100, 325] width 107 height 10
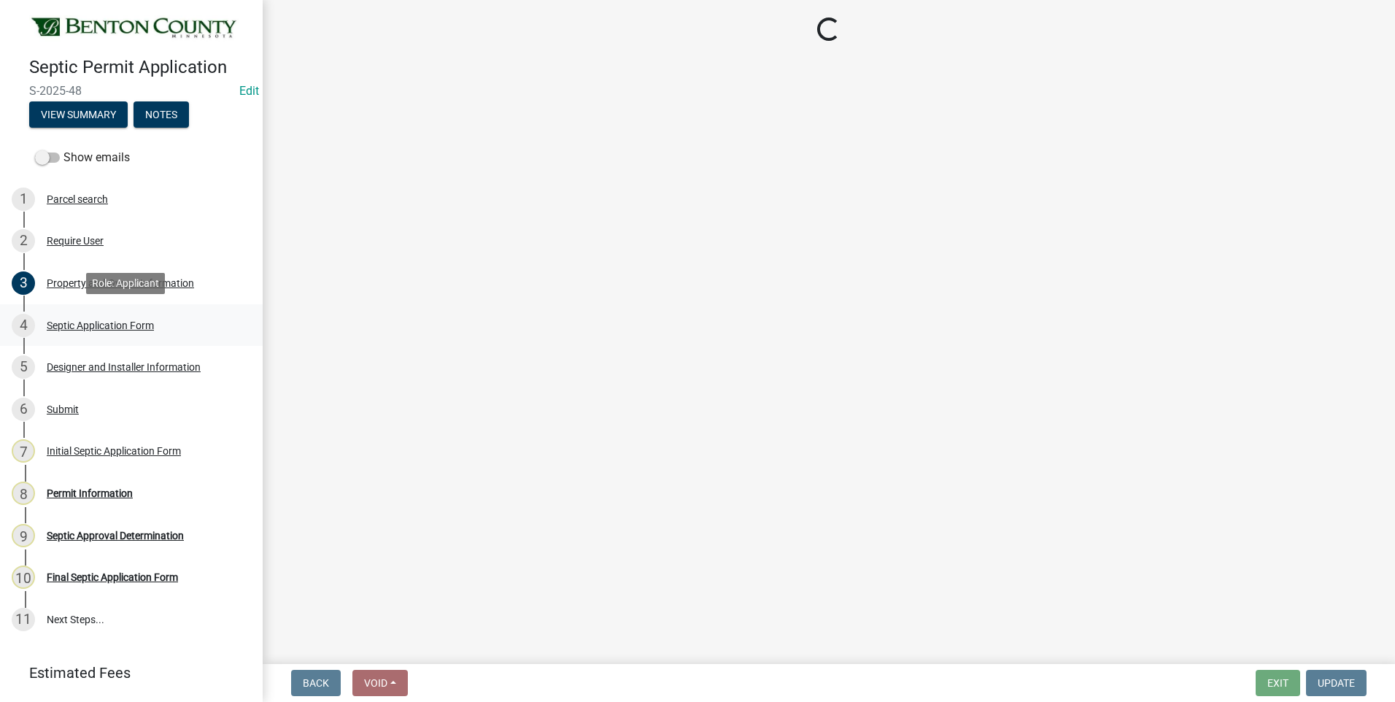
scroll to position [0, 0]
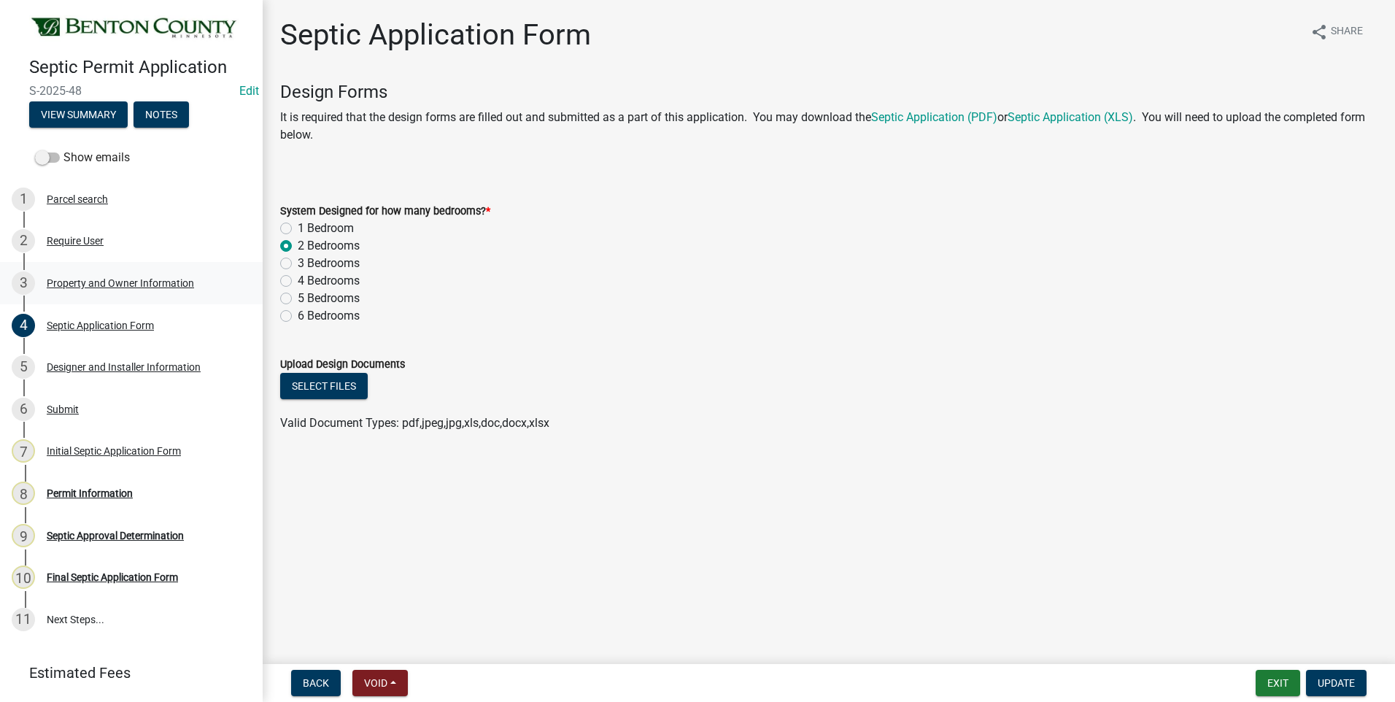
click at [142, 285] on div "Property and Owner Information" at bounding box center [120, 283] width 147 height 10
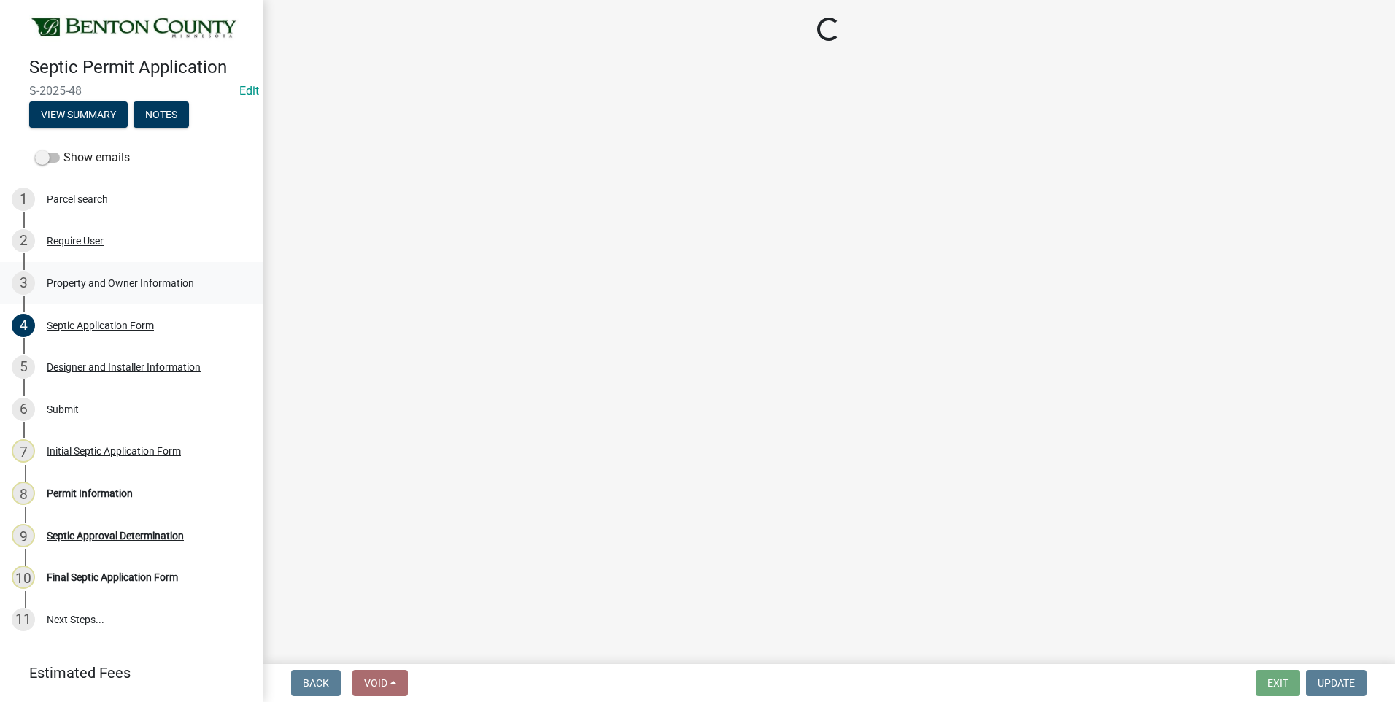
select select "3dace726-2193-4b77-872b-2fbbc186c502"
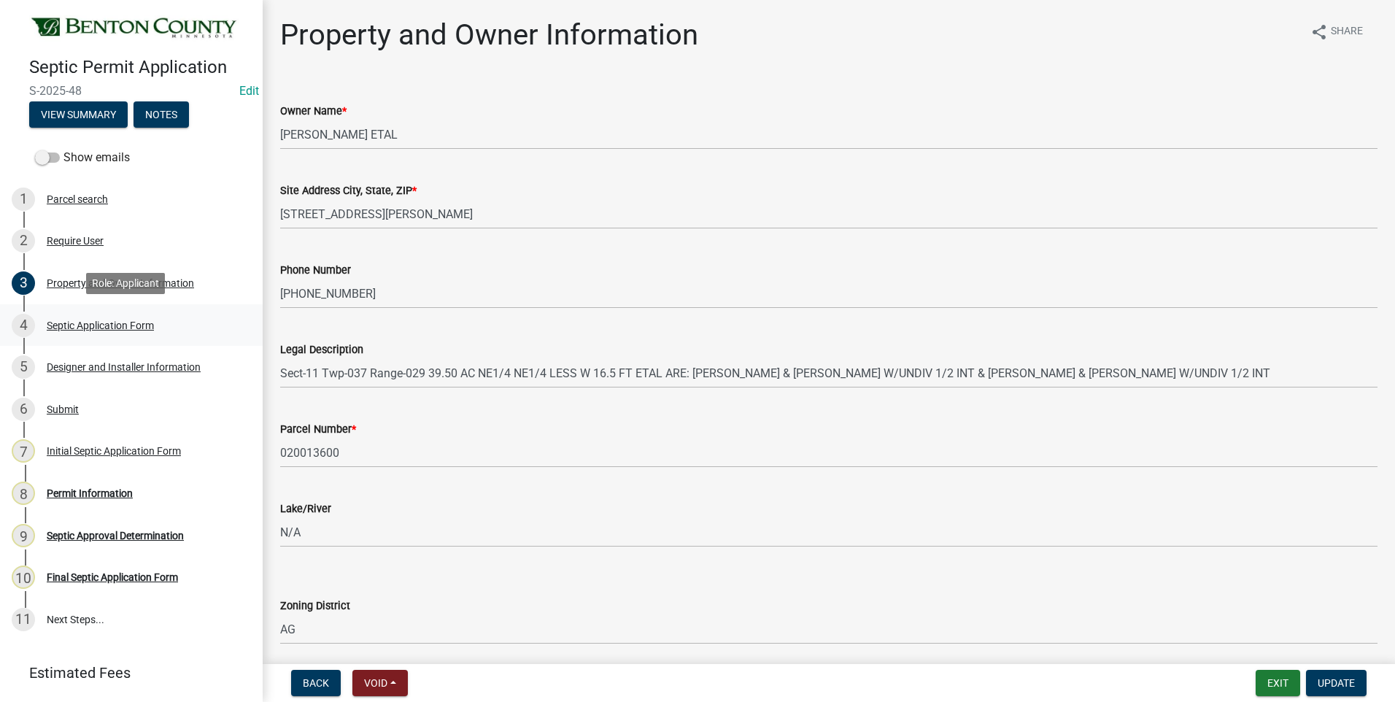
click at [129, 321] on div "Septic Application Form" at bounding box center [100, 325] width 107 height 10
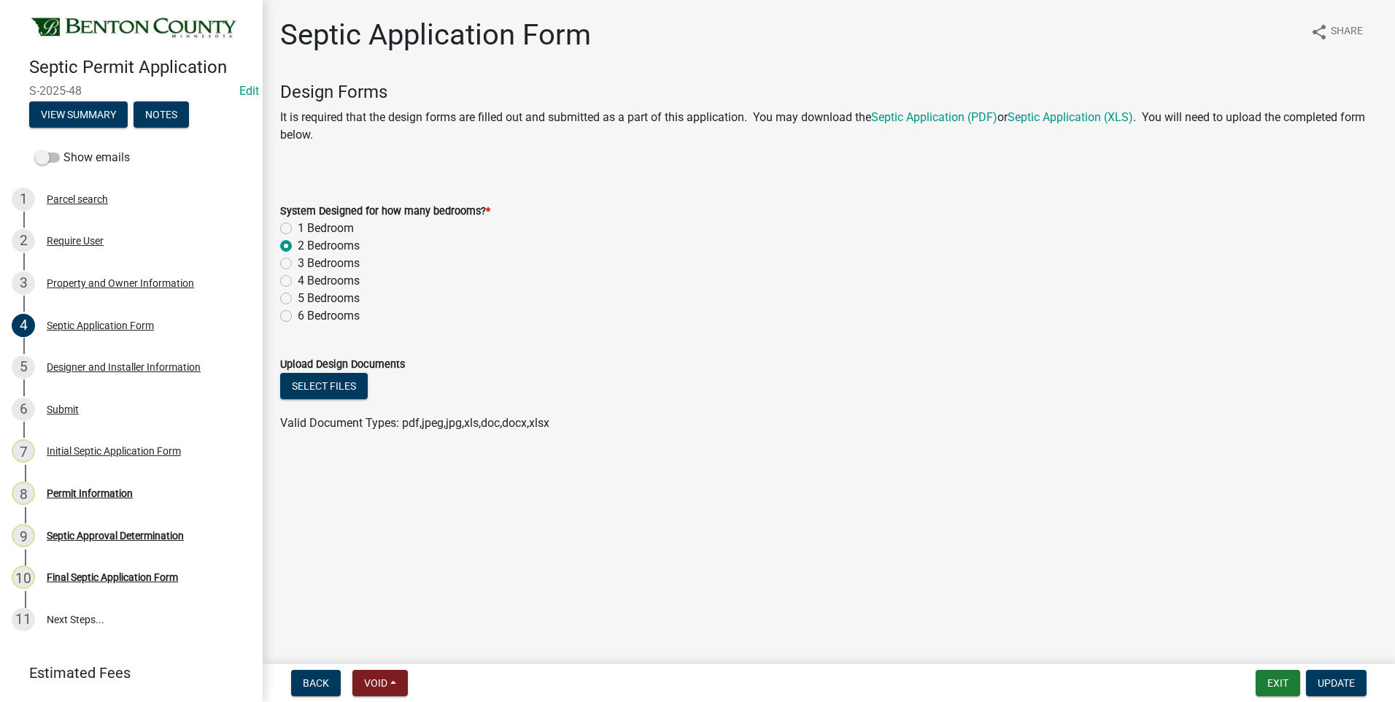
click at [298, 263] on label "3 Bedrooms" at bounding box center [329, 264] width 62 height 18
click at [298, 263] on input "3 Bedrooms" at bounding box center [302, 259] width 9 height 9
radio input "true"
click at [1335, 686] on span "Update" at bounding box center [1336, 683] width 37 height 12
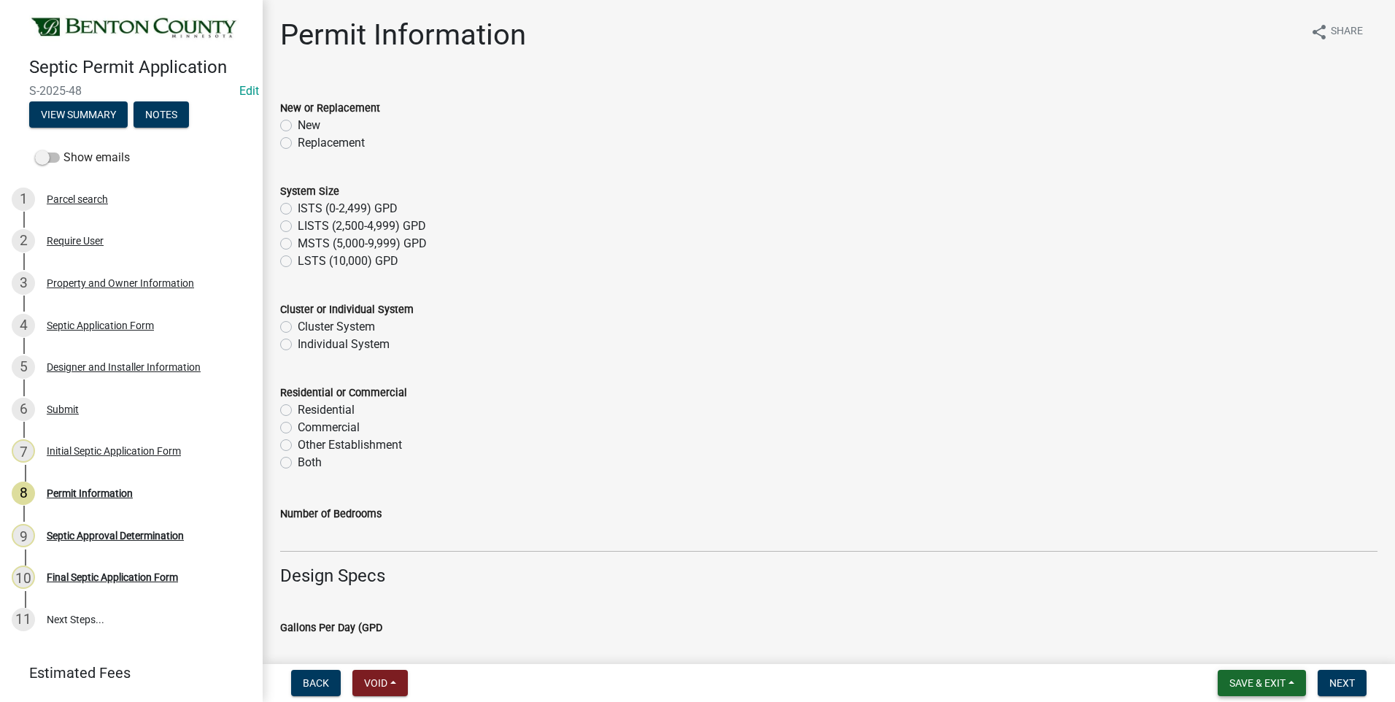
click at [1253, 684] on span "Save & Exit" at bounding box center [1258, 683] width 56 height 12
click at [1219, 609] on button "Save" at bounding box center [1248, 610] width 117 height 35
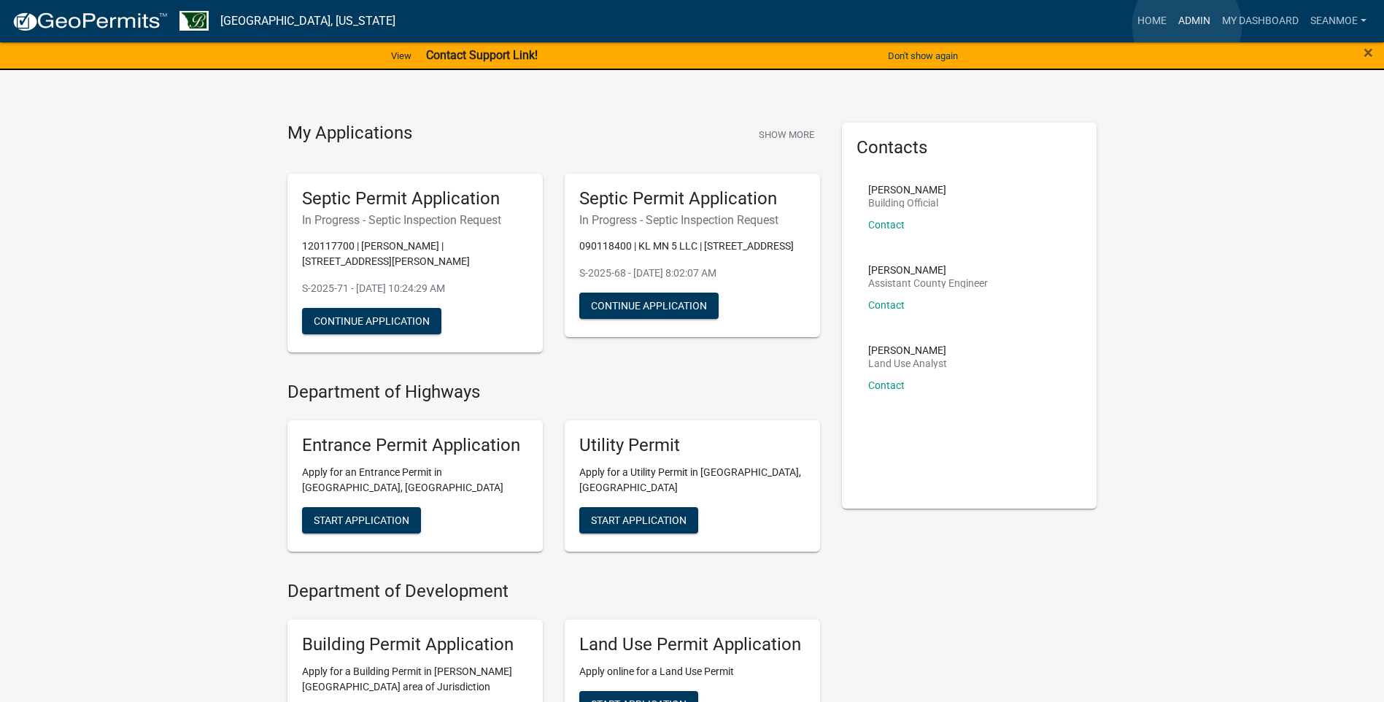
click at [1187, 26] on link "Admin" at bounding box center [1195, 21] width 44 height 28
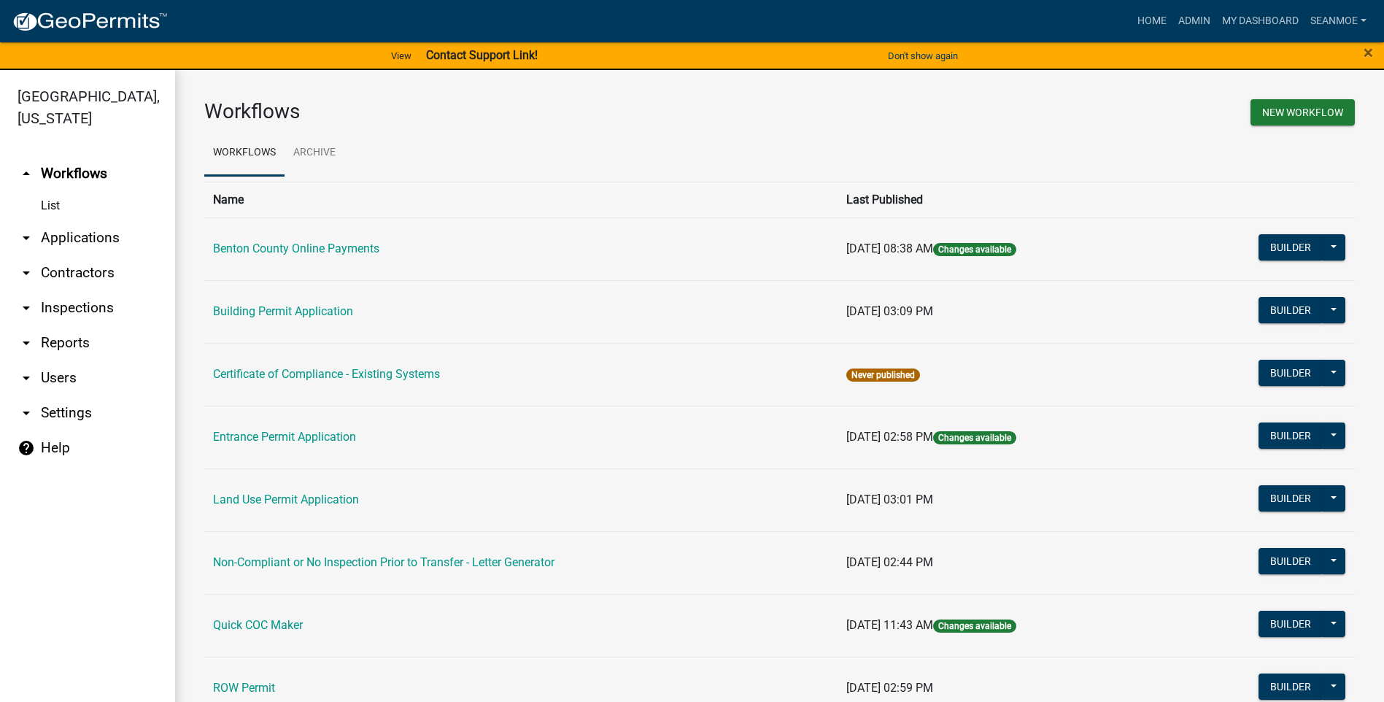
click at [91, 241] on link "arrow_drop_down Applications" at bounding box center [87, 237] width 175 height 35
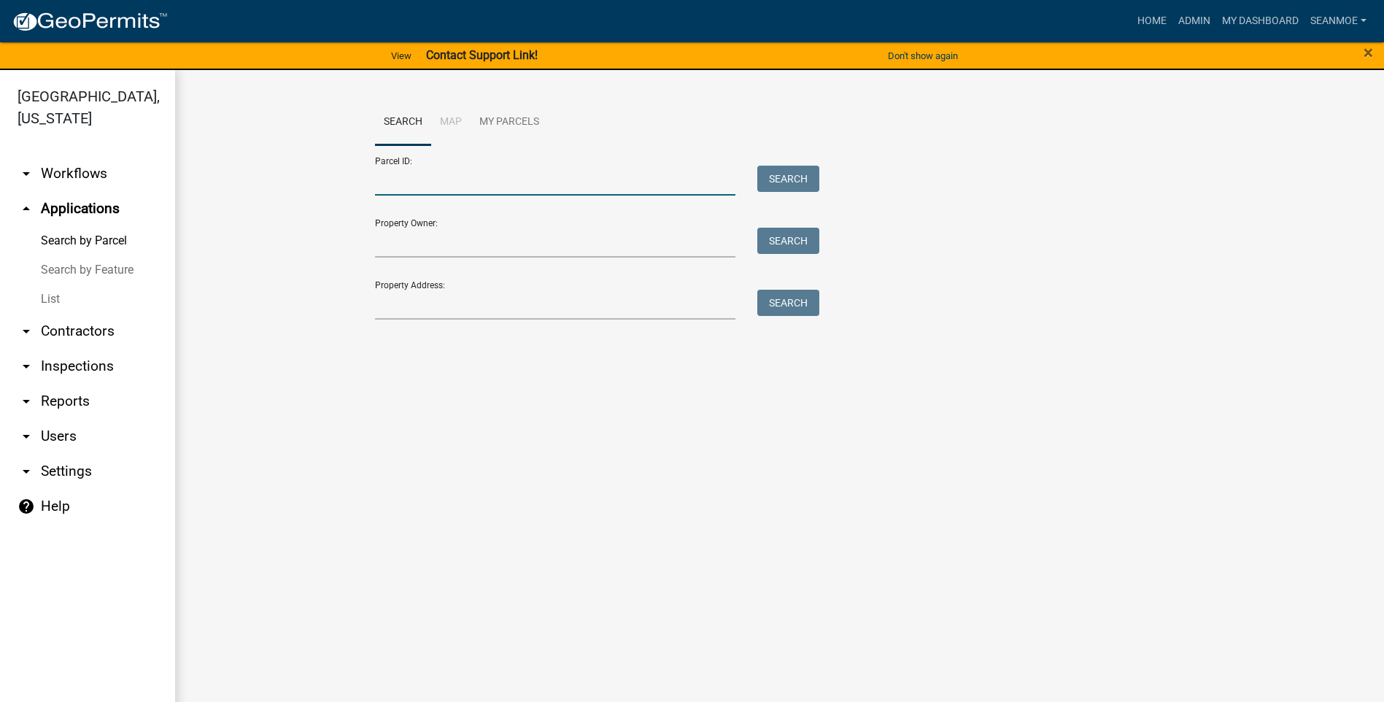
click at [429, 183] on input "Parcel ID:" at bounding box center [555, 181] width 361 height 30
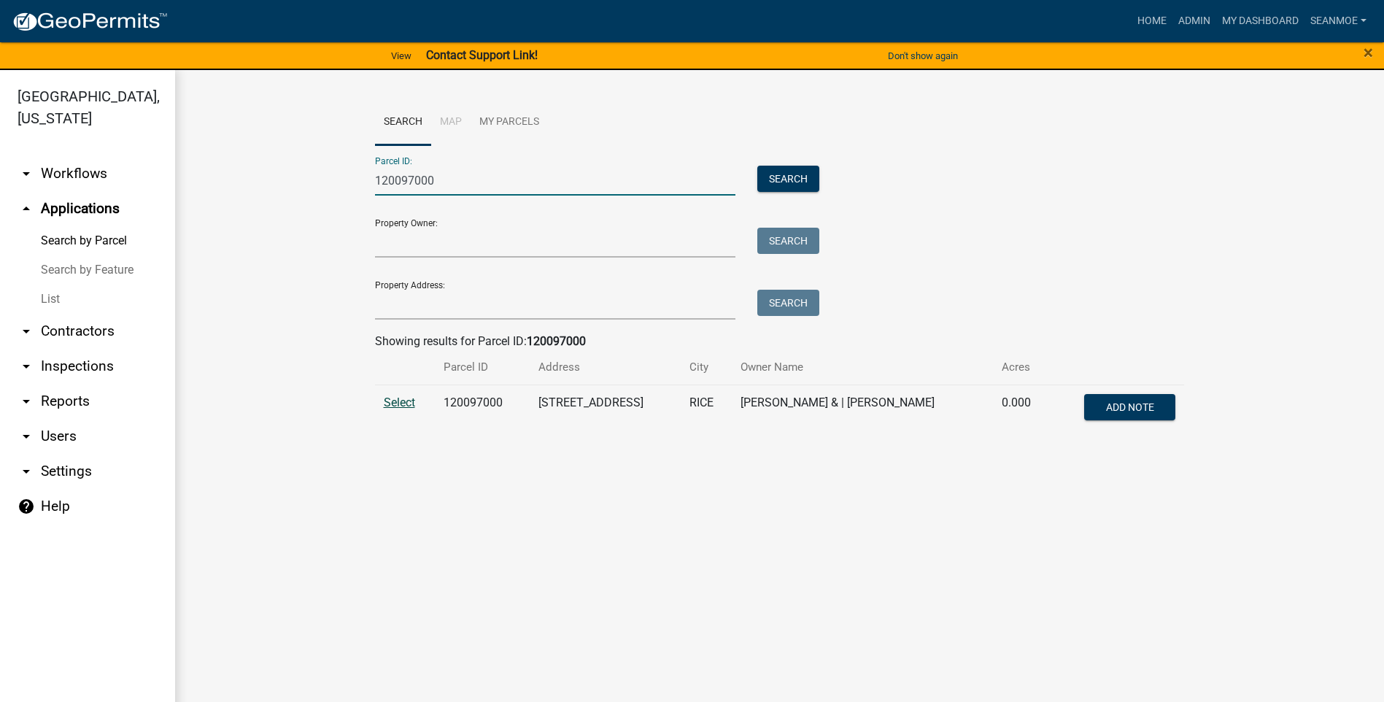
type input "120097000"
click at [398, 401] on span "Select" at bounding box center [399, 403] width 31 height 14
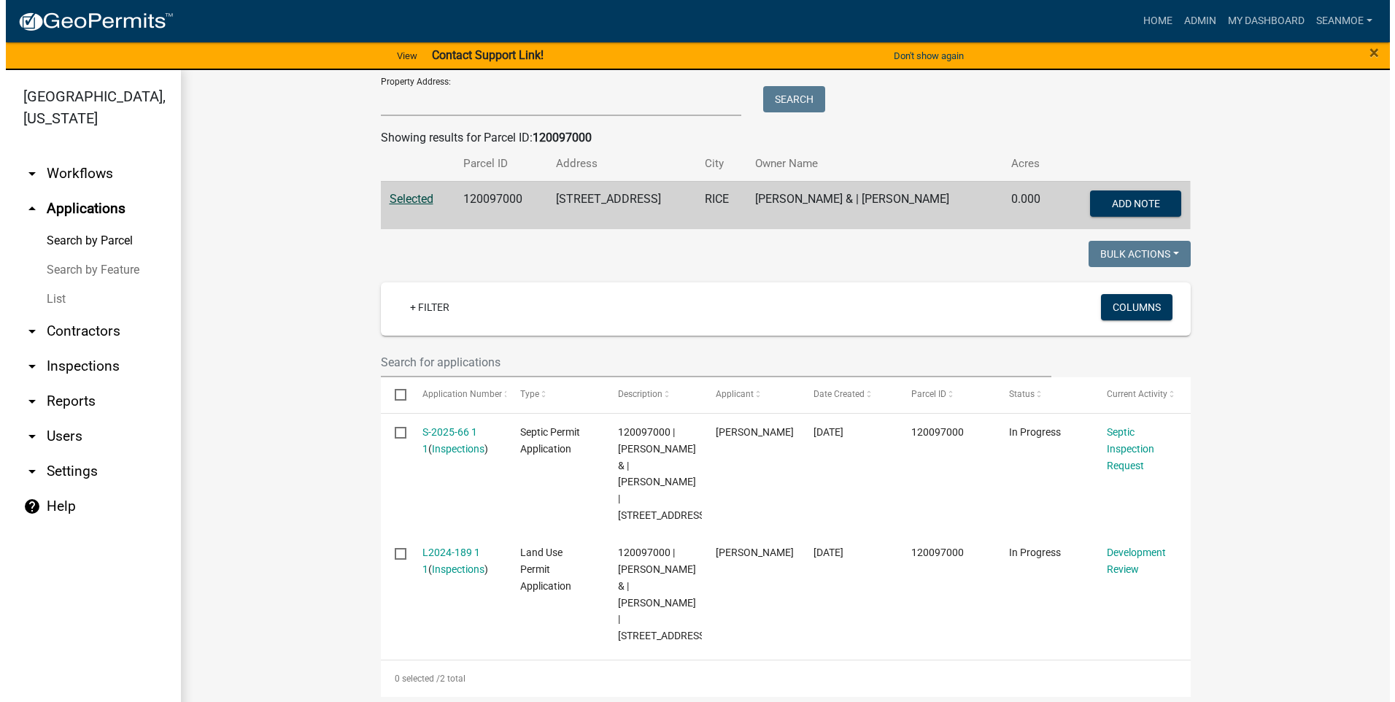
scroll to position [210, 0]
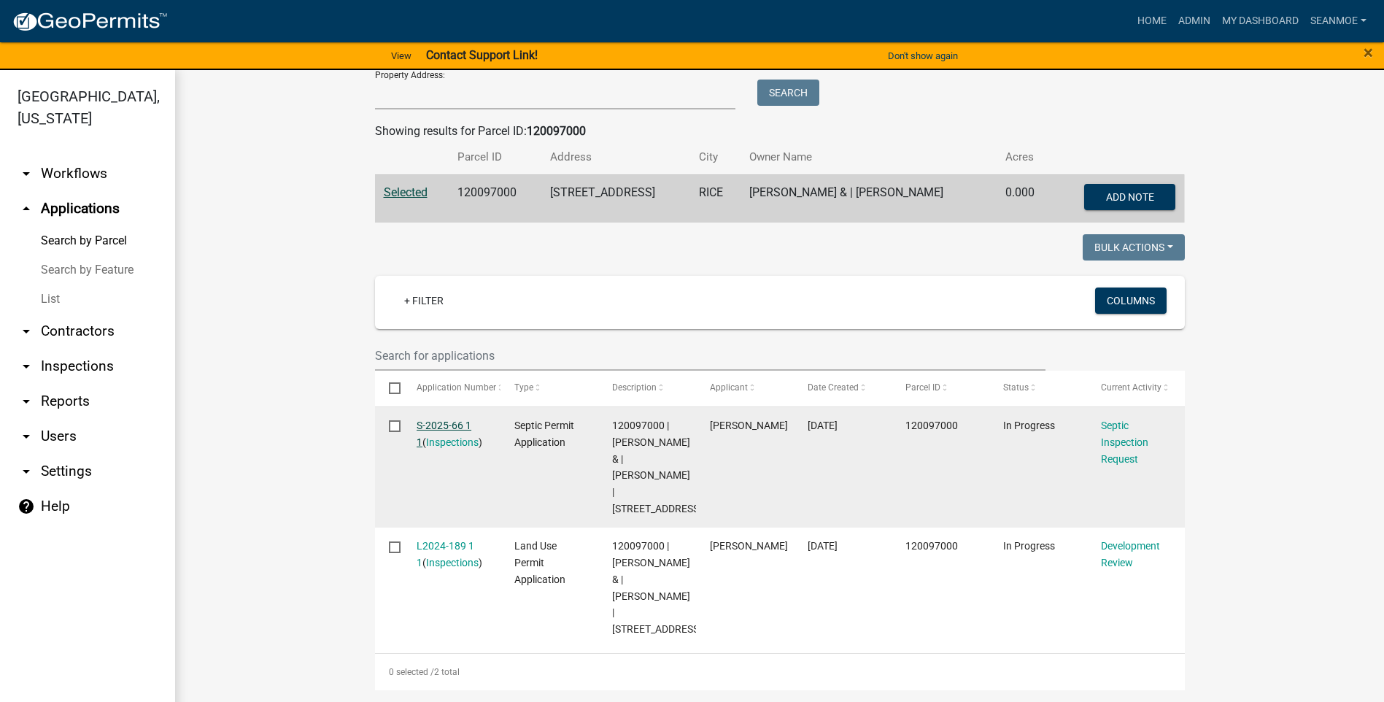
click at [447, 426] on link "S-2025-66 1 1" at bounding box center [444, 434] width 55 height 28
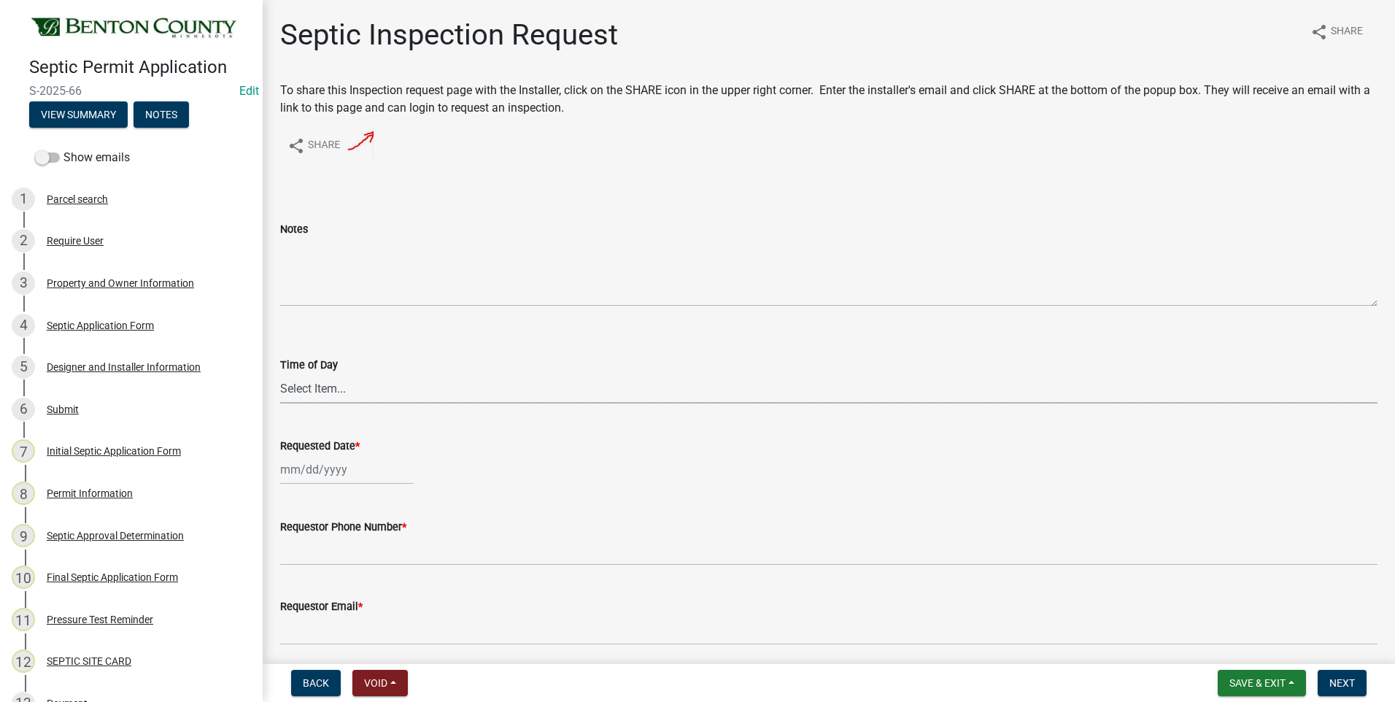
click at [315, 388] on select "Select Item... AM PM" at bounding box center [829, 389] width 1098 height 30
click at [280, 374] on select "Select Item... AM PM" at bounding box center [829, 389] width 1098 height 30
select select "9e6d2508-0c9a-455d-a980-16dc652cfe84"
click at [332, 473] on div at bounding box center [347, 470] width 134 height 30
select select "9"
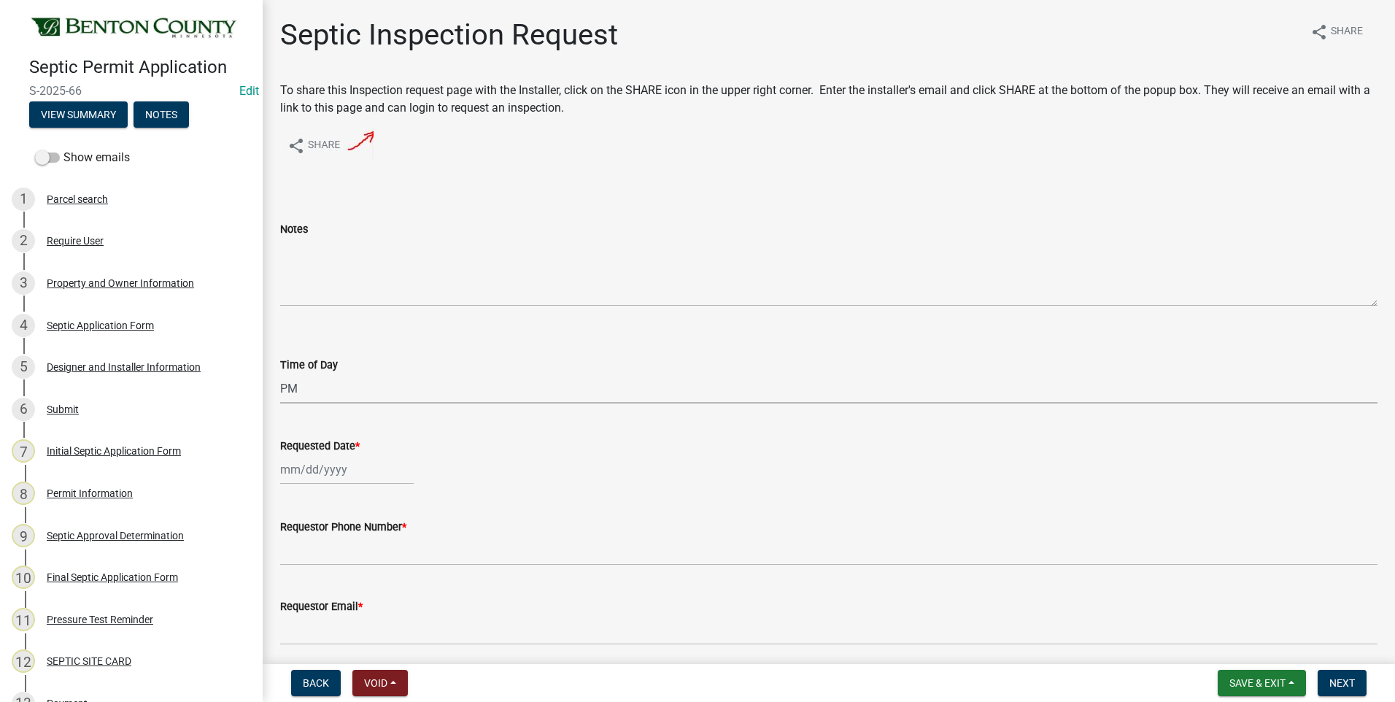
select select "2025"
click at [340, 366] on div "17" at bounding box center [341, 368] width 23 height 23
type input "09/17/2025"
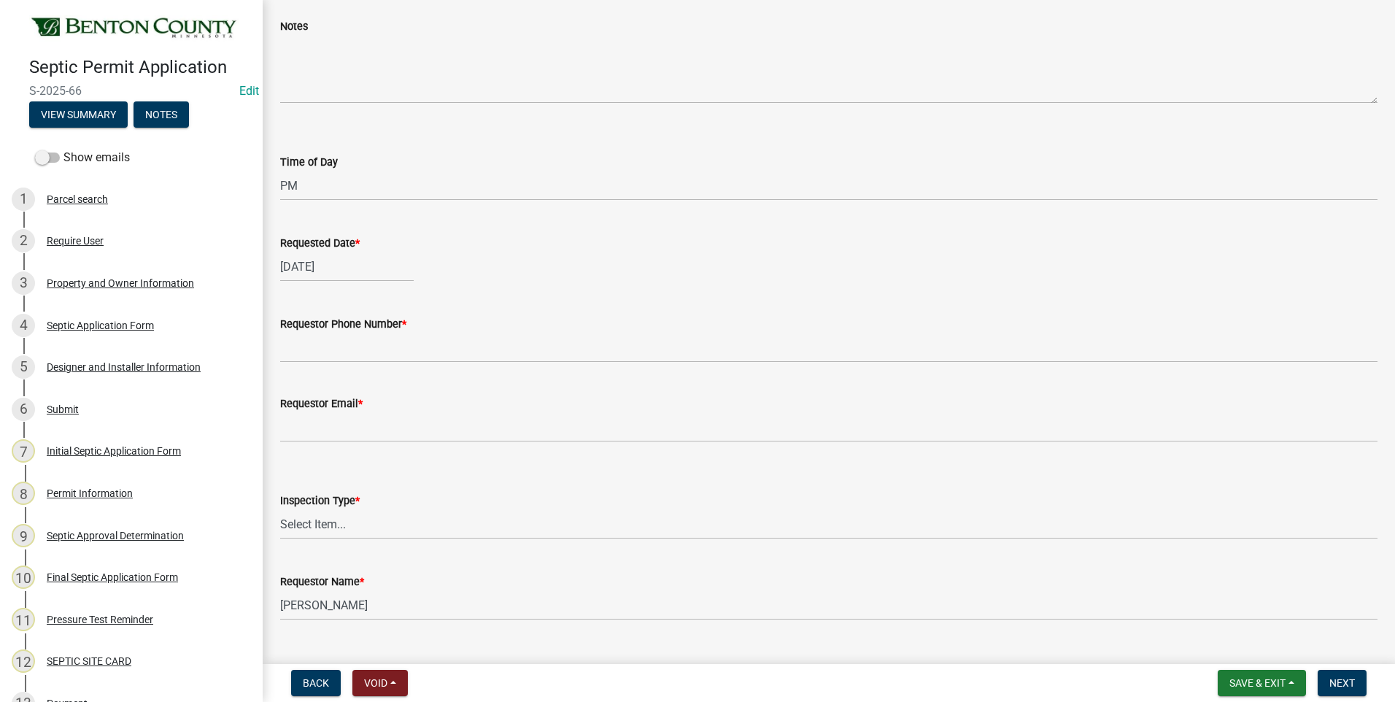
scroll to position [234, 0]
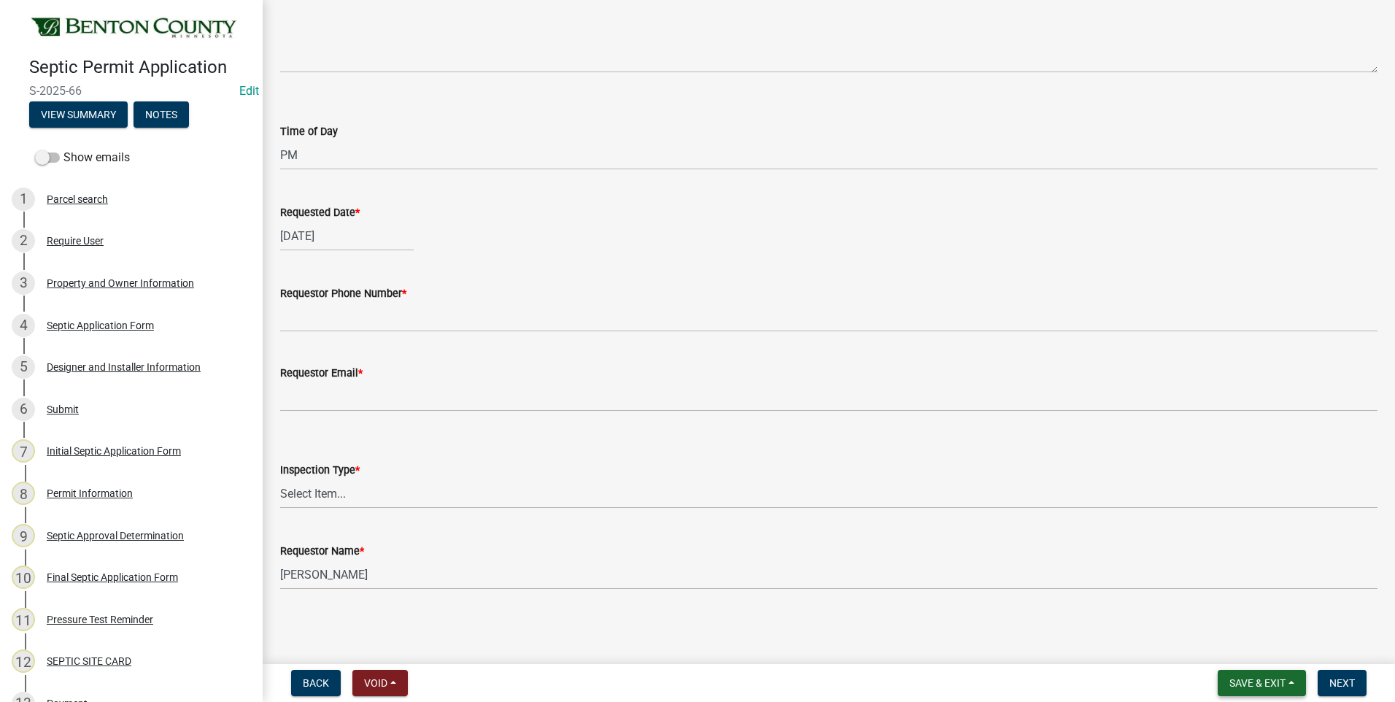
click at [1262, 686] on span "Save & Exit" at bounding box center [1258, 683] width 56 height 12
click at [1229, 611] on button "Save" at bounding box center [1248, 610] width 117 height 35
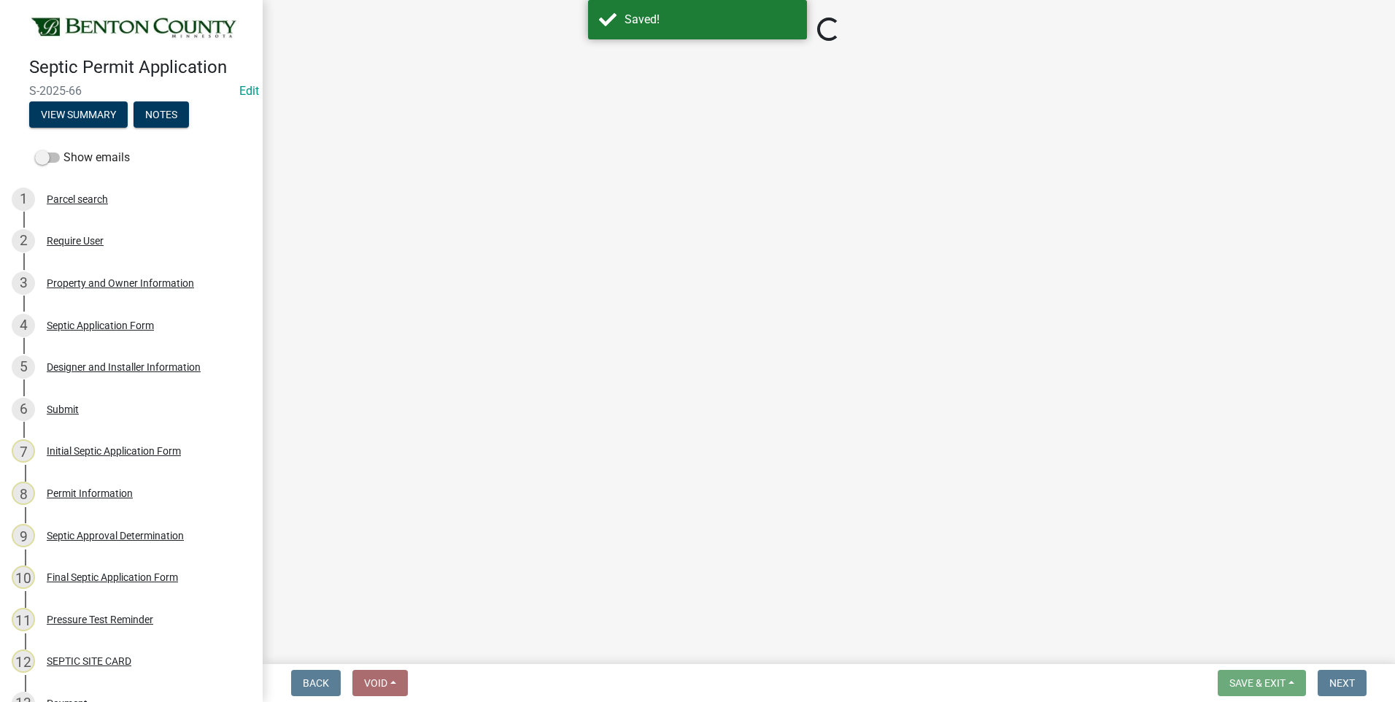
select select "9e6d2508-0c9a-455d-a980-16dc652cfe84"
